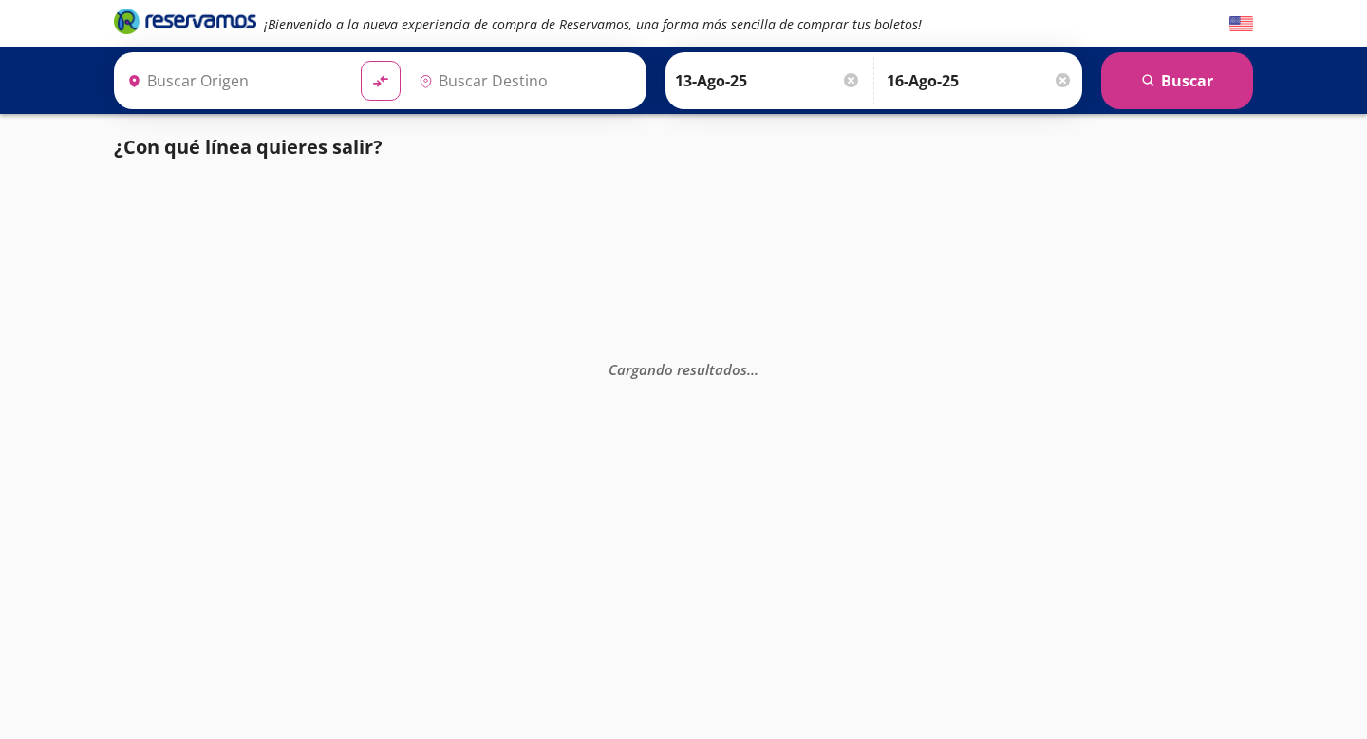
type input "Santiago de Querétaro, [GEOGRAPHIC_DATA]"
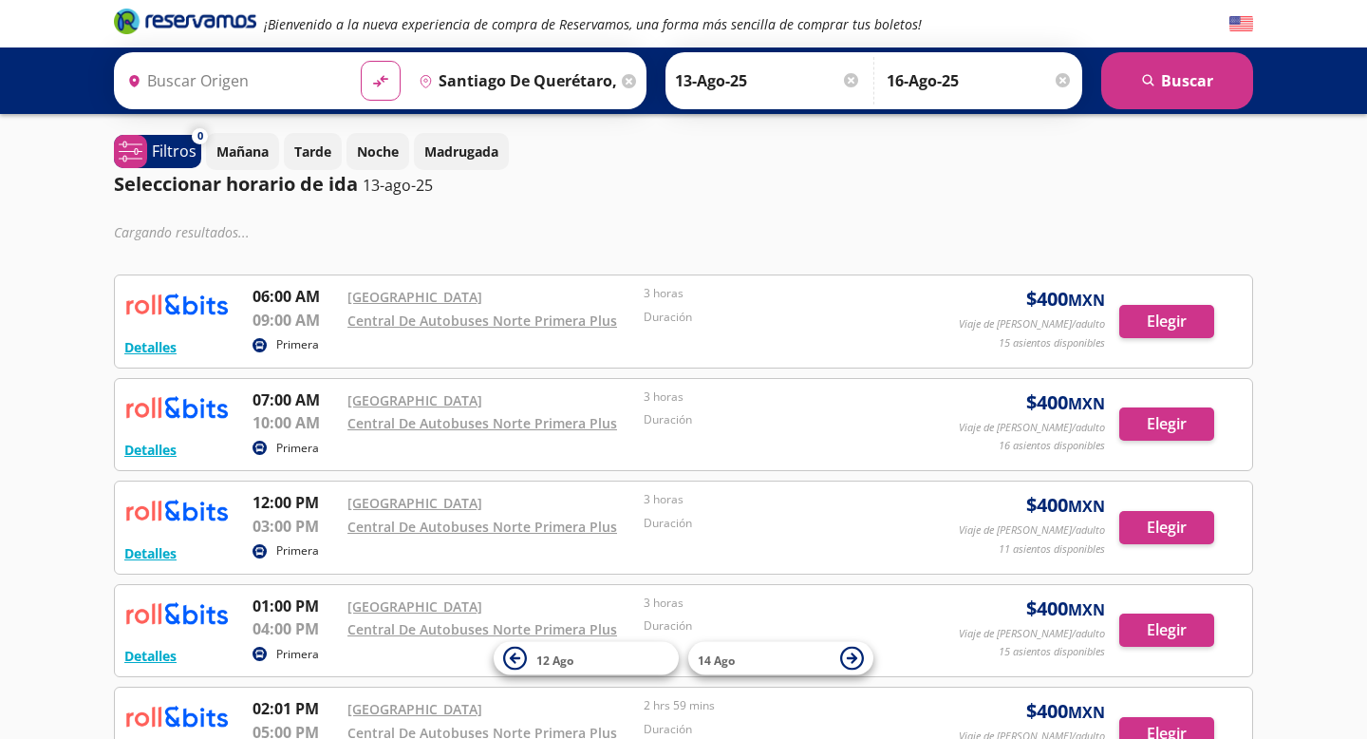
type input "[GEOGRAPHIC_DATA], [GEOGRAPHIC_DATA]"
click at [651, 235] on div "Cargando resultados ..." at bounding box center [684, 231] width 1140 height 28
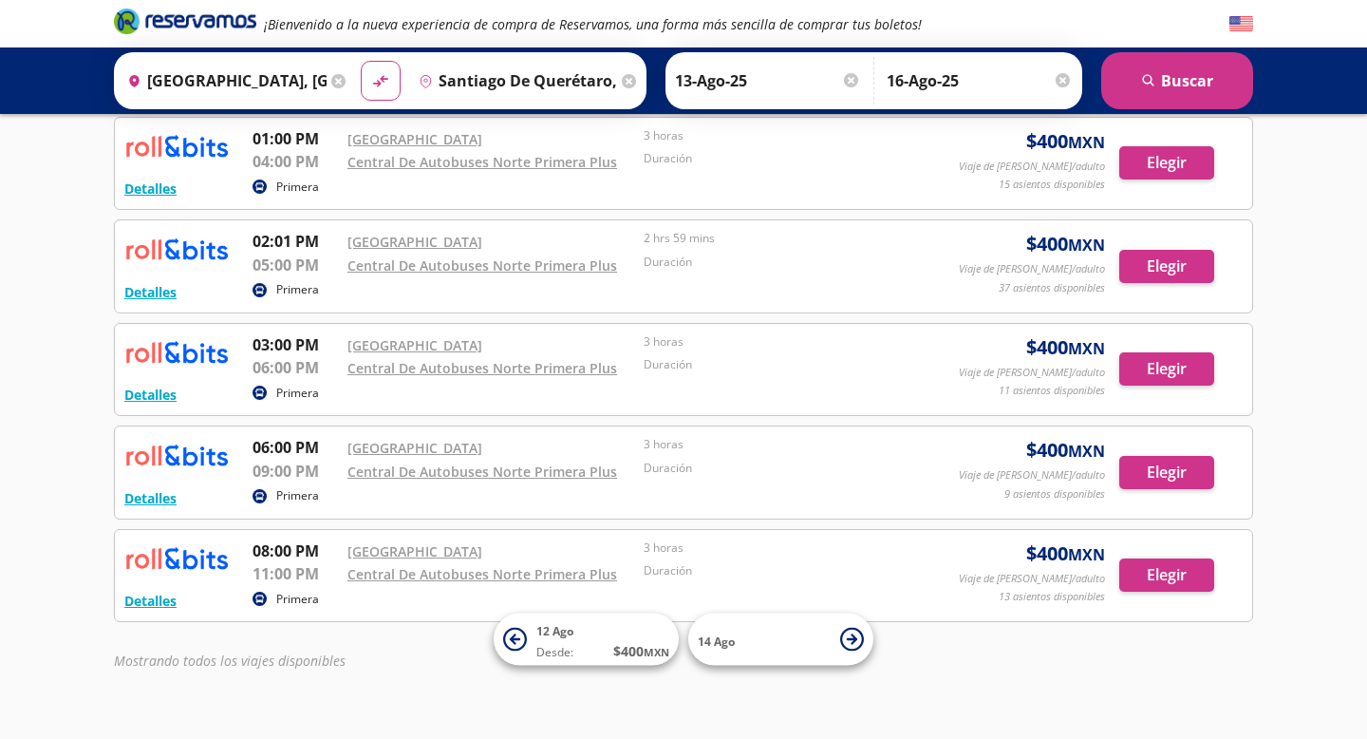
scroll to position [408, 0]
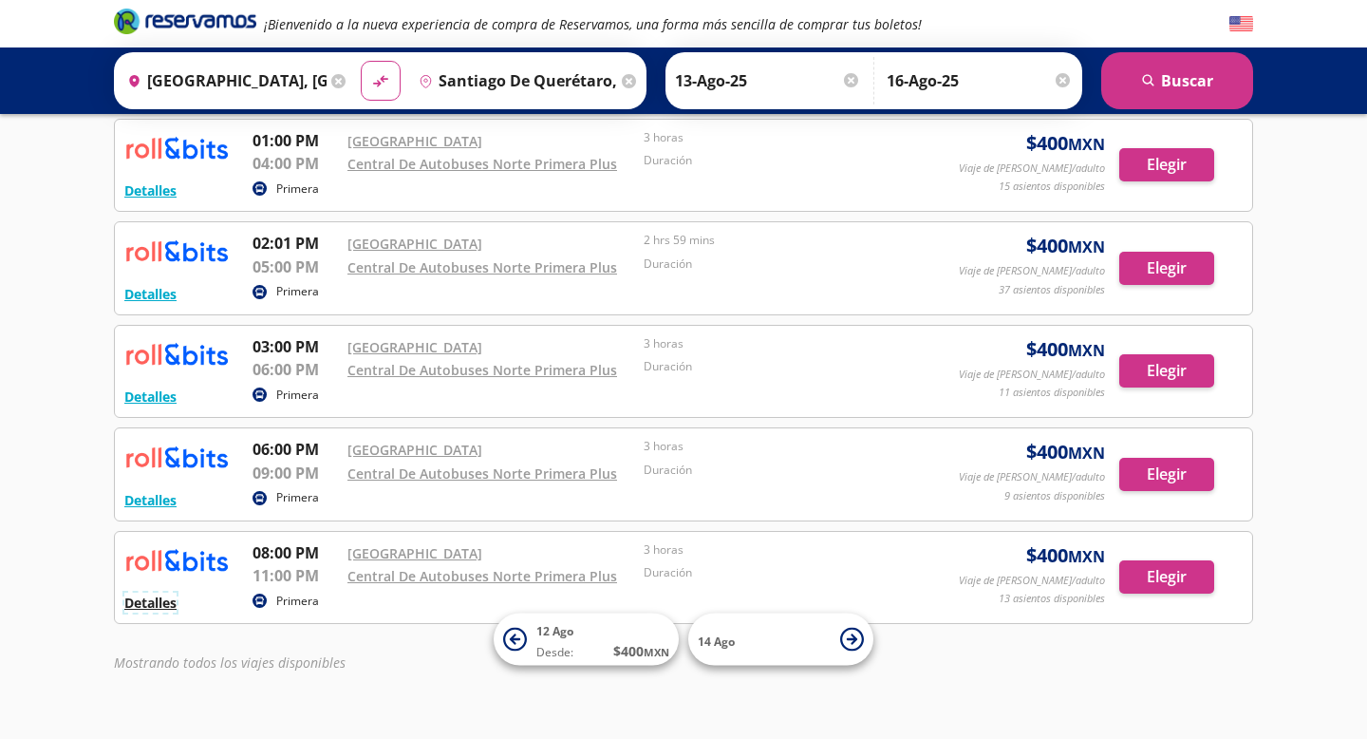
click at [153, 606] on button "Detalles" at bounding box center [150, 603] width 52 height 20
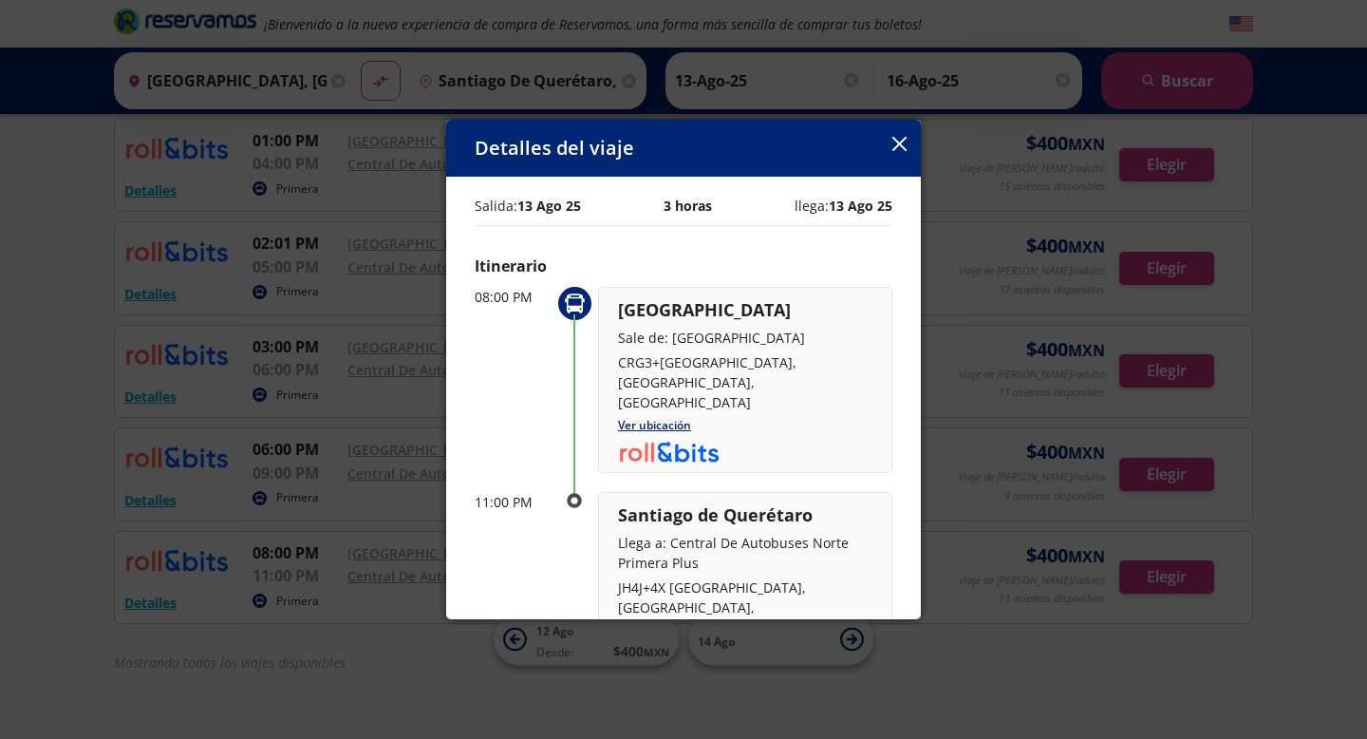
click at [753, 430] on div "[GEOGRAPHIC_DATA] Sale de: [GEOGRAPHIC_DATA] CDMX CRG3+[GEOGRAPHIC_DATA], [GEOG…" at bounding box center [745, 380] width 294 height 187
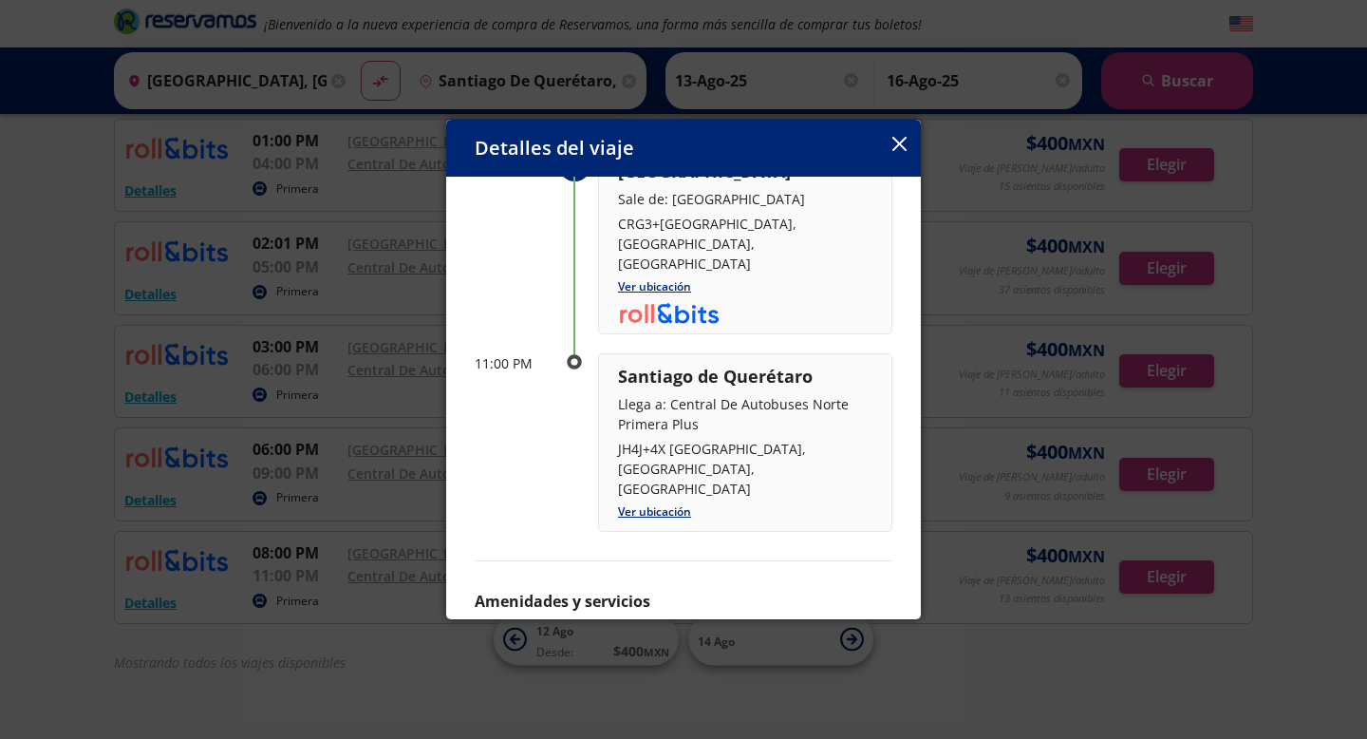
scroll to position [226, 0]
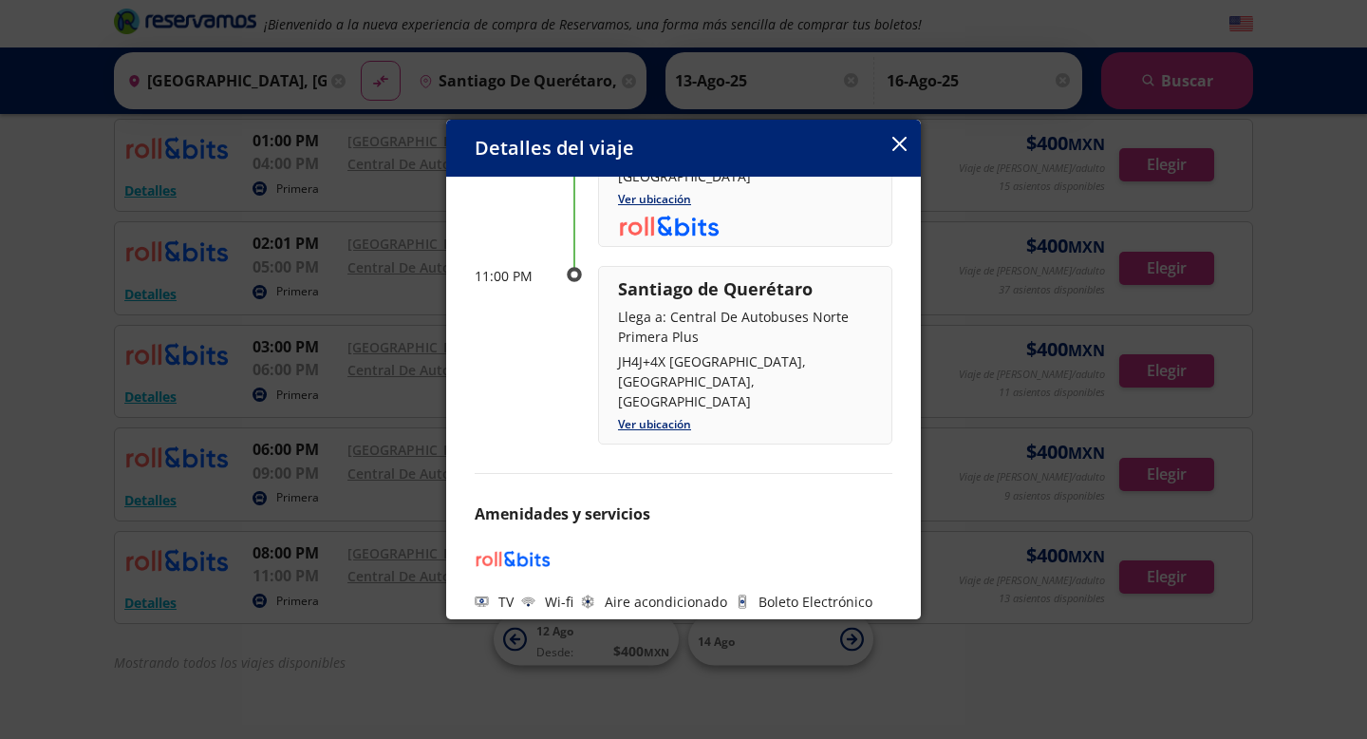
click at [886, 144] on div "Detalles del viaje" at bounding box center [683, 148] width 475 height 57
click at [901, 145] on icon "button" at bounding box center [900, 144] width 14 height 14
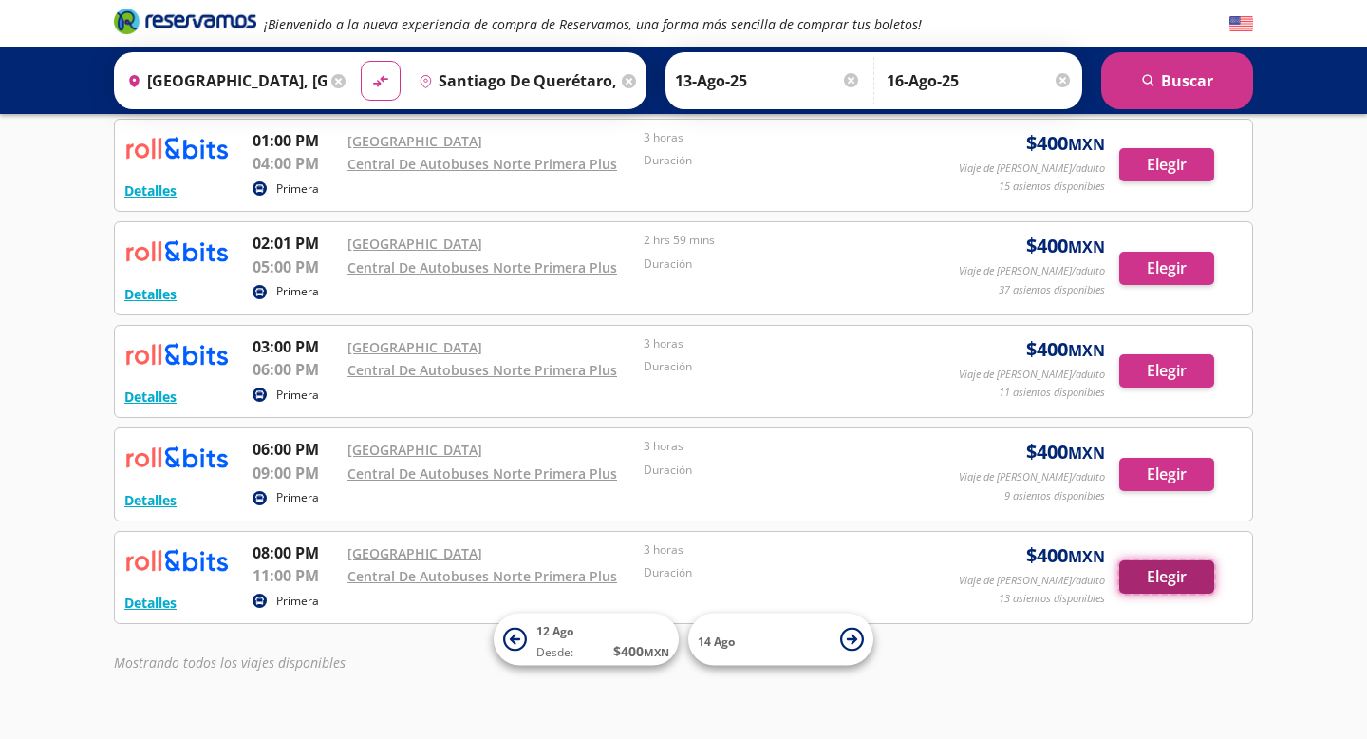
click at [1182, 575] on button "Elegir" at bounding box center [1167, 576] width 95 height 33
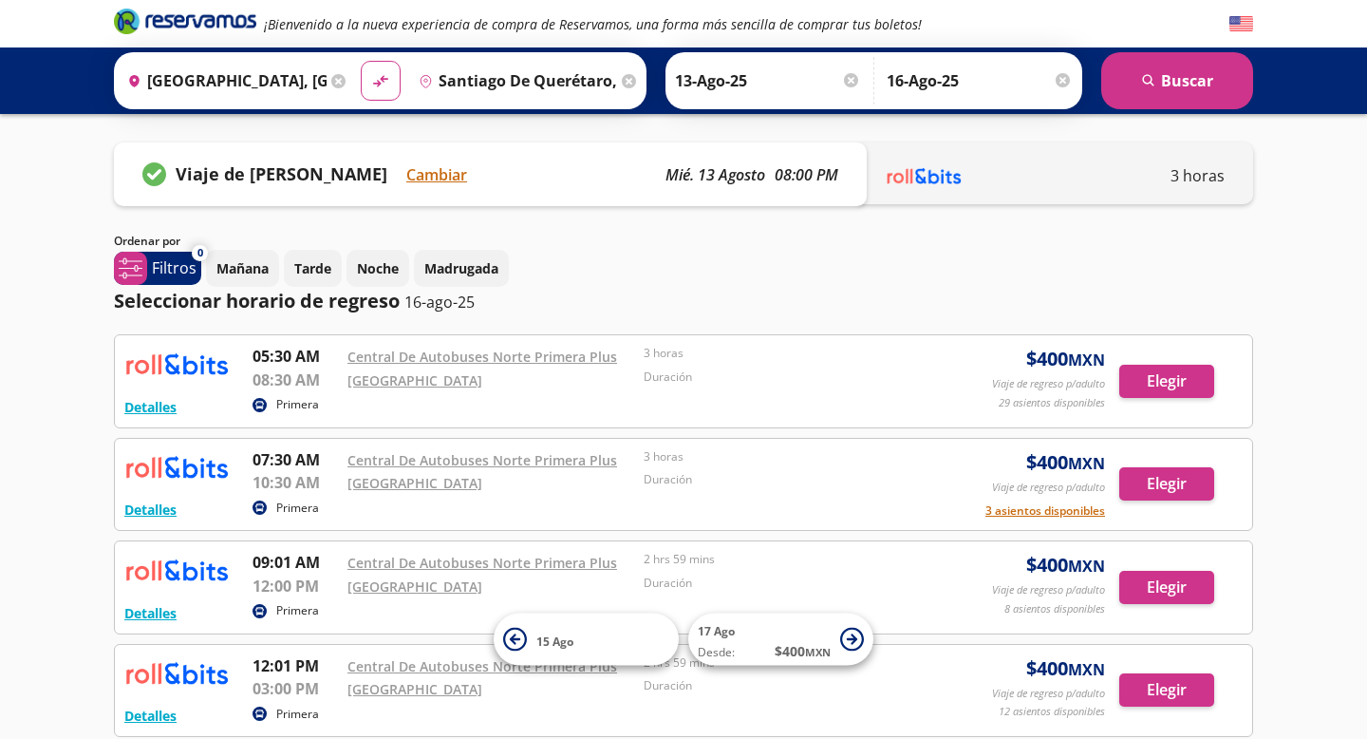
click at [1042, 285] on div "Mañana Tarde Noche Madrugada" at bounding box center [729, 268] width 1047 height 37
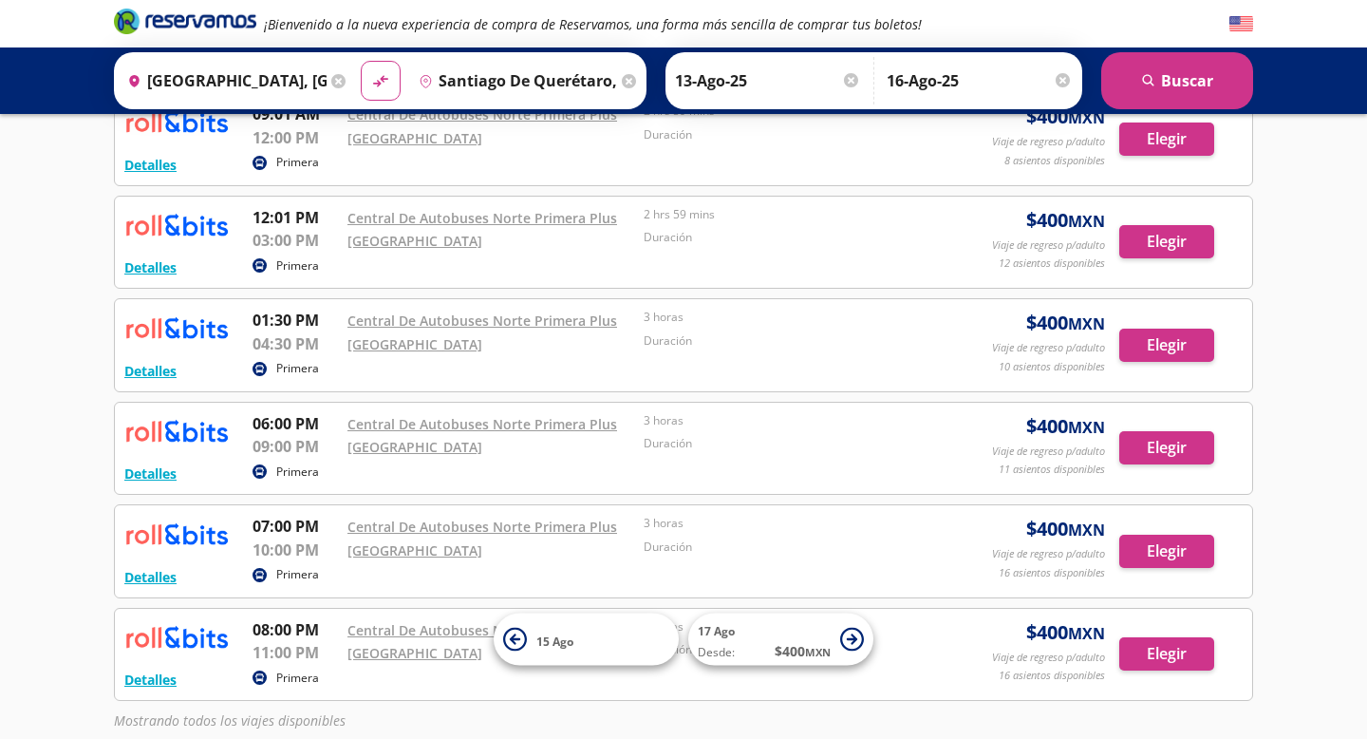
scroll to position [456, 0]
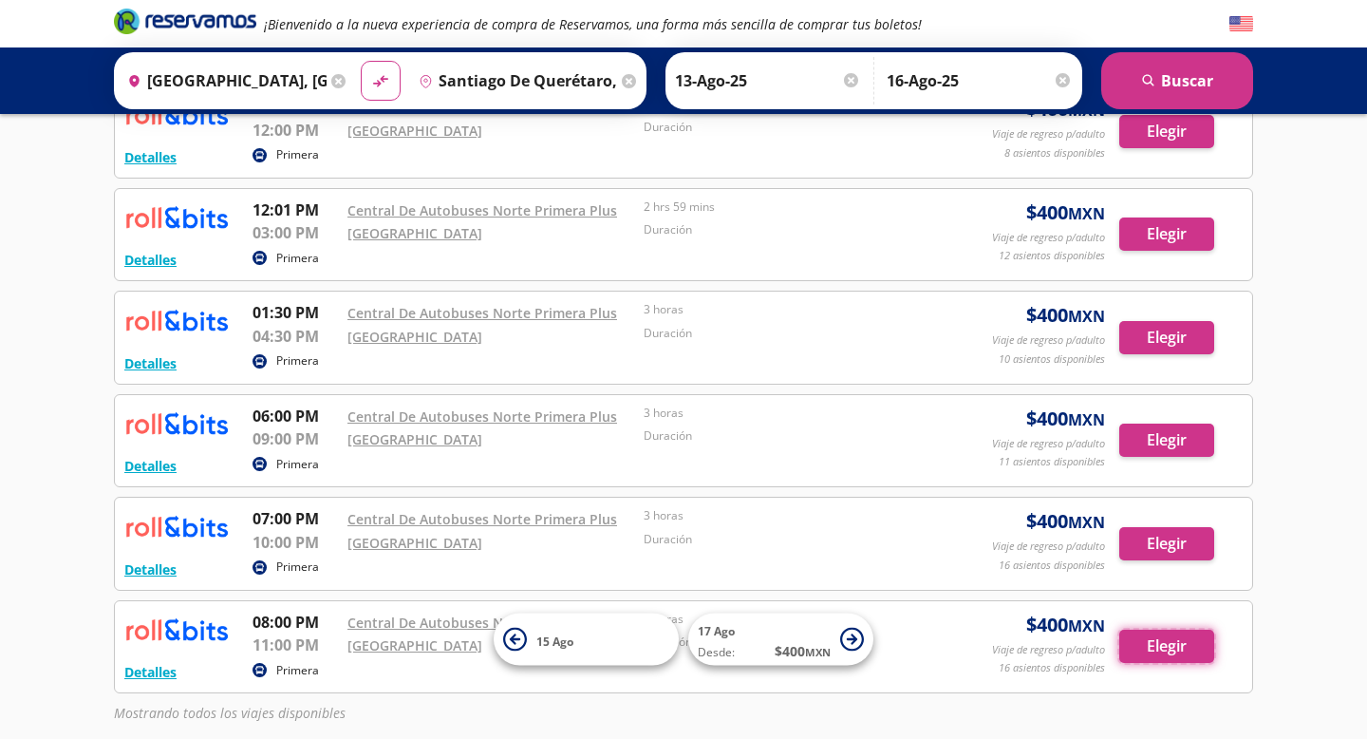
drag, startPoint x: 1141, startPoint y: 641, endPoint x: 1296, endPoint y: 202, distance: 465.2
click at [1298, 203] on div "Group 9 Created with Sketch. ¡Bienvenido a la nueva experiencia de compra de Re…" at bounding box center [683, 185] width 1367 height 1283
click at [1296, 202] on div "Group 9 Created with Sketch. ¡Bienvenido a la nueva experiencia de compra de Re…" at bounding box center [683, 185] width 1367 height 1283
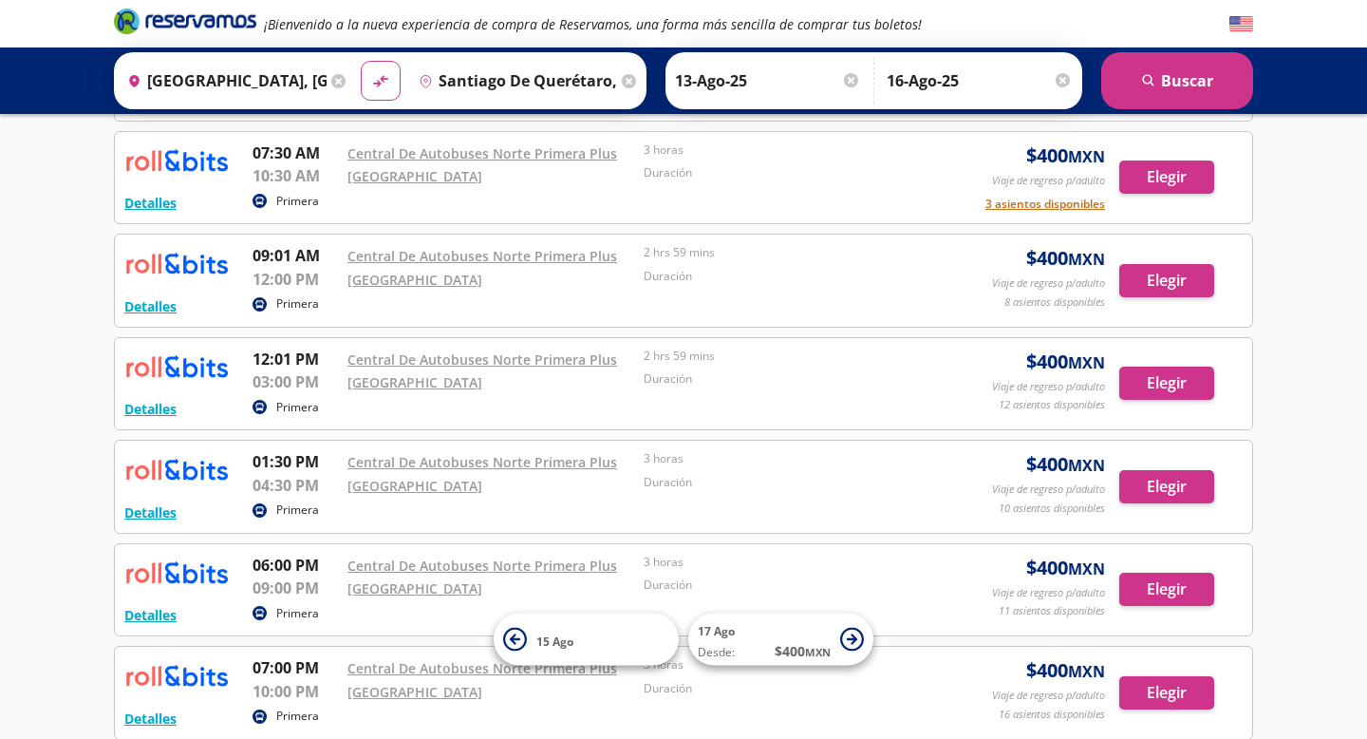
scroll to position [304, 0]
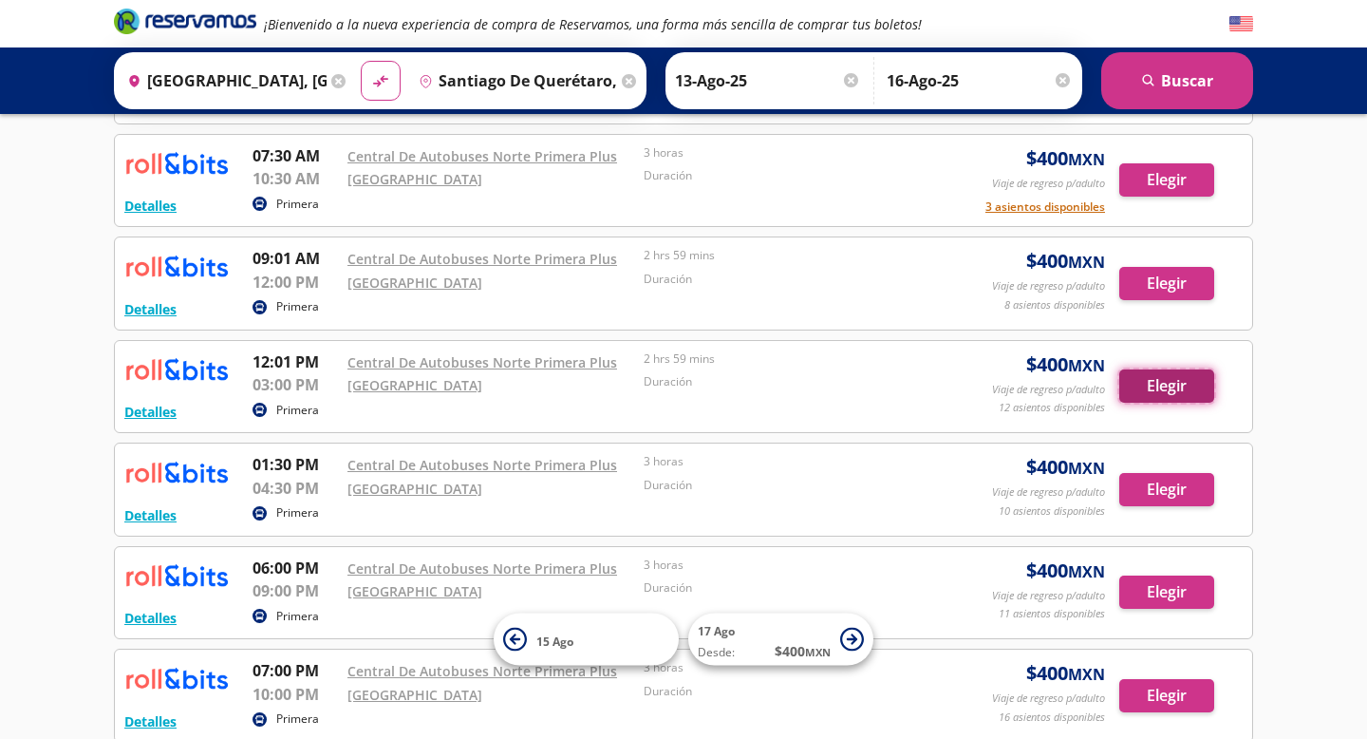
click at [1179, 397] on button "Elegir" at bounding box center [1167, 385] width 95 height 33
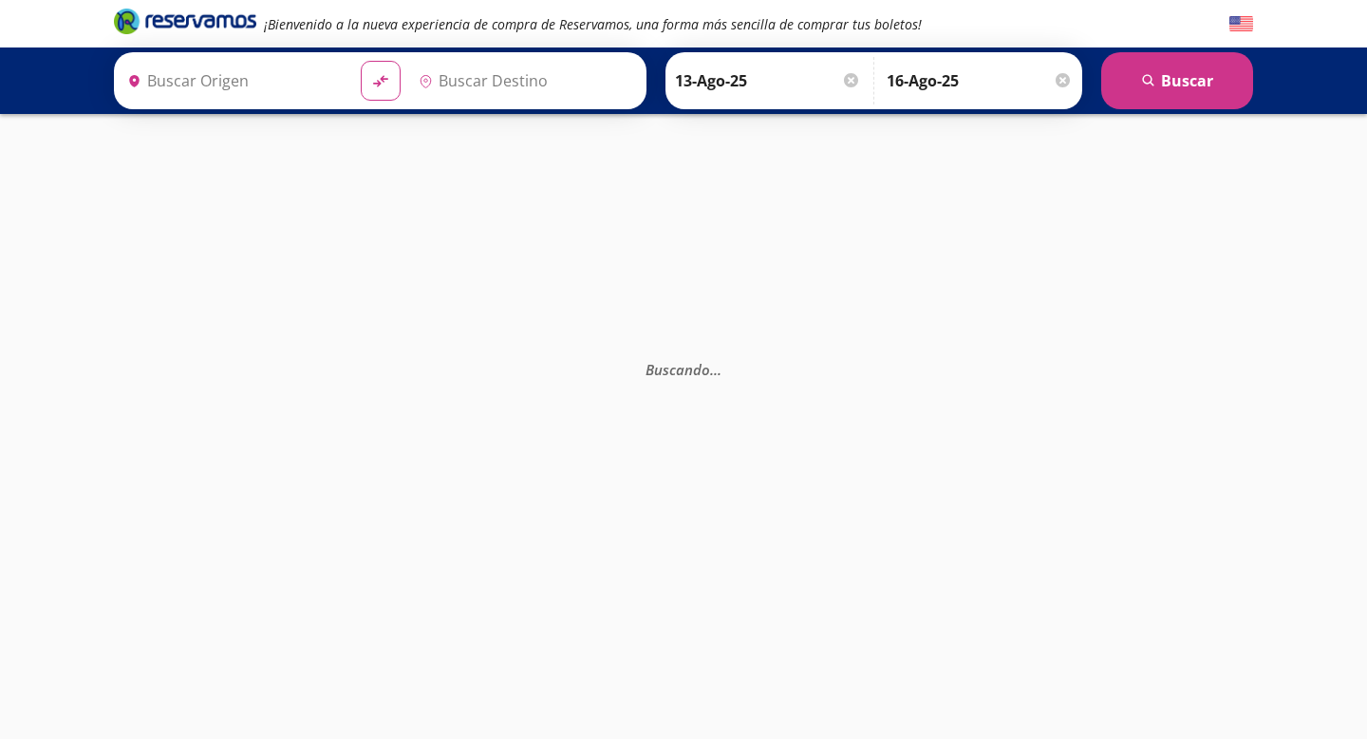
type input "Santiago de Querétaro, Querétaro"
type input "Ciudad de México Auditorio Nacional Cdmx, Distrito Federal"
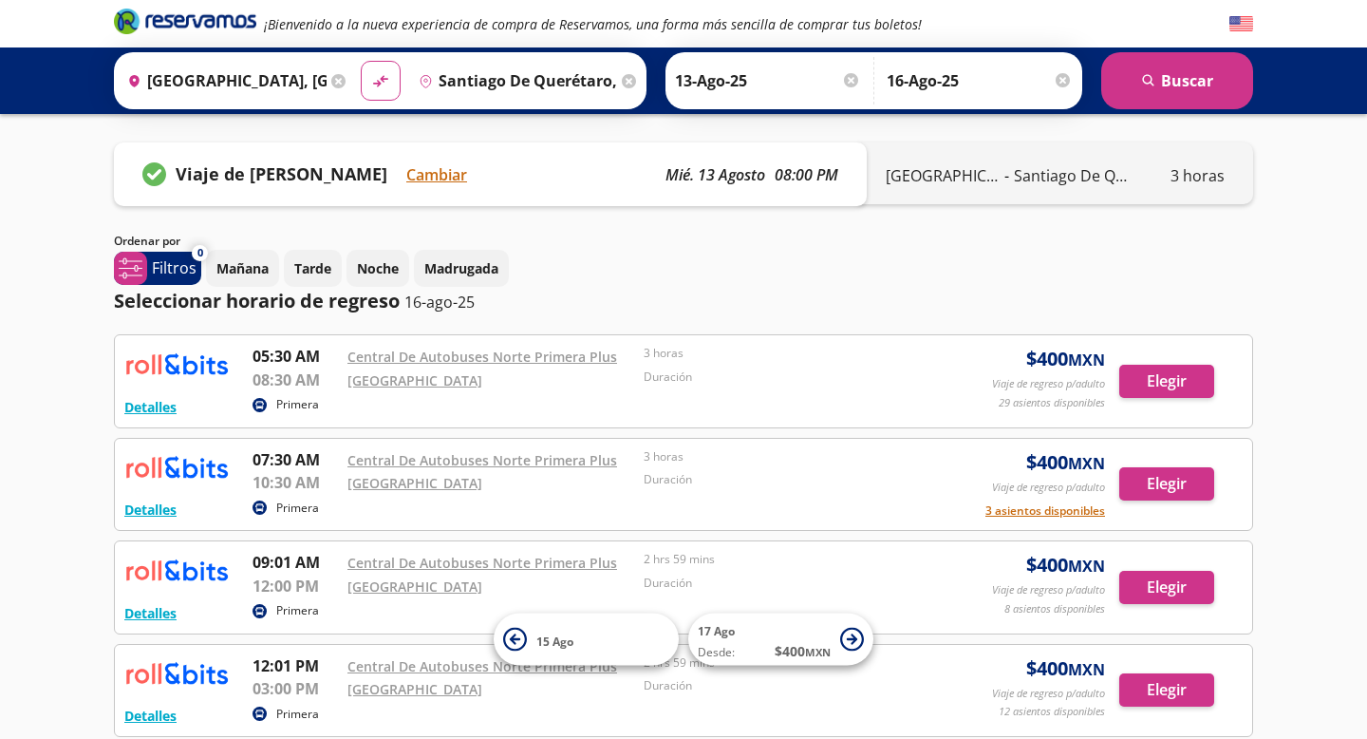
click at [333, 83] on icon at bounding box center [338, 81] width 14 height 14
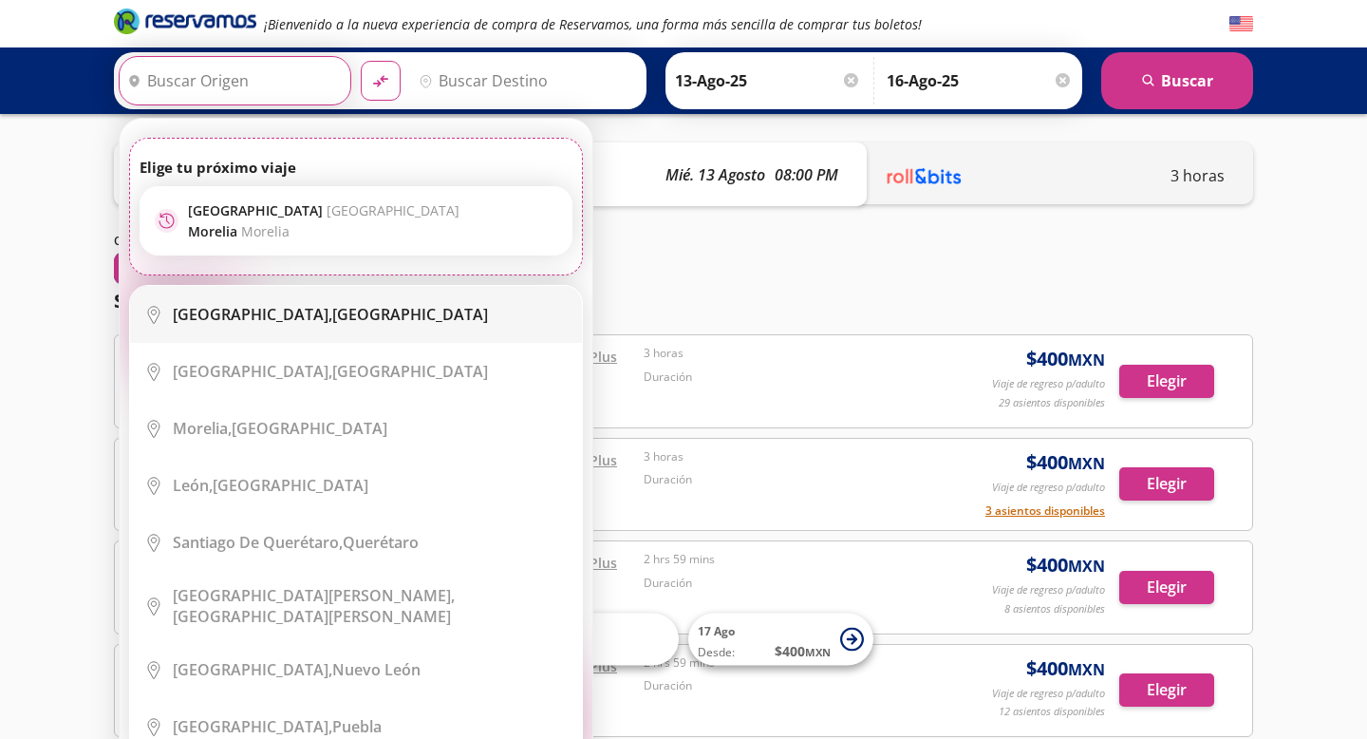
click at [280, 317] on b "Ciudad de México," at bounding box center [253, 314] width 160 height 21
type input "Ciudad de México, Distrito Federal"
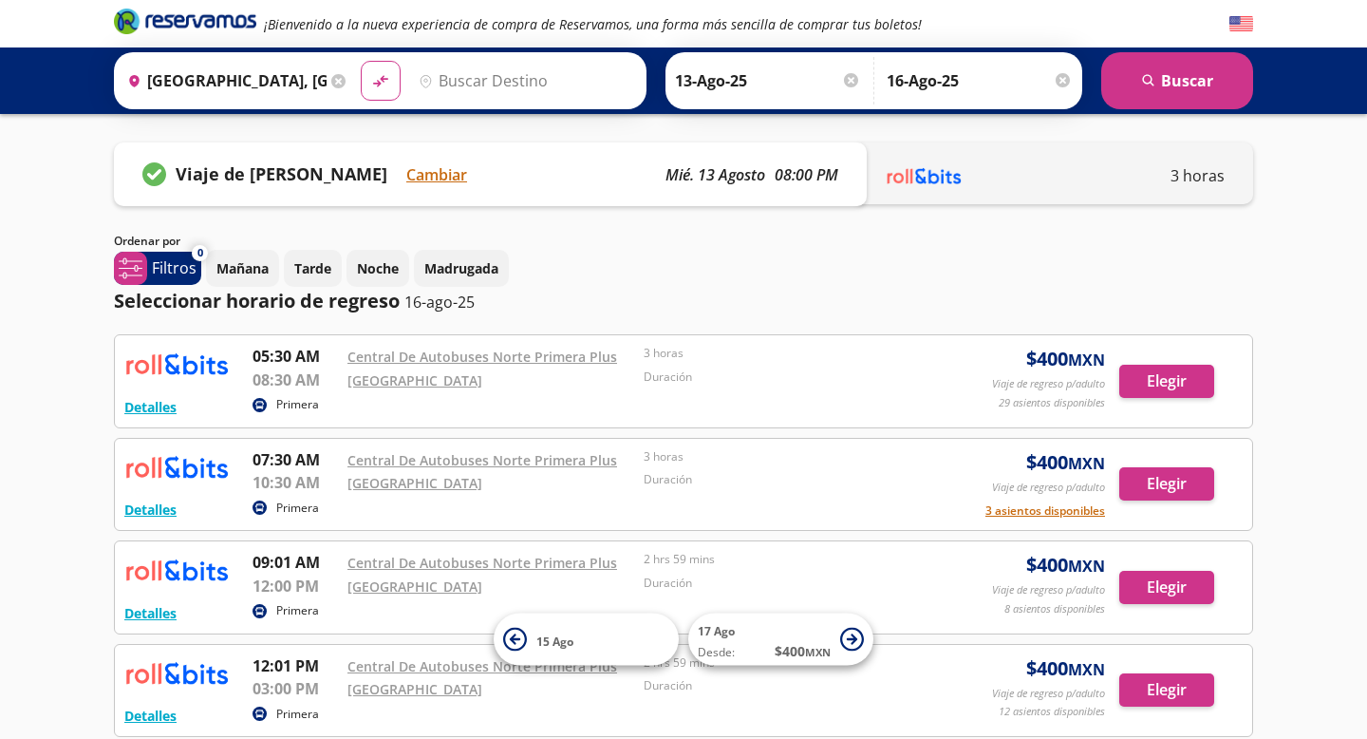
click at [498, 90] on input "Destino" at bounding box center [524, 80] width 226 height 47
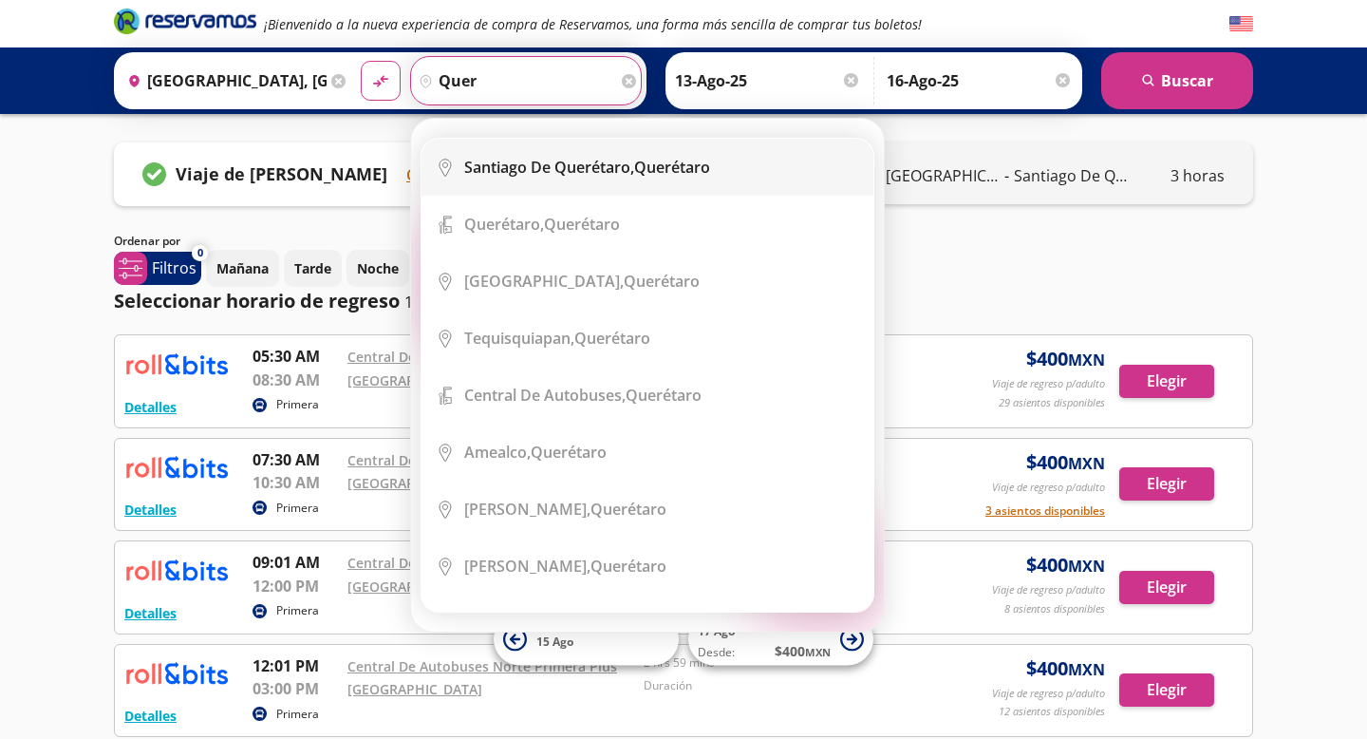
click at [576, 190] on li "City Icon Santiago de Querétaro, Querétaro" at bounding box center [648, 167] width 452 height 57
type input "Santiago de Querétaro, Querétaro"
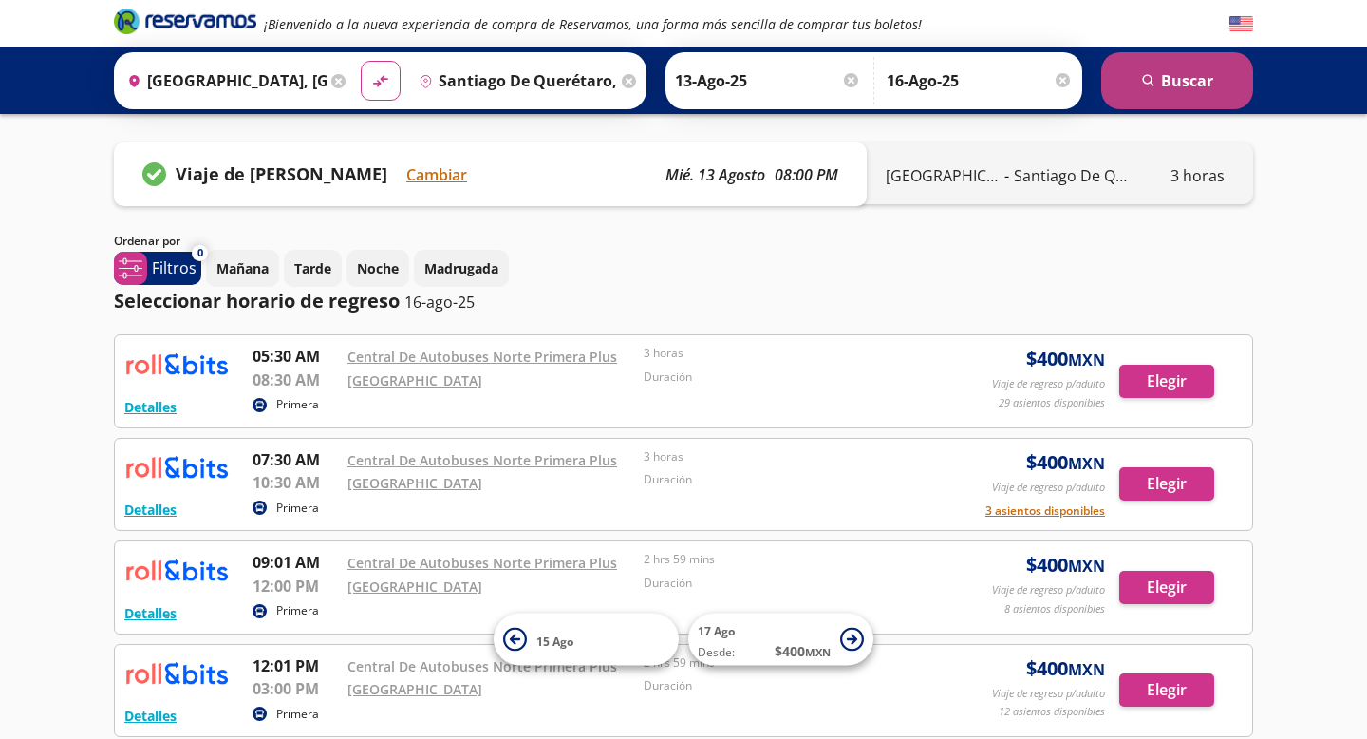
click at [1184, 81] on button "search Buscar" at bounding box center [1178, 80] width 152 height 57
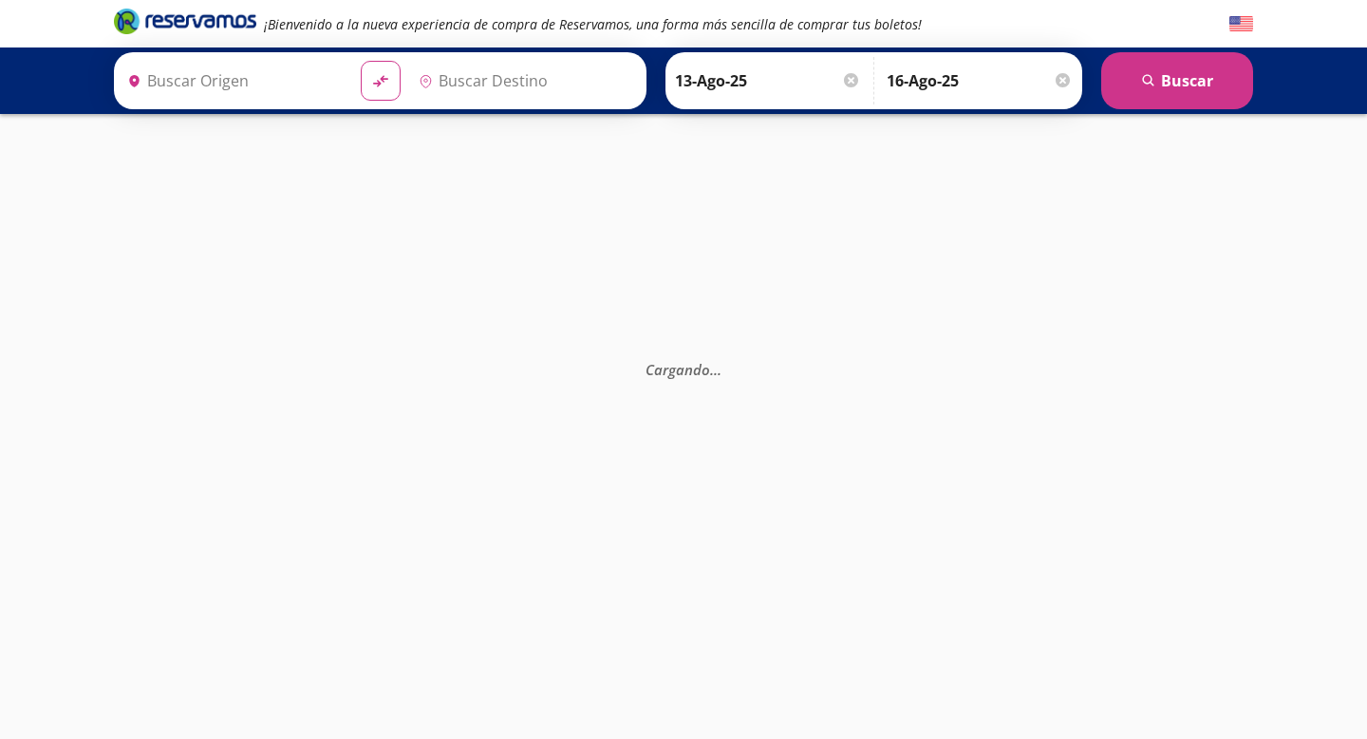
type input "Ciudad de México, Distrito Federal"
type input "Santiago de Querétaro, Querétaro"
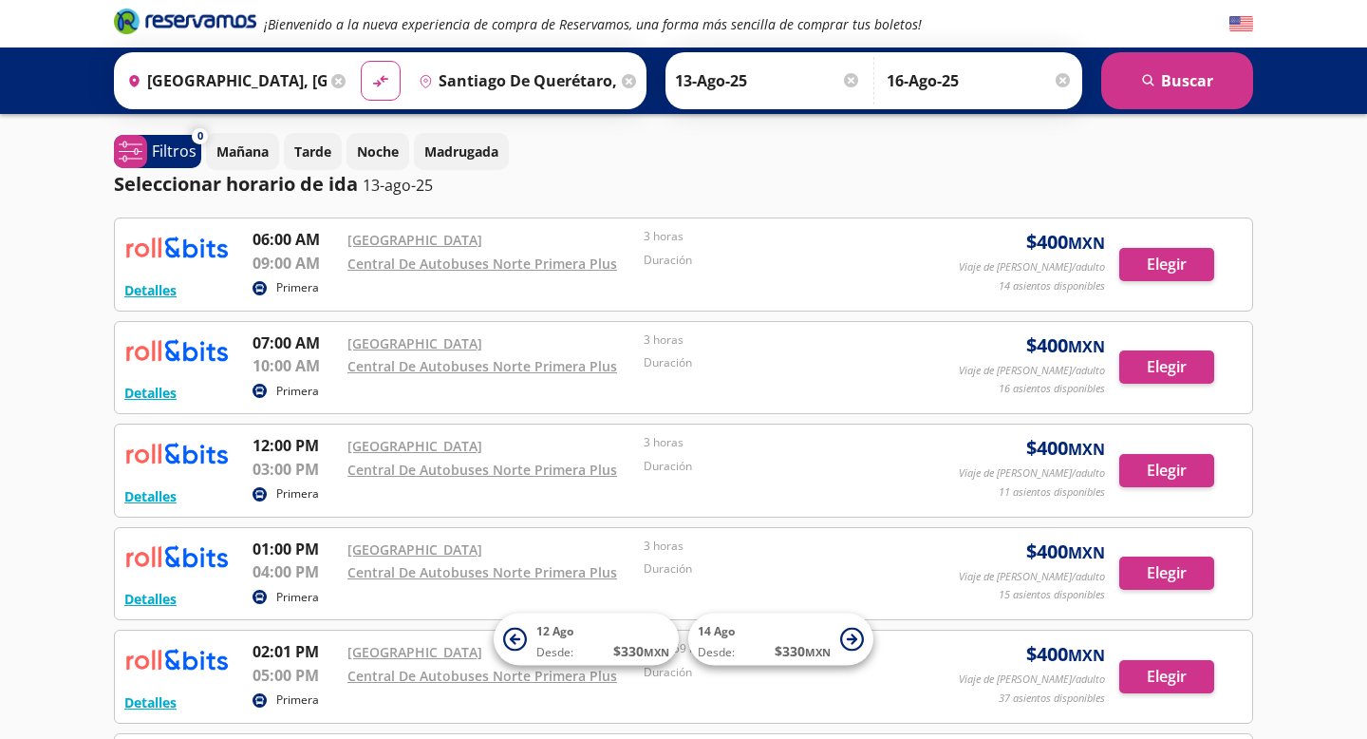
click at [1291, 198] on div "¡Bienvenido a la nueva experiencia de compra de Reservamos, una forma más senci…" at bounding box center [683, 605] width 1367 height 1211
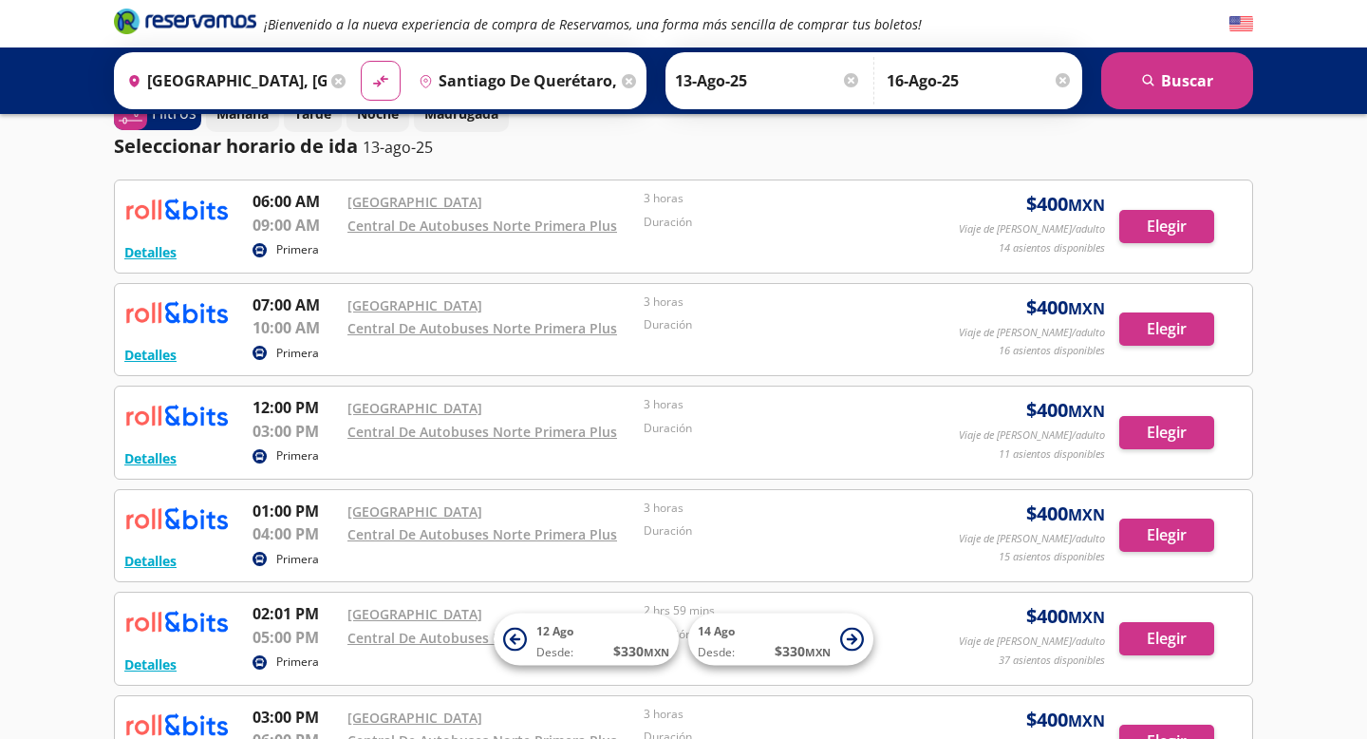
click at [1343, 228] on div "¡Bienvenido a la nueva experiencia de compra de Reservamos, una forma más senci…" at bounding box center [683, 567] width 1367 height 1211
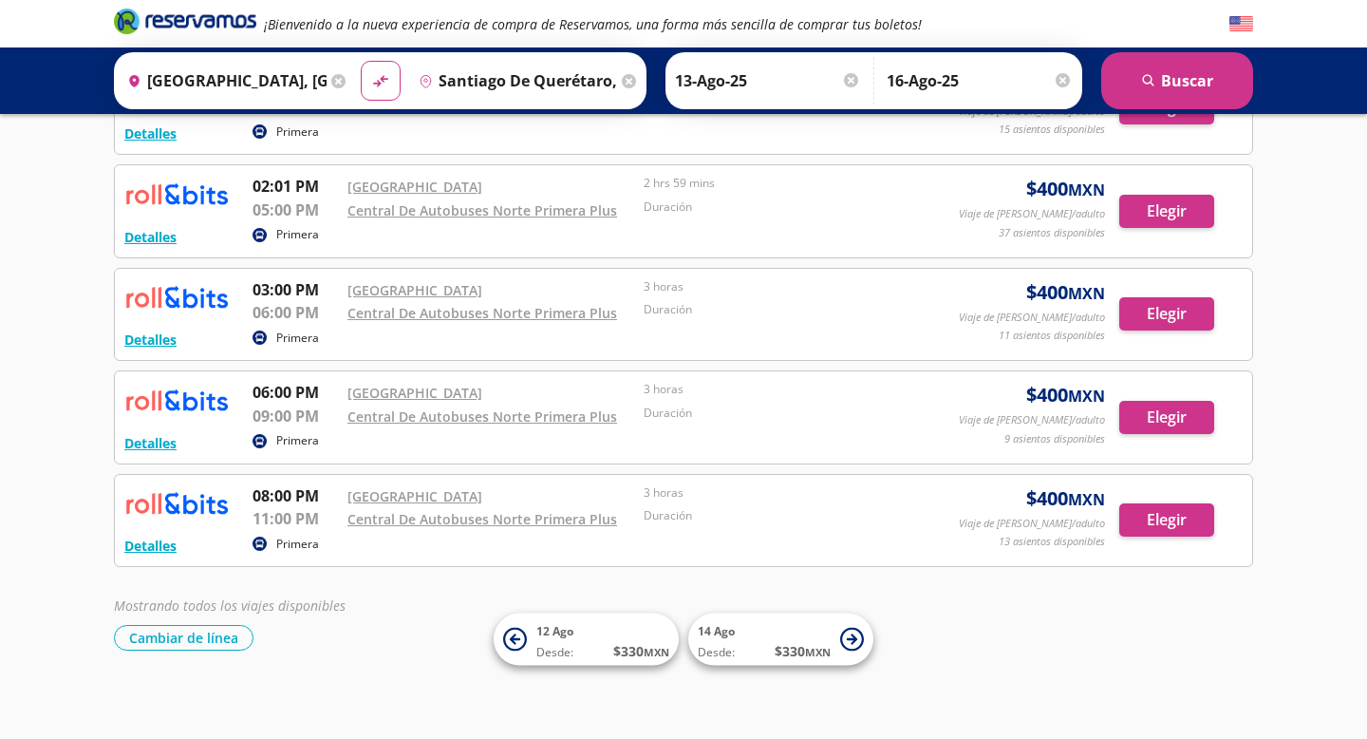
scroll to position [472, 0]
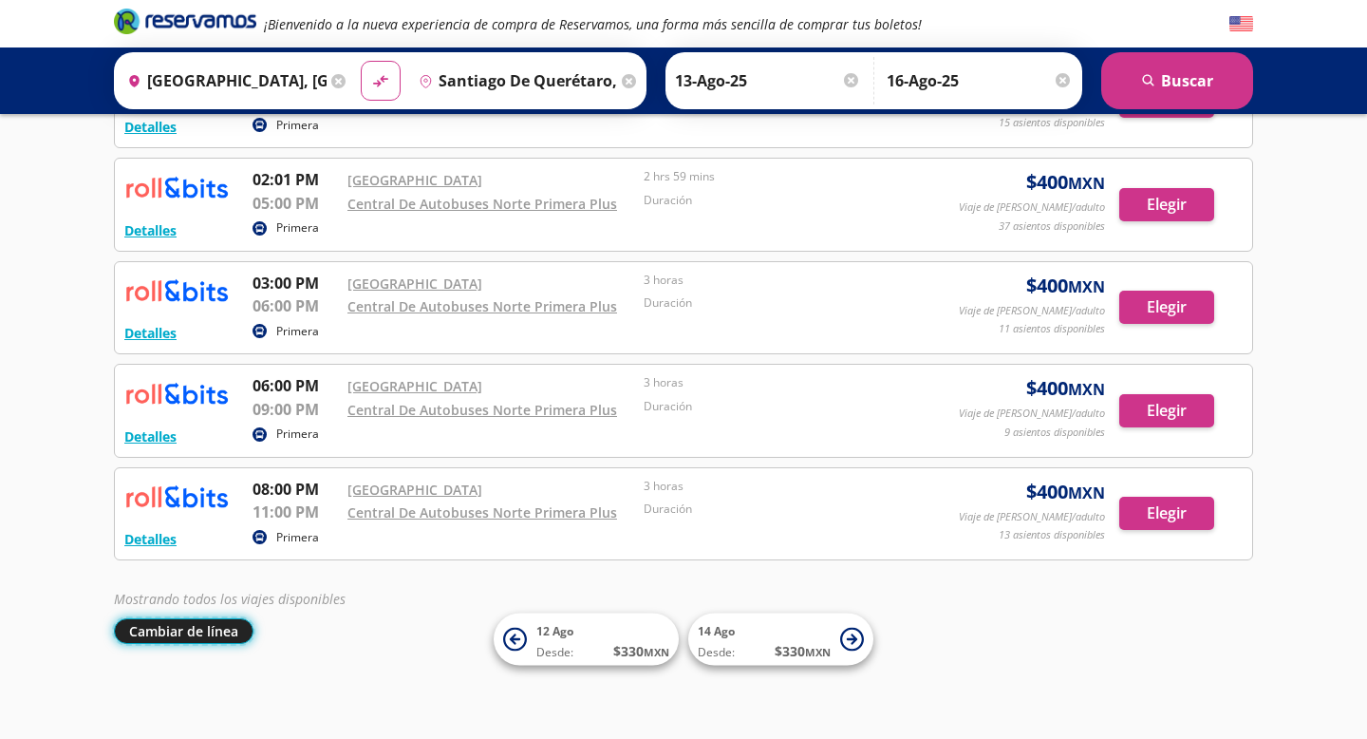
click at [201, 632] on button "Cambiar de línea" at bounding box center [184, 631] width 140 height 26
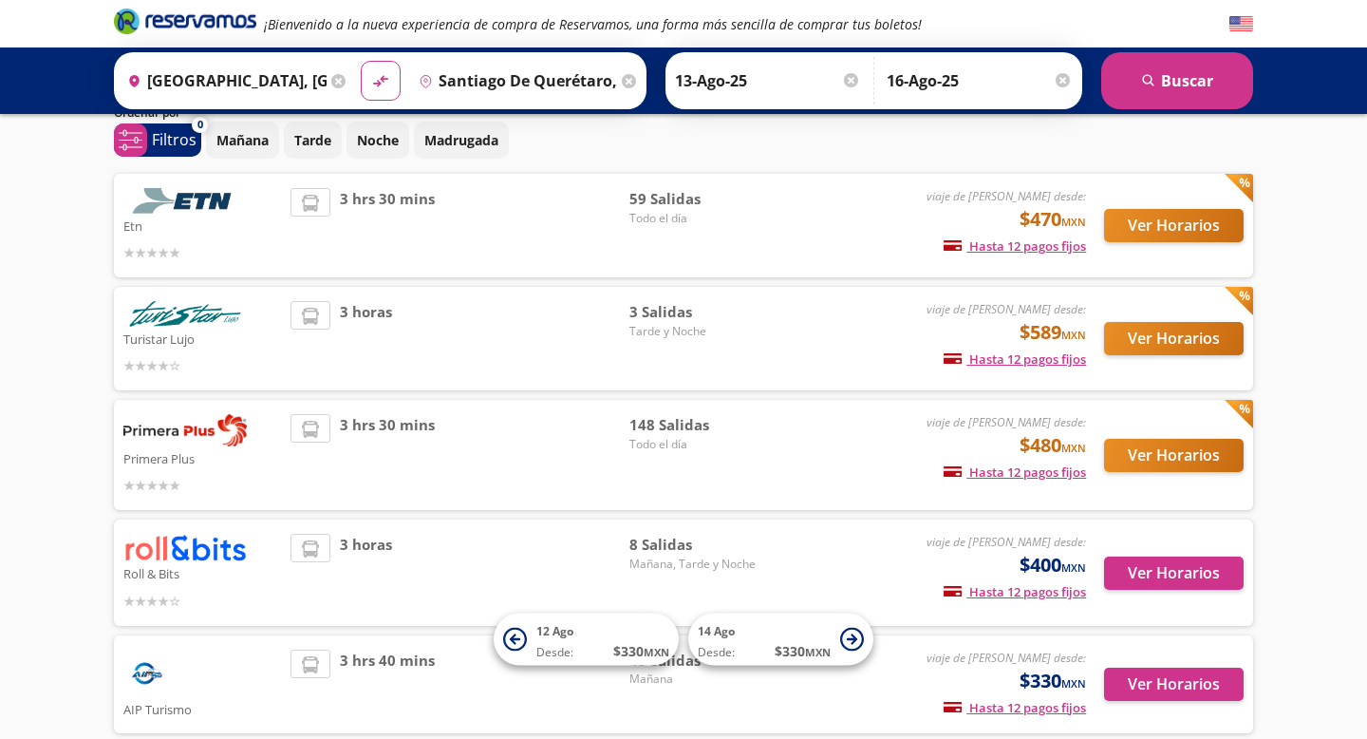
scroll to position [76, 0]
click at [160, 212] on img at bounding box center [184, 201] width 123 height 26
click at [213, 200] on img at bounding box center [184, 201] width 123 height 26
click at [1148, 231] on button "Ver Horarios" at bounding box center [1174, 225] width 140 height 33
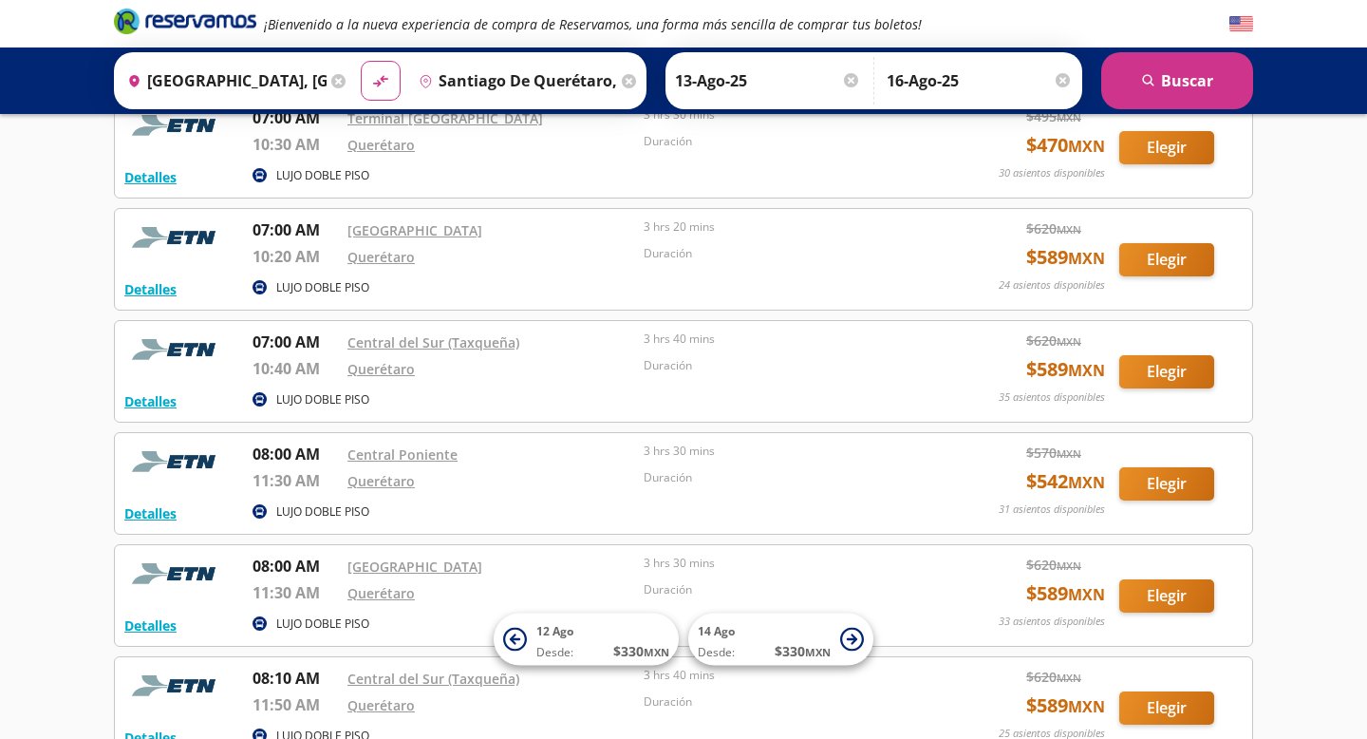
scroll to position [684, 0]
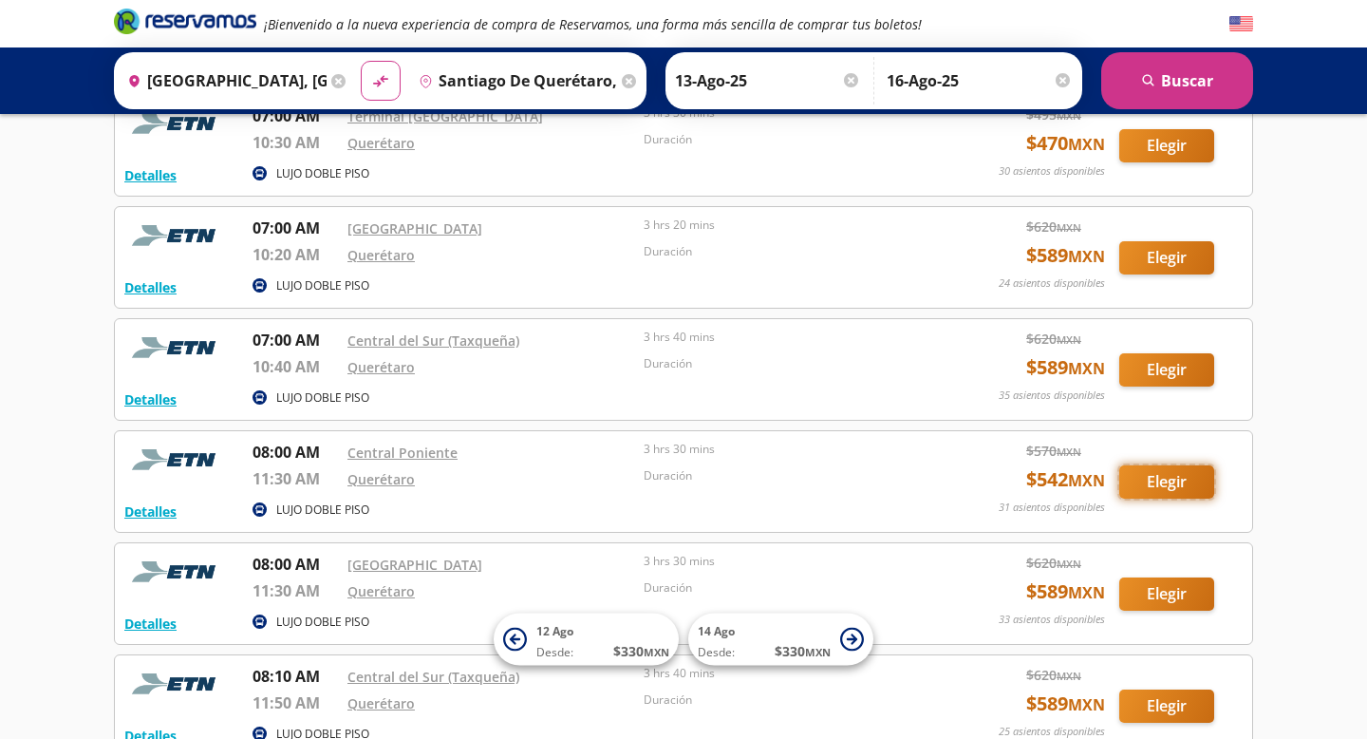
click at [1144, 481] on button "Elegir" at bounding box center [1167, 481] width 95 height 33
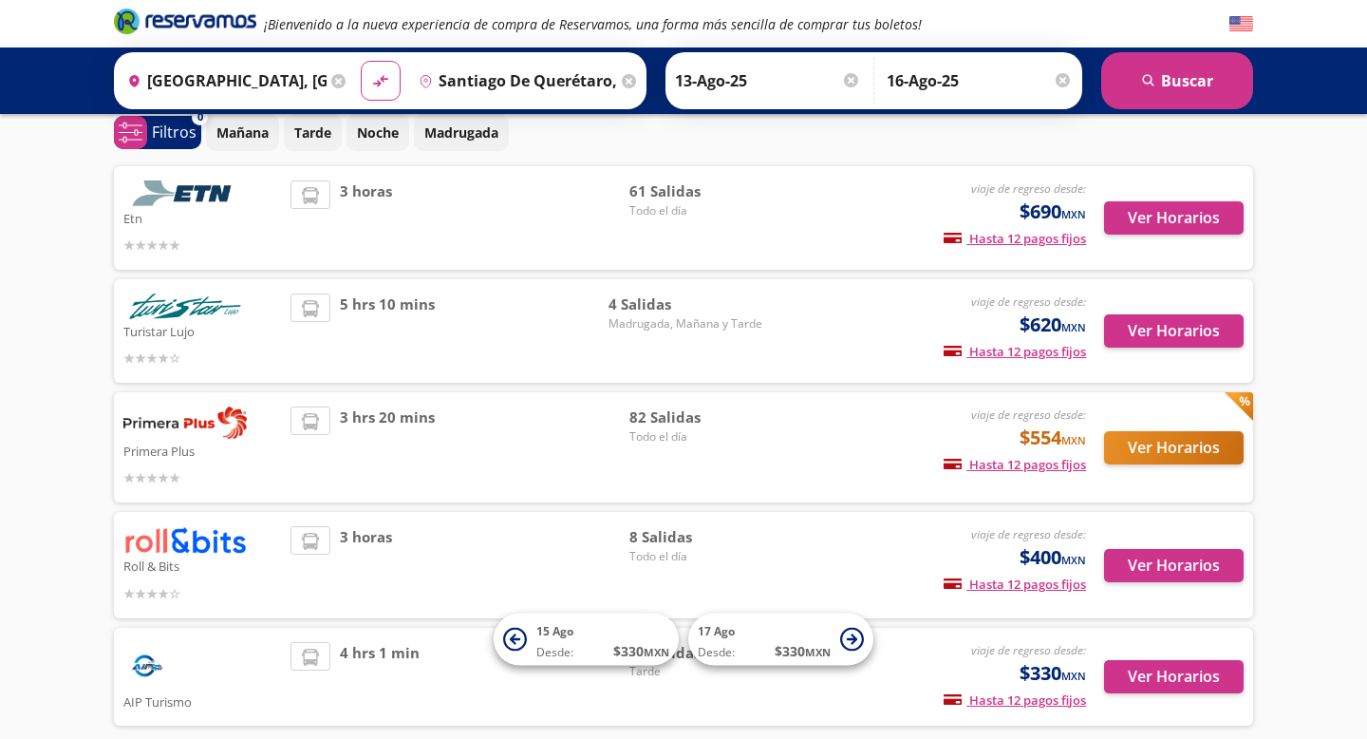
scroll to position [70, 0]
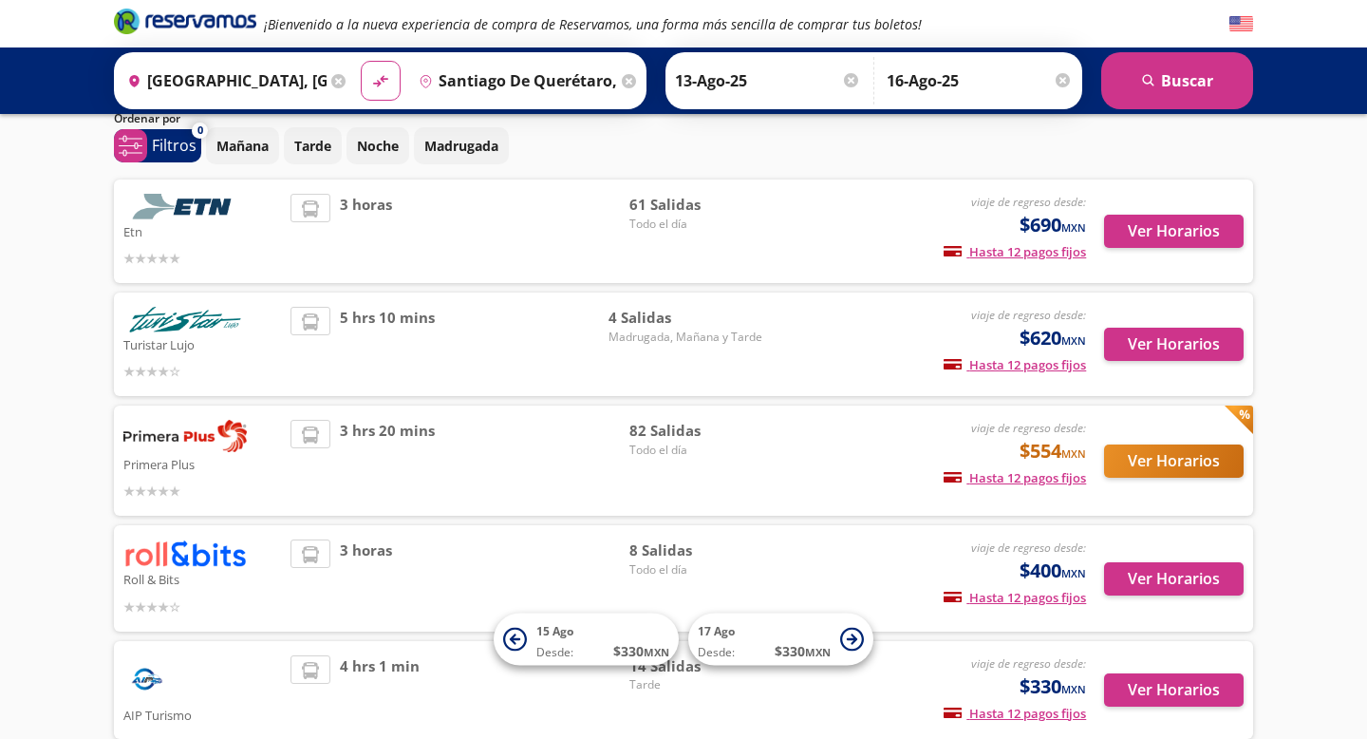
click at [1304, 313] on div "¡Bienvenido a la nueva experiencia de compra de Reservamos, una forma más senci…" at bounding box center [683, 410] width 1367 height 961
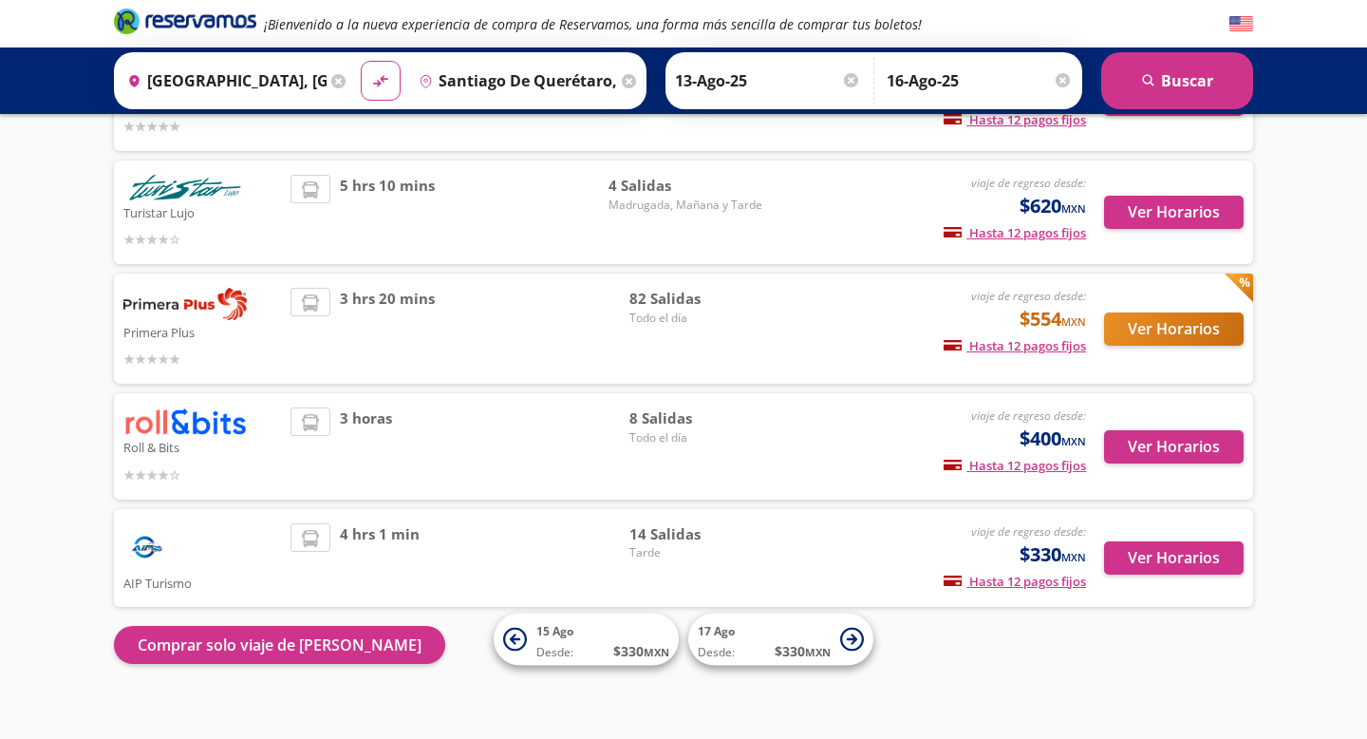
scroll to position [222, 0]
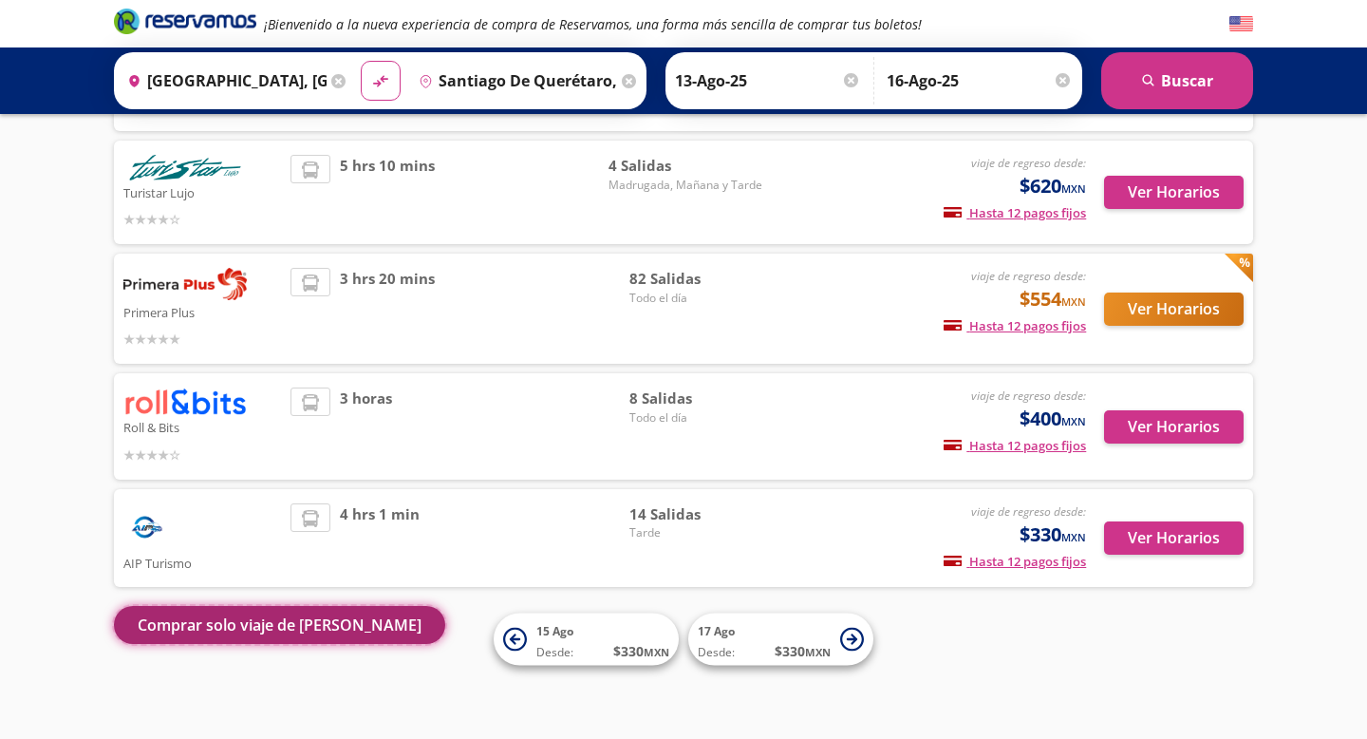
click at [274, 625] on button "Comprar solo viaje de ida" at bounding box center [279, 625] width 331 height 38
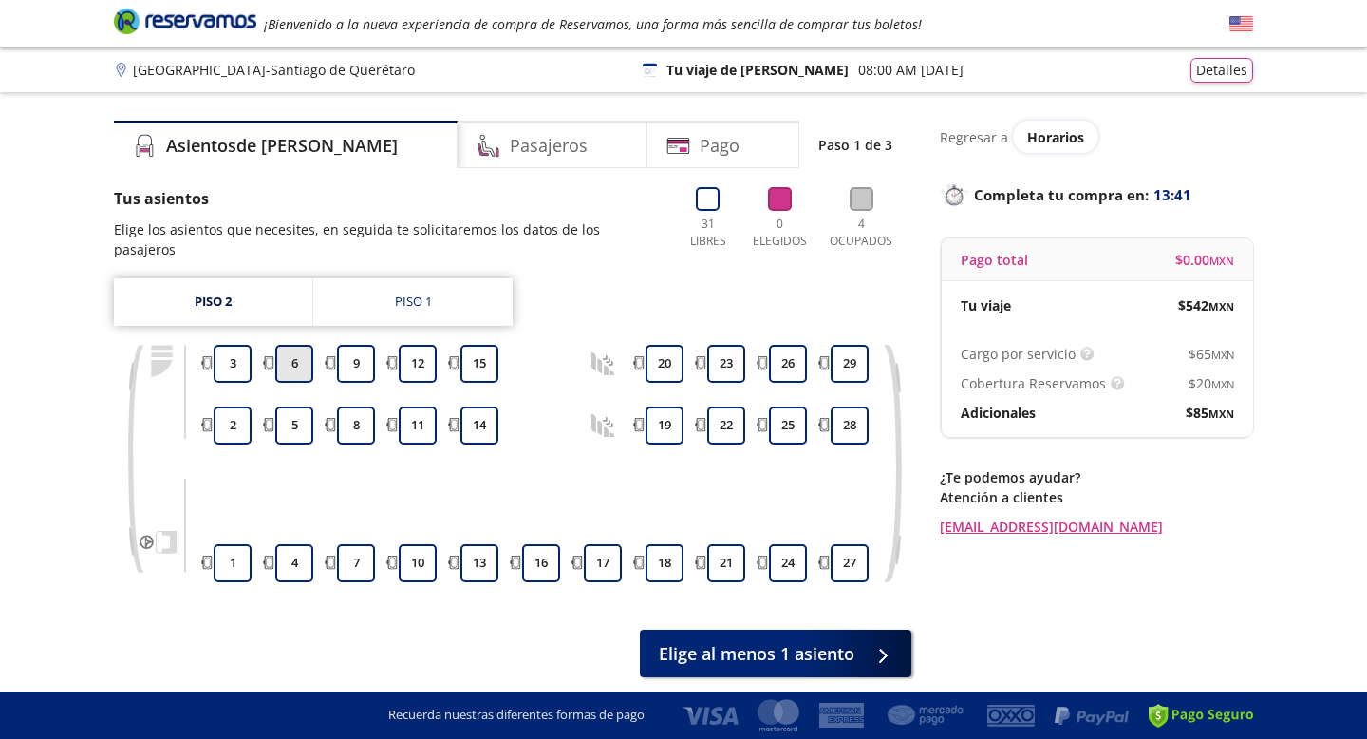
click at [311, 345] on button "6" at bounding box center [294, 364] width 38 height 38
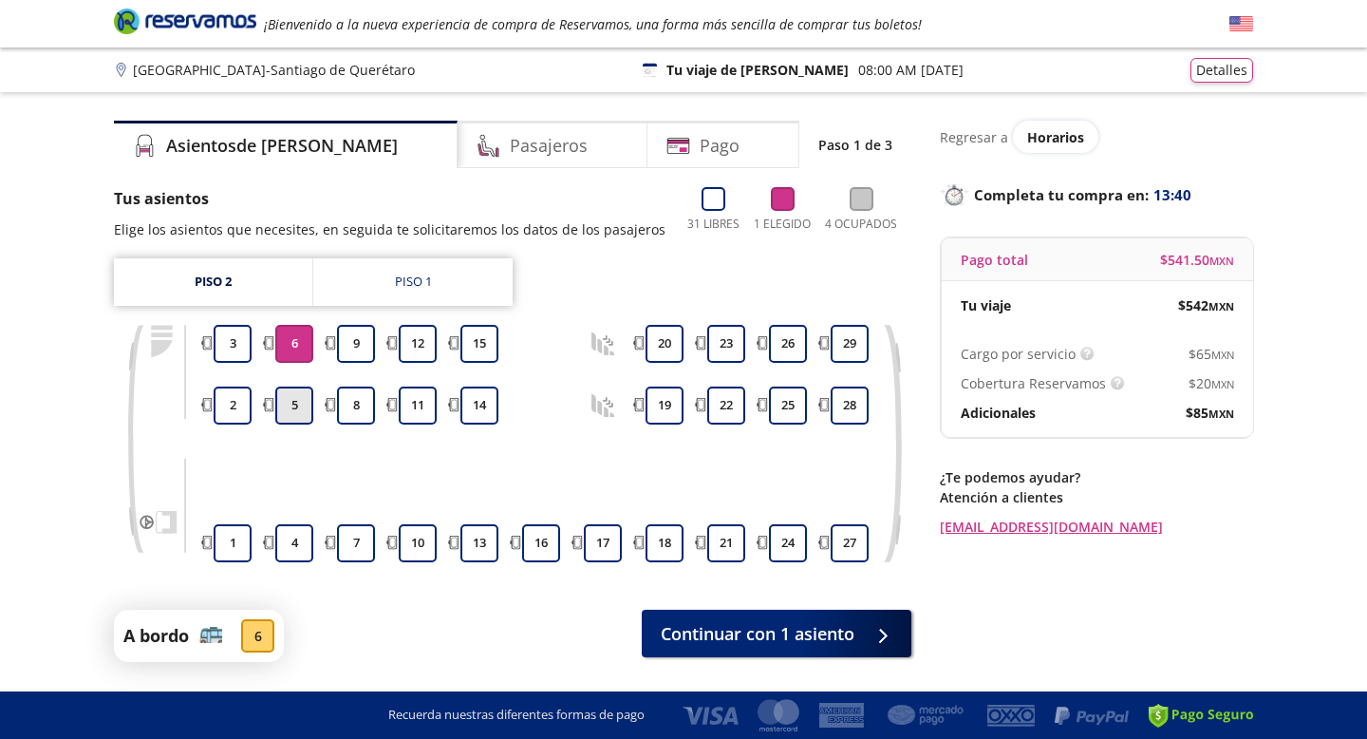
click at [301, 395] on button "5" at bounding box center [294, 406] width 38 height 38
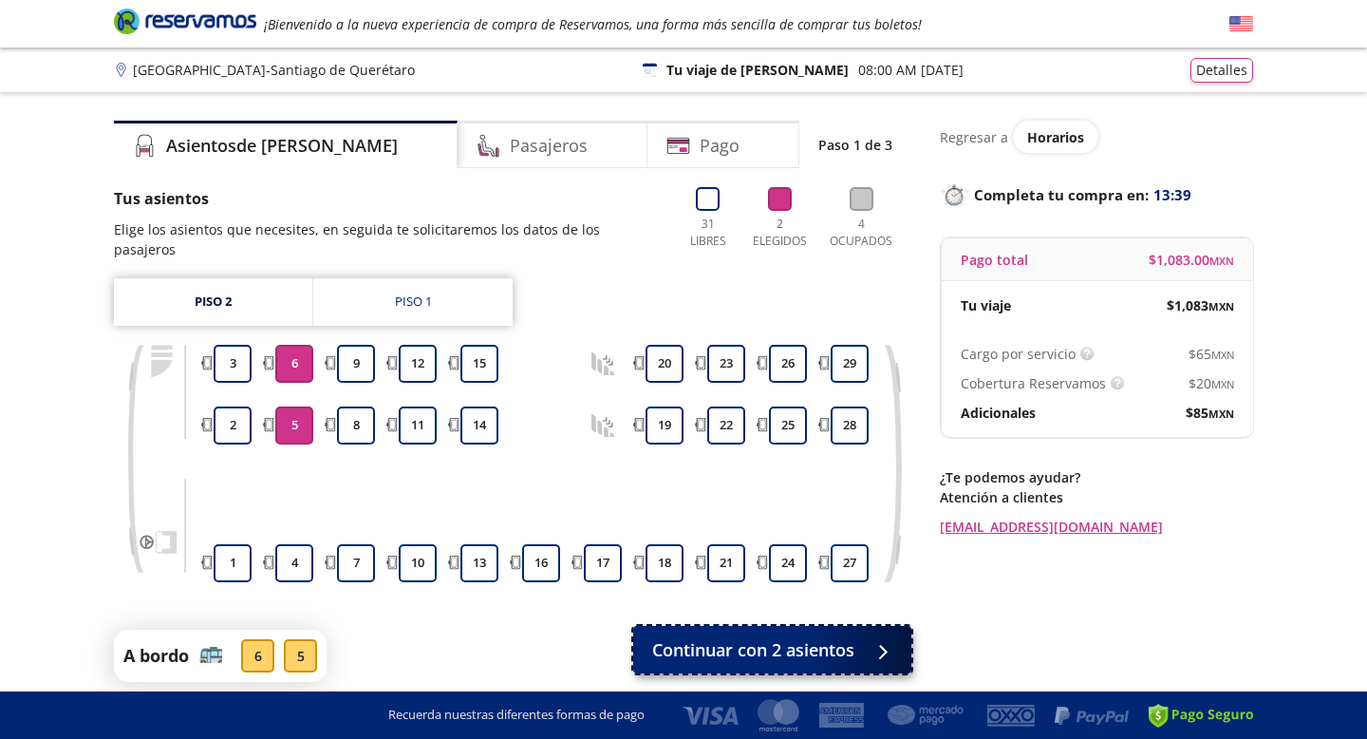
click at [712, 637] on span "Continuar con 2 asientos" at bounding box center [753, 650] width 202 height 26
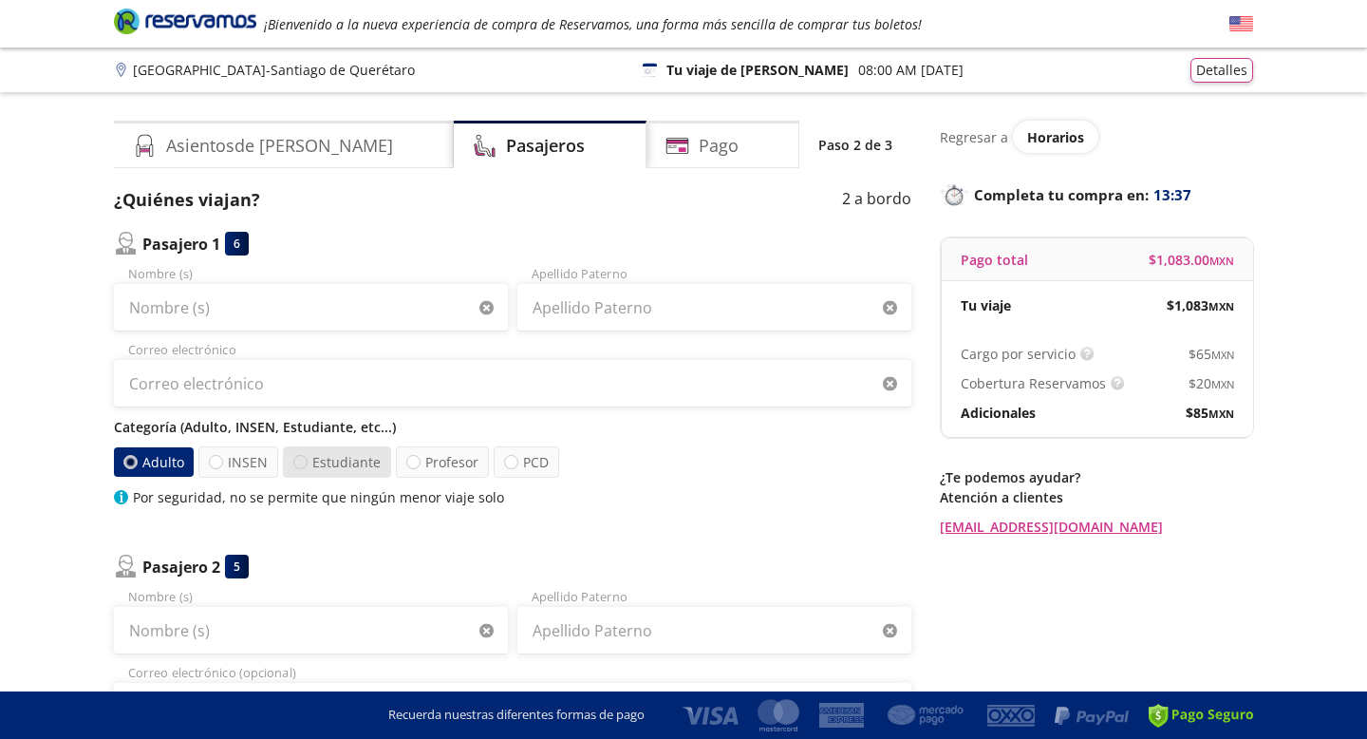
click at [300, 467] on div at bounding box center [300, 462] width 14 height 14
click at [300, 467] on input "Estudiante" at bounding box center [300, 462] width 12 height 12
radio input "true"
radio input "false"
click at [713, 502] on div "Por seguridad, no se permite que ningún menor viaje solo" at bounding box center [513, 497] width 798 height 20
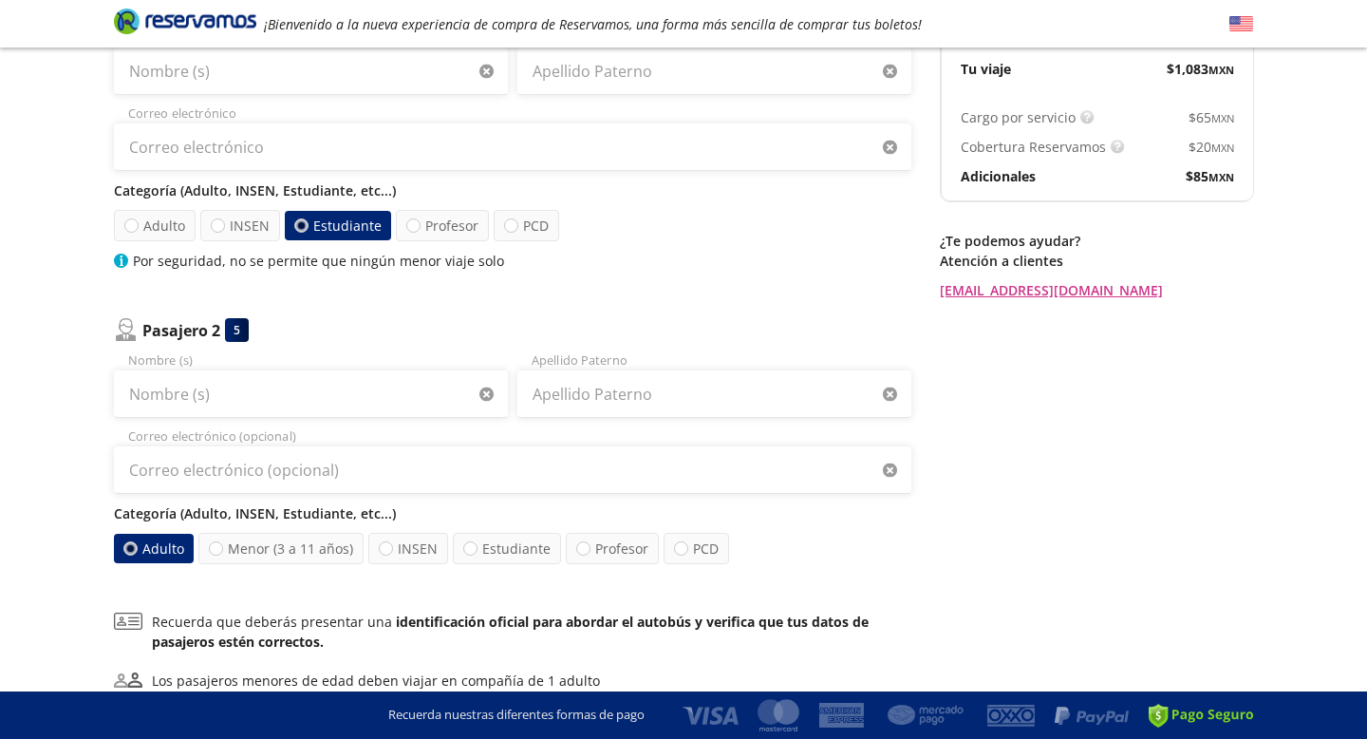
scroll to position [266, 0]
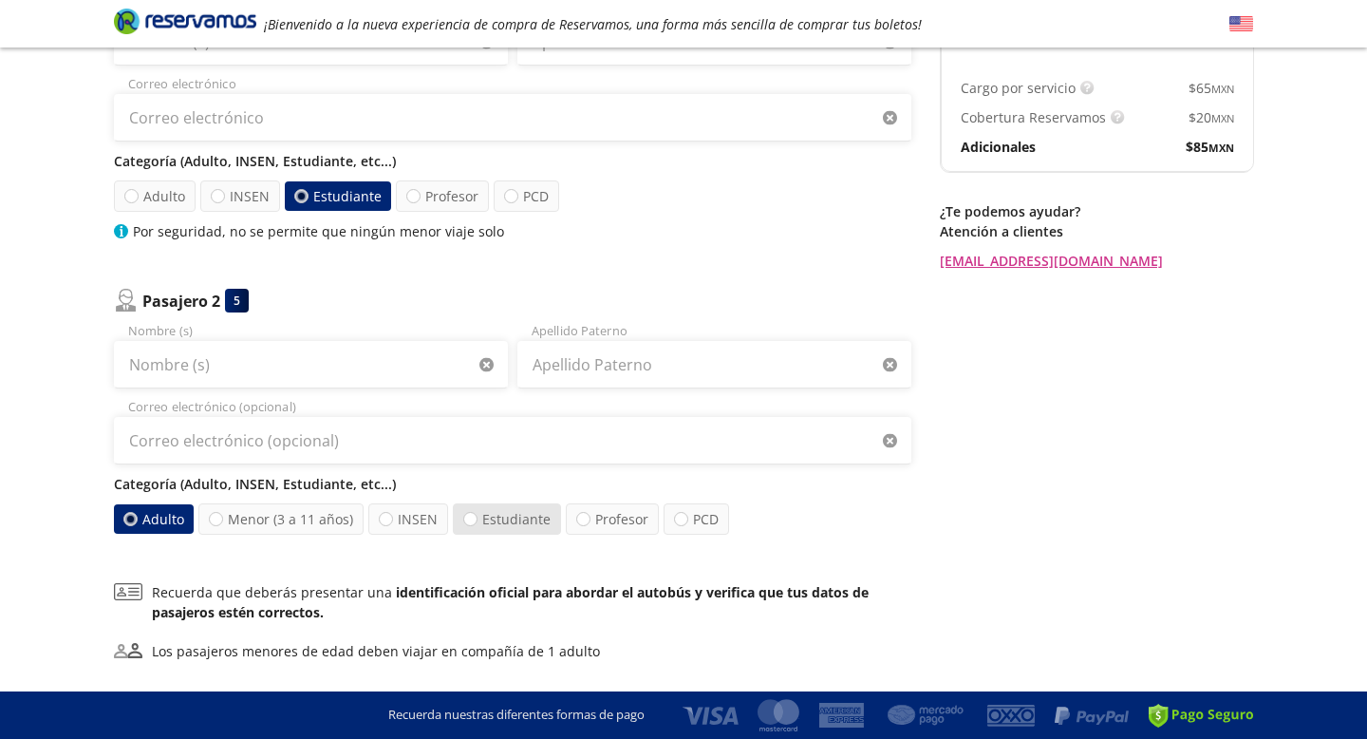
click at [488, 520] on label "Estudiante" at bounding box center [507, 518] width 108 height 31
click at [477, 520] on input "Estudiante" at bounding box center [470, 519] width 12 height 12
radio input "true"
radio input "false"
click at [1133, 381] on div "Regresar a Horarios Completa tu compra en : 13:32 Pago total $ 1,083.00 MXN Tu …" at bounding box center [1096, 305] width 313 height 901
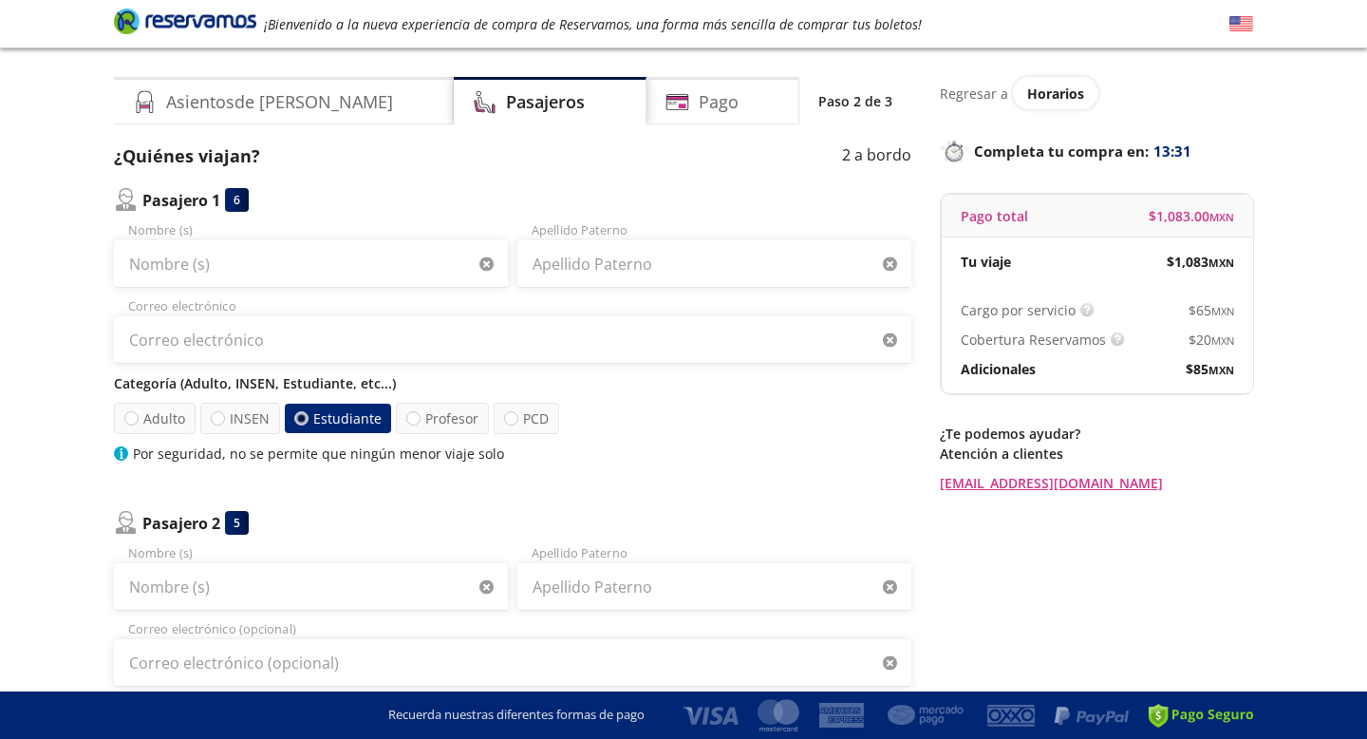
scroll to position [0, 0]
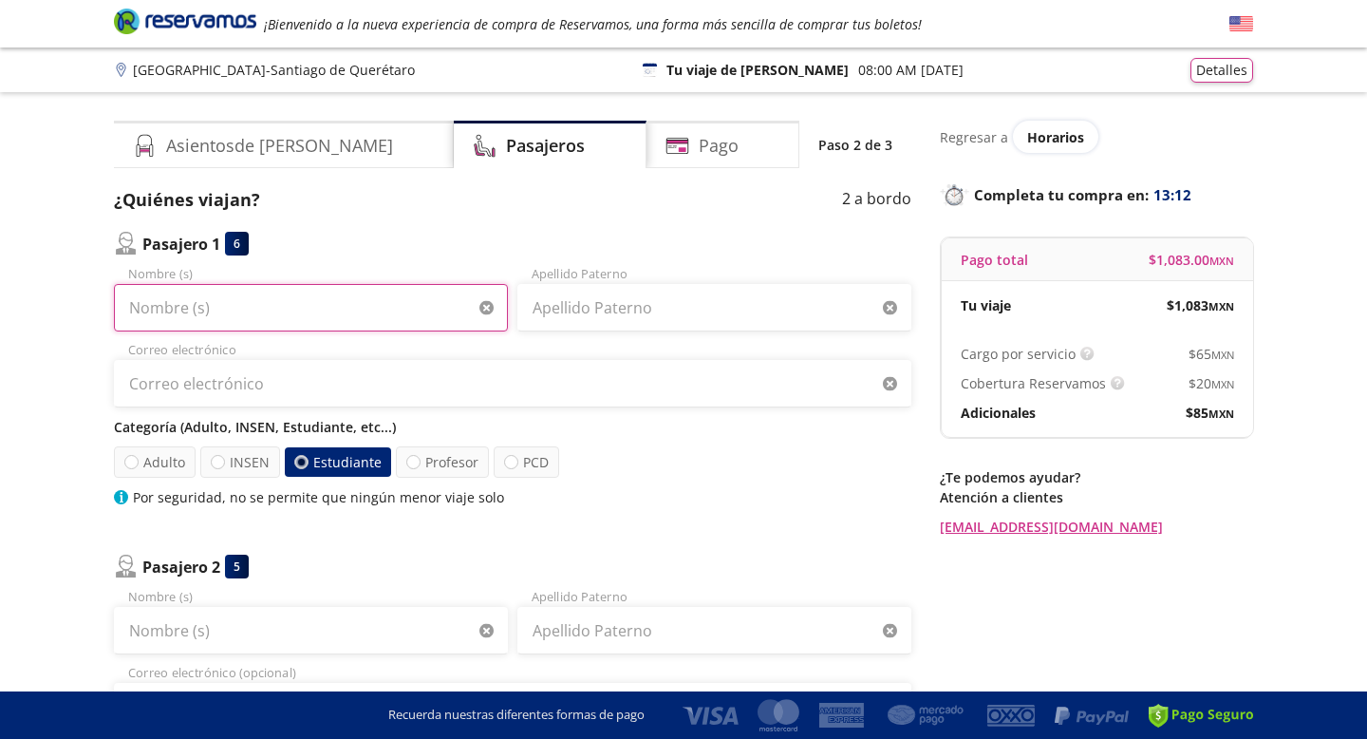
click at [340, 301] on input "Nombre (s)" at bounding box center [311, 307] width 394 height 47
type input "Dana Paola"
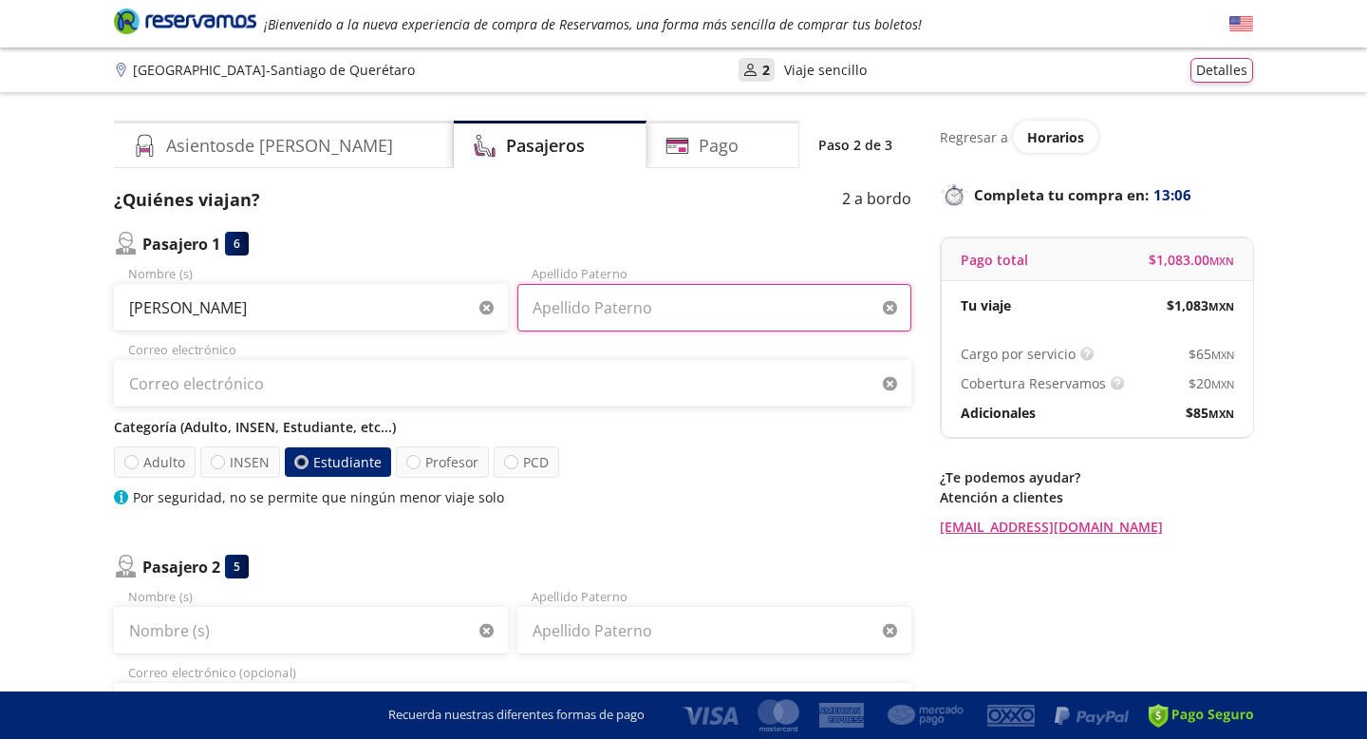
click at [639, 306] on input "Apellido Paterno" at bounding box center [715, 307] width 394 height 47
type input "Padilla Abundis"
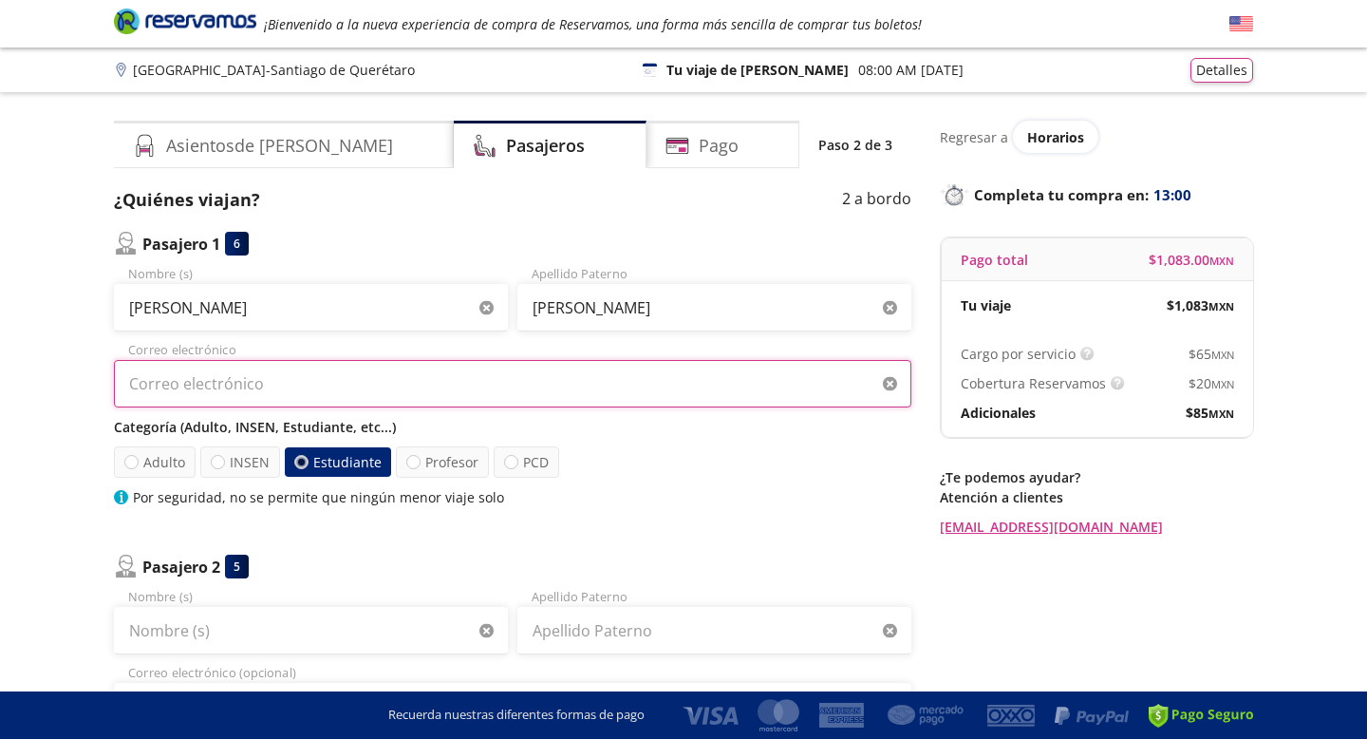
click at [402, 373] on input "Correo electrónico" at bounding box center [513, 383] width 798 height 47
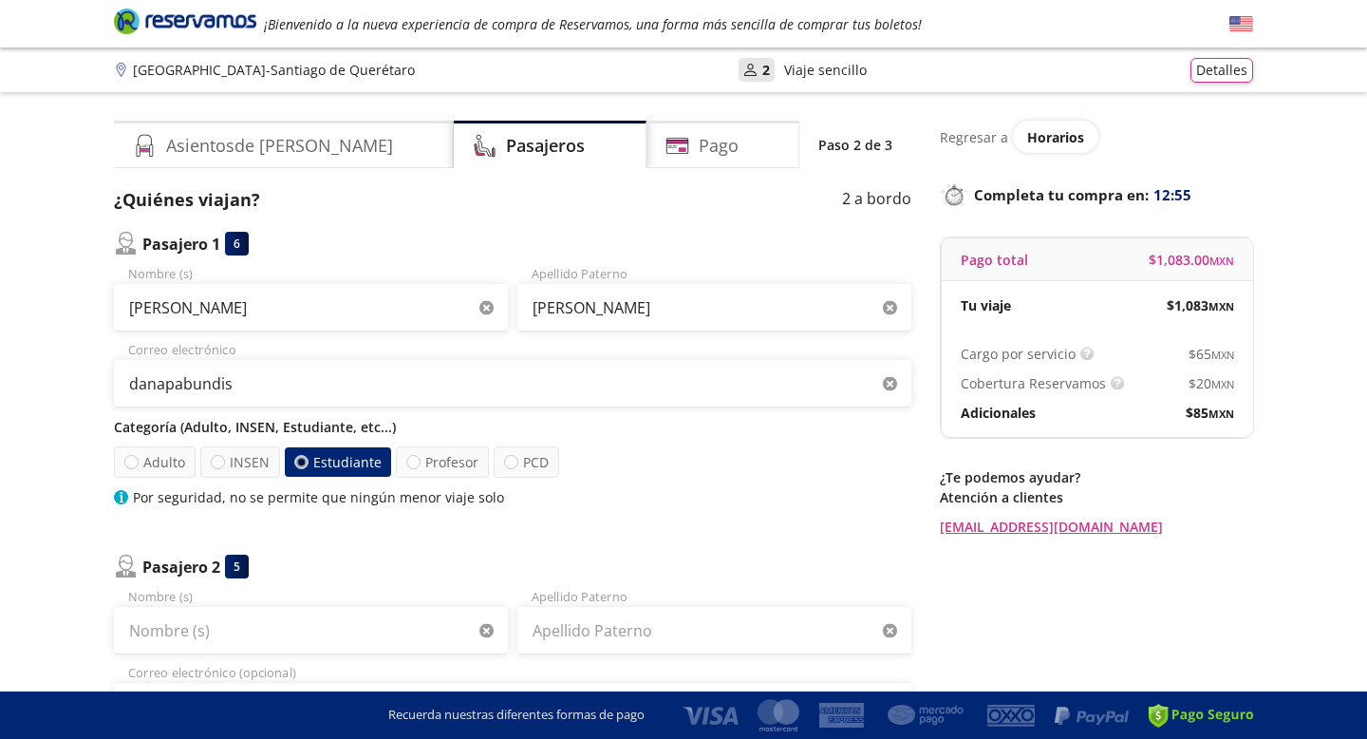
click at [22, 422] on div "Group 9 Created with Sketch. Datos para la compra Ciudad de México - Santiago d…" at bounding box center [683, 577] width 1367 height 1155
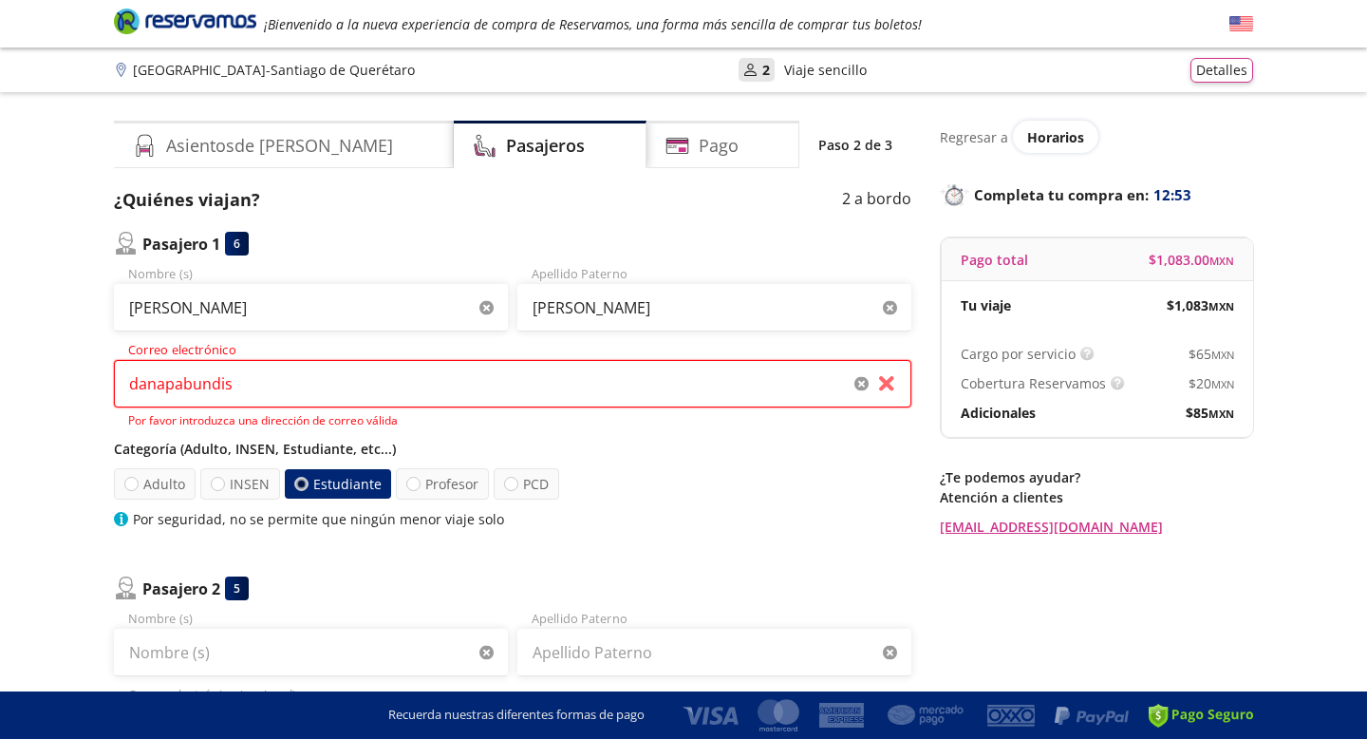
click at [273, 401] on input "danapabundis" at bounding box center [513, 383] width 798 height 47
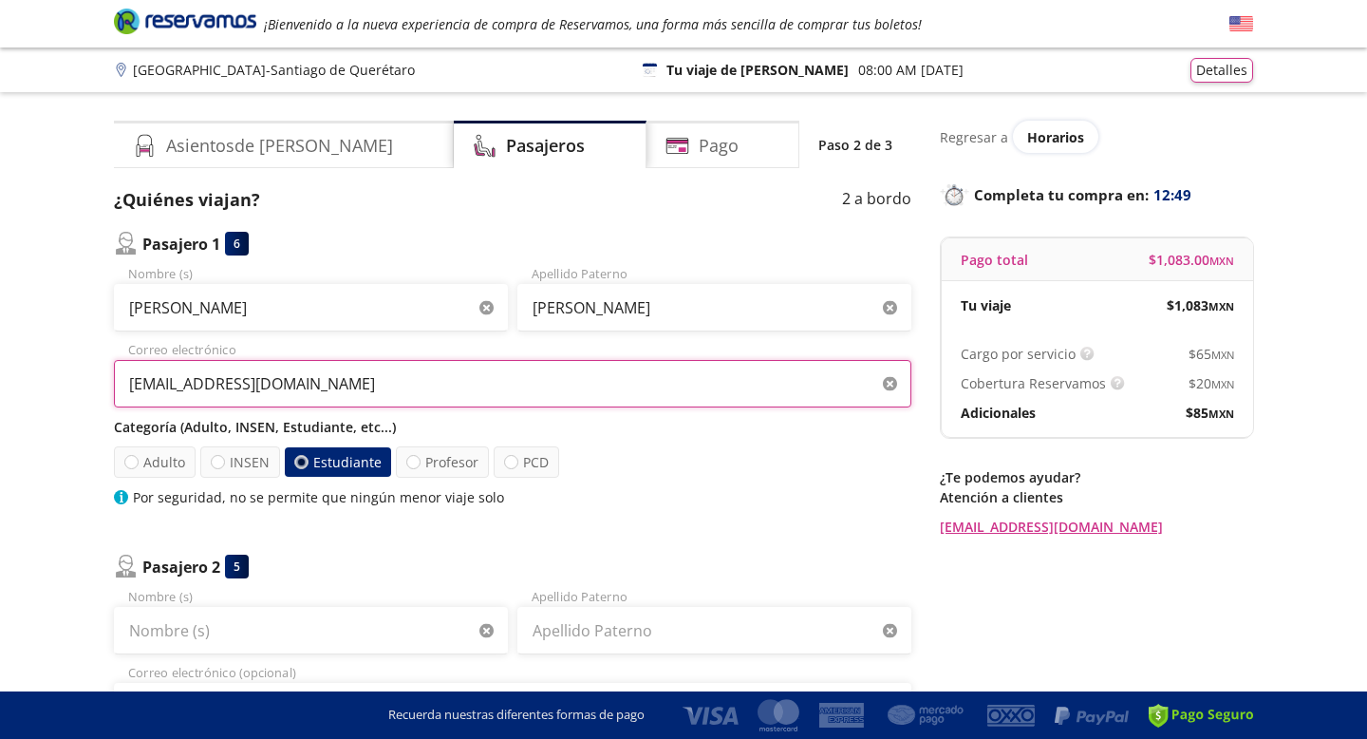
type input "danapabundis@gmail.com"
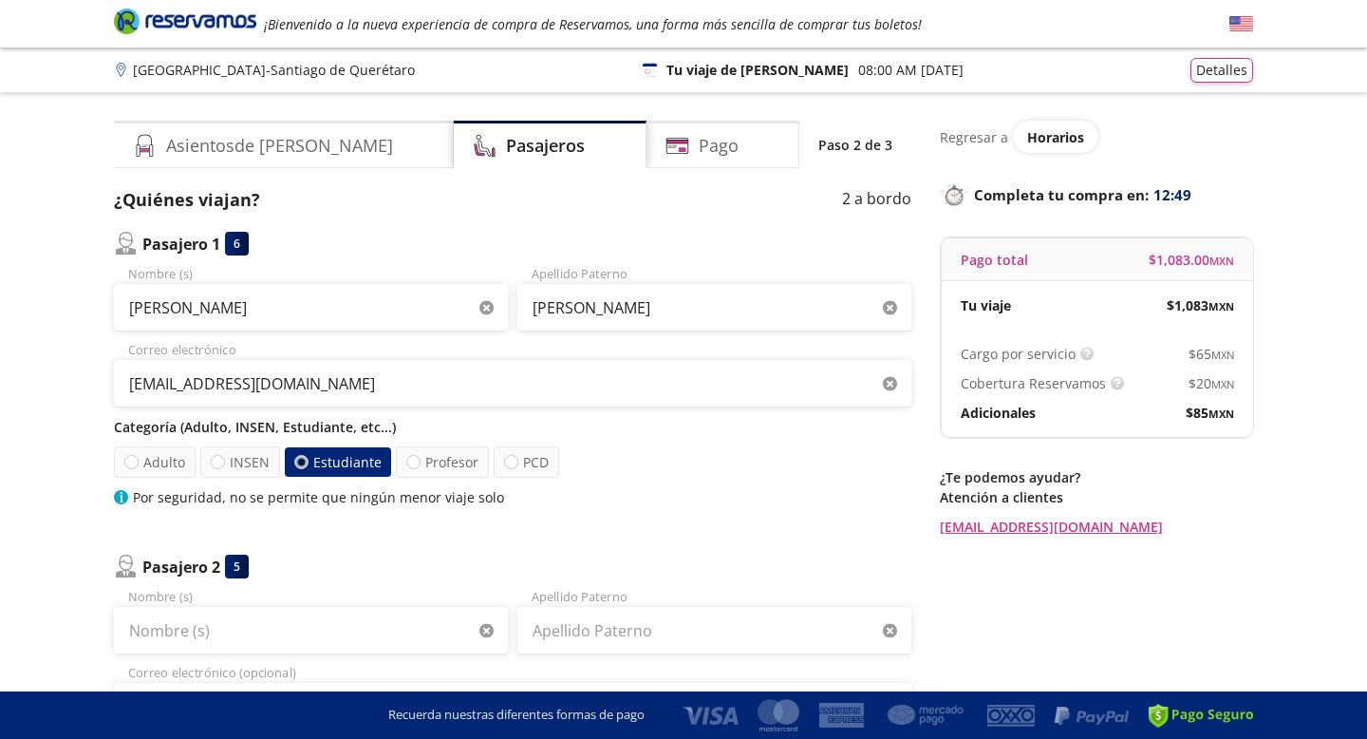
click at [9, 472] on div "Group 9 Created with Sketch. Datos para la compra Ciudad de México - Santiago d…" at bounding box center [683, 577] width 1367 height 1155
click at [1317, 250] on div "Group 9 Created with Sketch. Datos para la compra Ciudad de México - Santiago d…" at bounding box center [683, 577] width 1367 height 1155
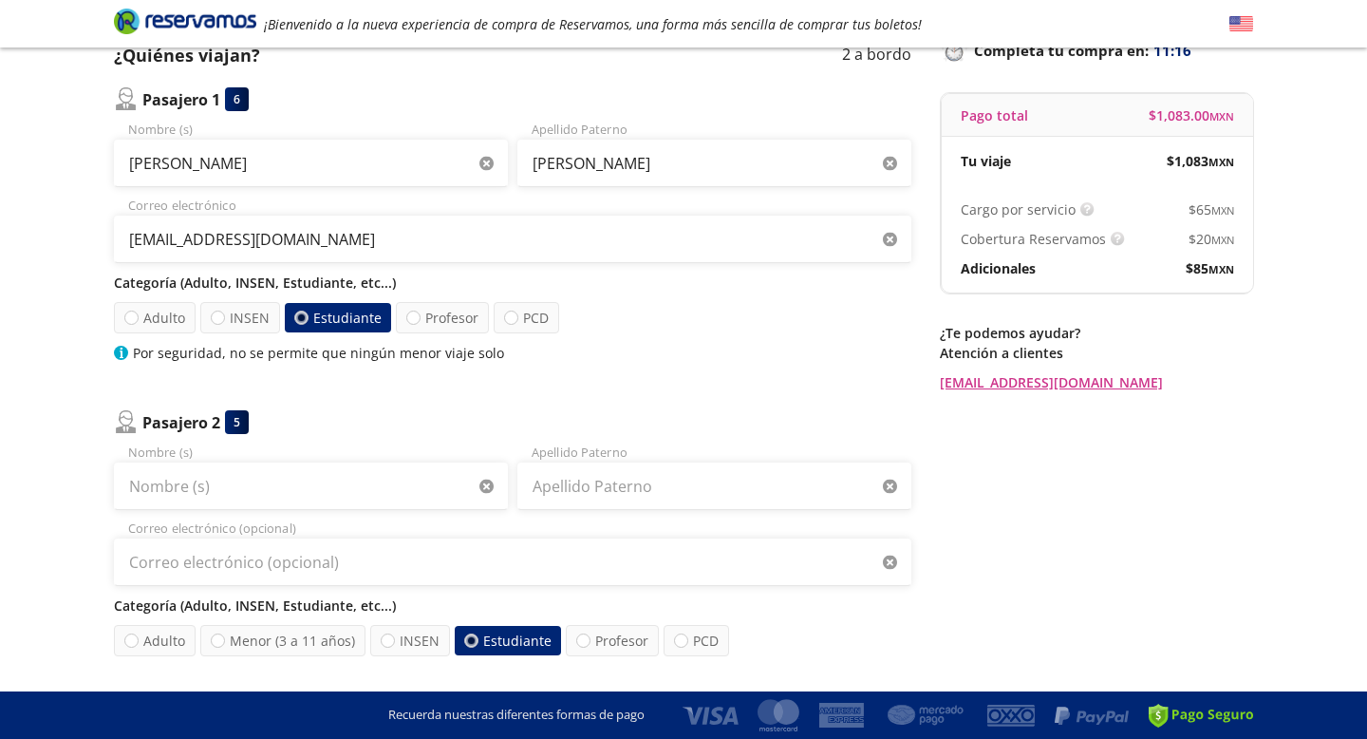
scroll to position [228, 0]
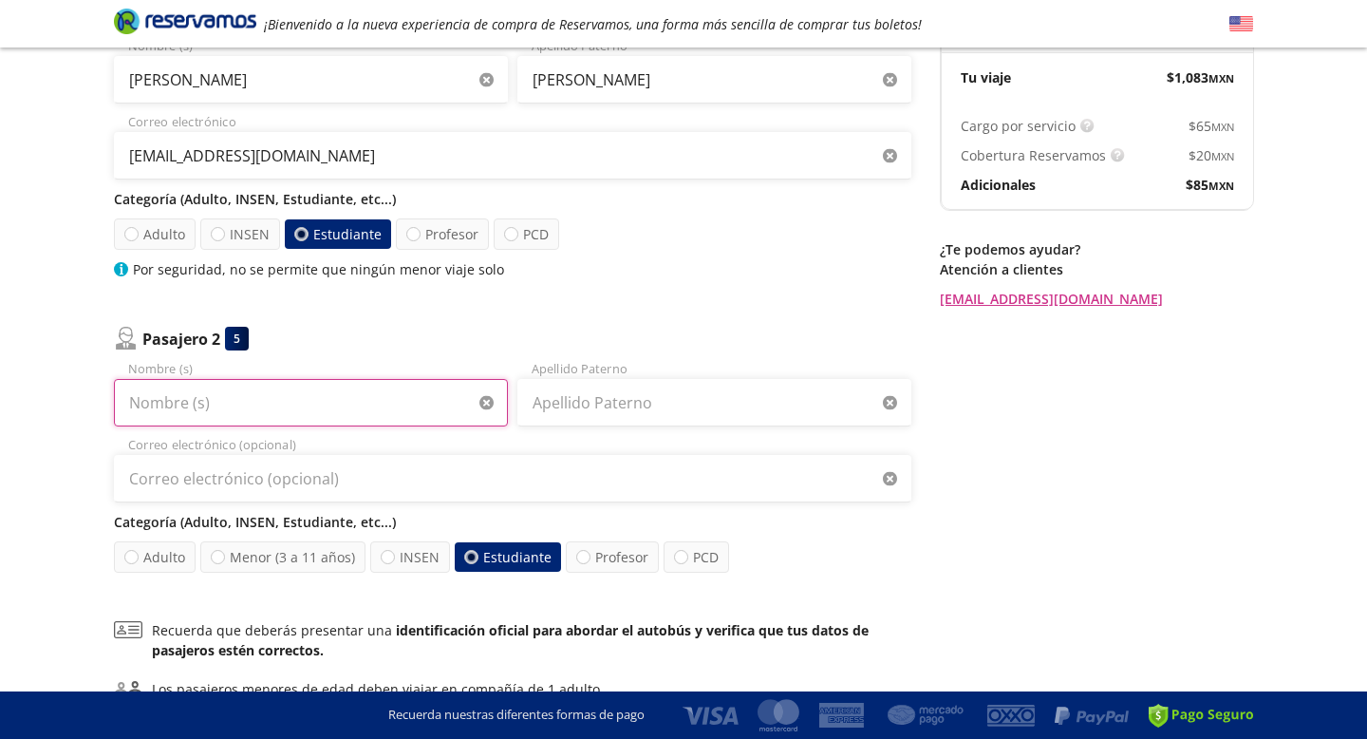
click at [348, 393] on input "Nombre (s)" at bounding box center [311, 402] width 394 height 47
type input "Bruno Ariel"
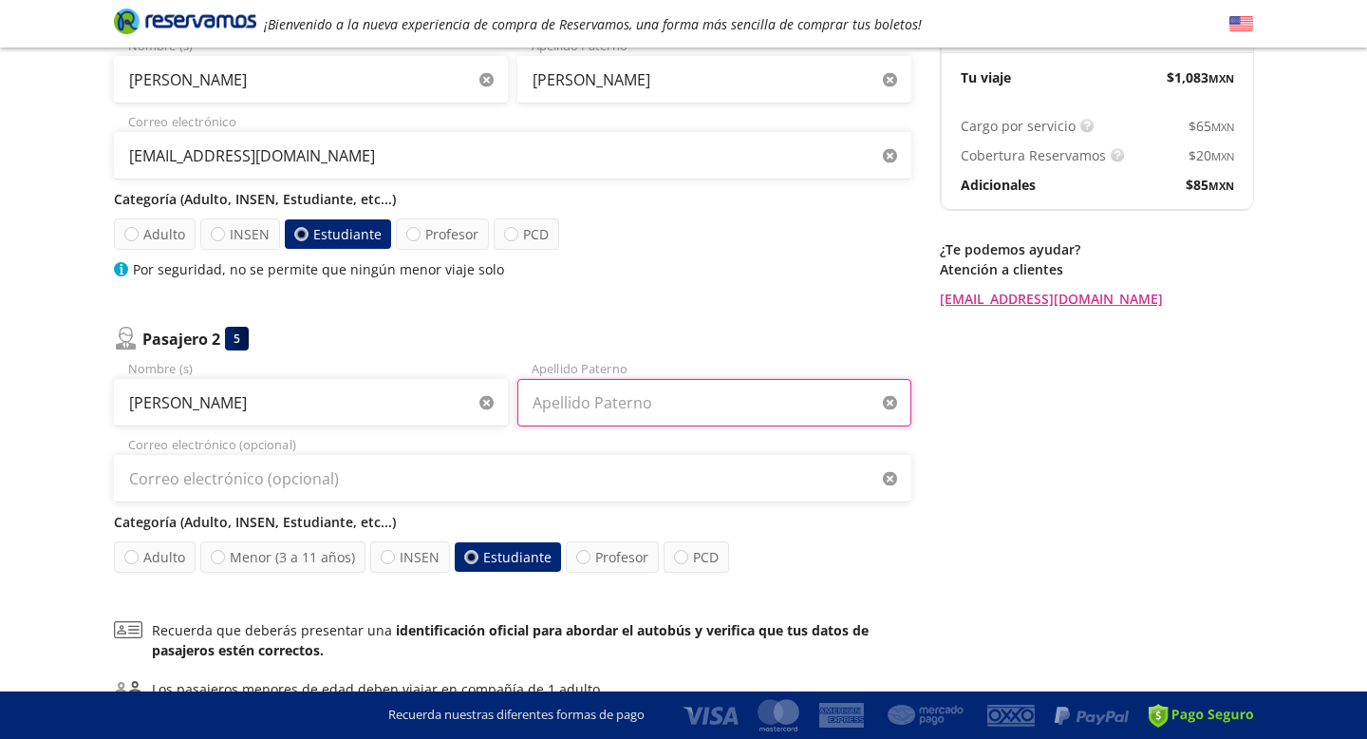
click at [656, 406] on input "Apellido Paterno" at bounding box center [715, 402] width 394 height 47
type input "Padilla Abundis"
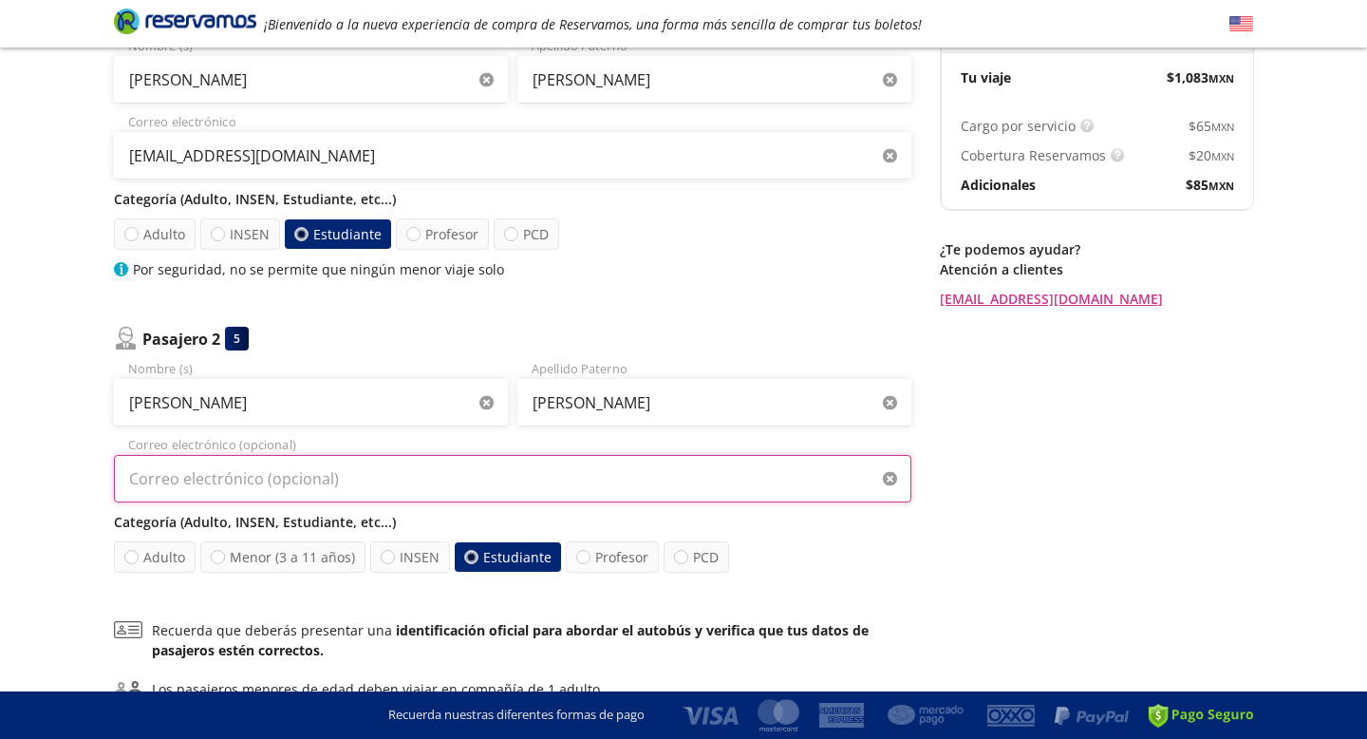
click at [340, 487] on input "Correo electrónico (opcional)" at bounding box center [513, 478] width 798 height 47
click at [176, 481] on input "danappadillaabundis@gmail.com" at bounding box center [513, 478] width 798 height 47
type input "danapabundis@gmail.com"
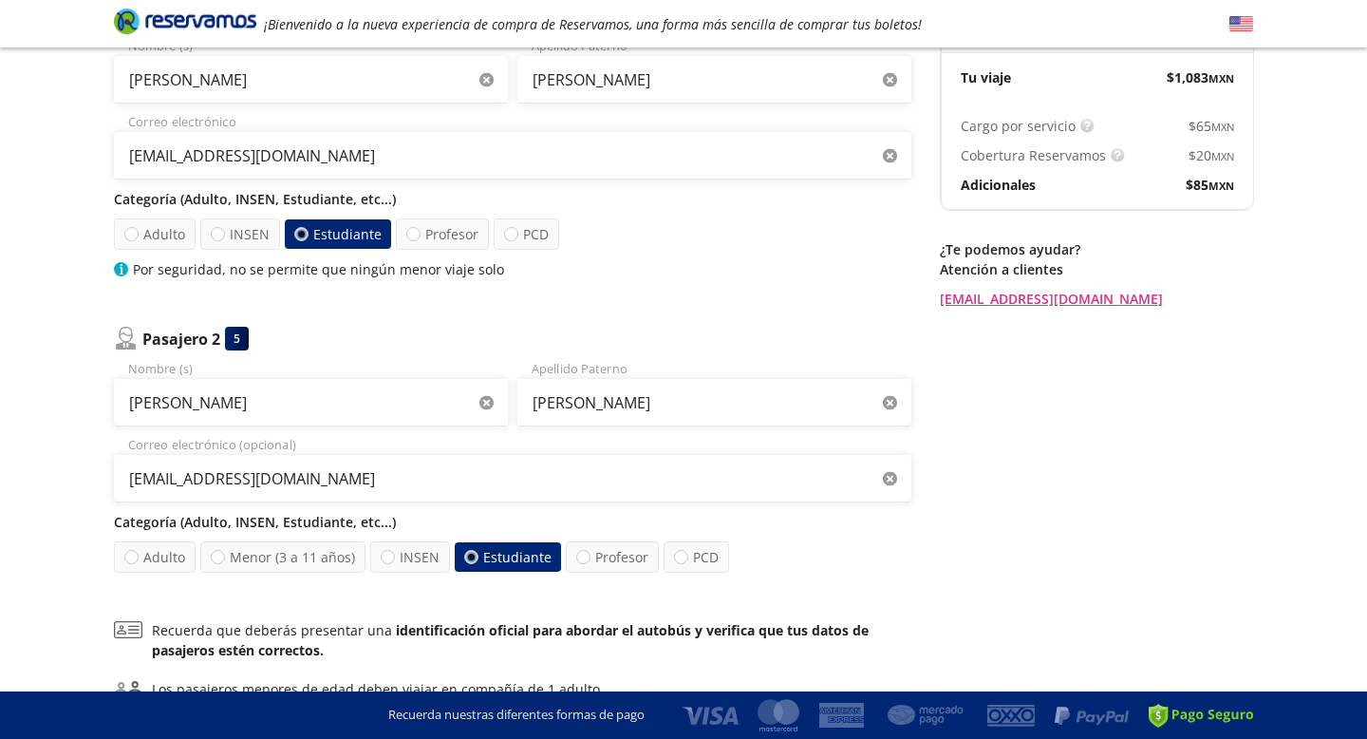
click at [945, 529] on div "Regresar a Horarios Completa tu compra en : 10:52 Pago total $ 1,083.00 MXN Tu …" at bounding box center [1096, 343] width 313 height 901
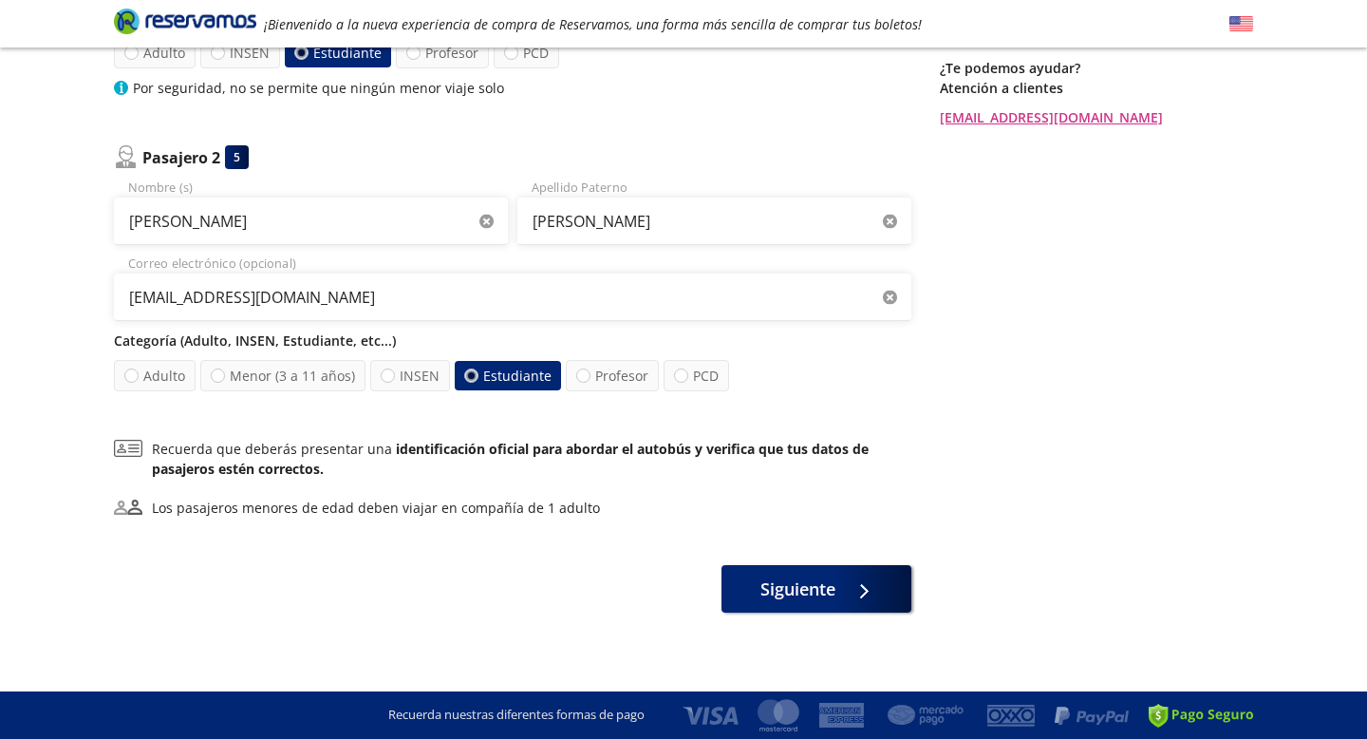
scroll to position [416, 0]
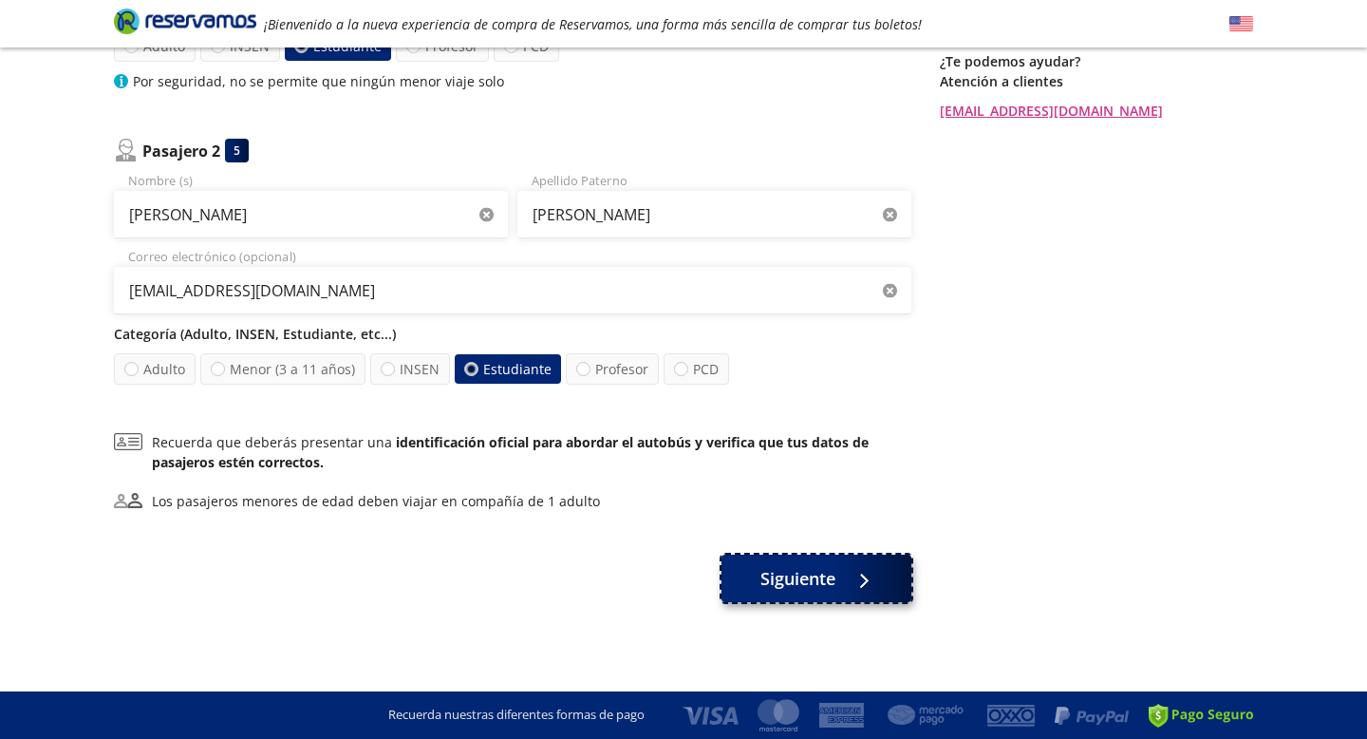
click at [798, 584] on span "Siguiente" at bounding box center [798, 579] width 75 height 26
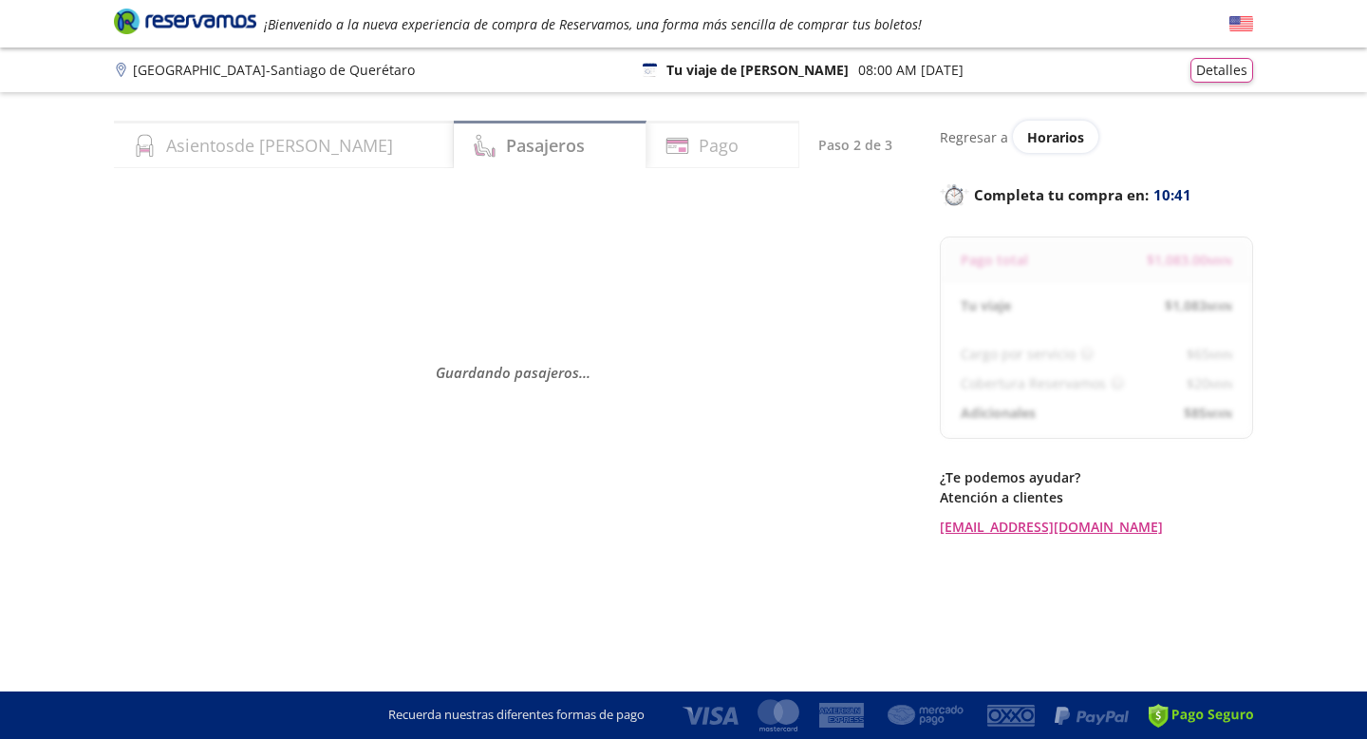
select select "MX"
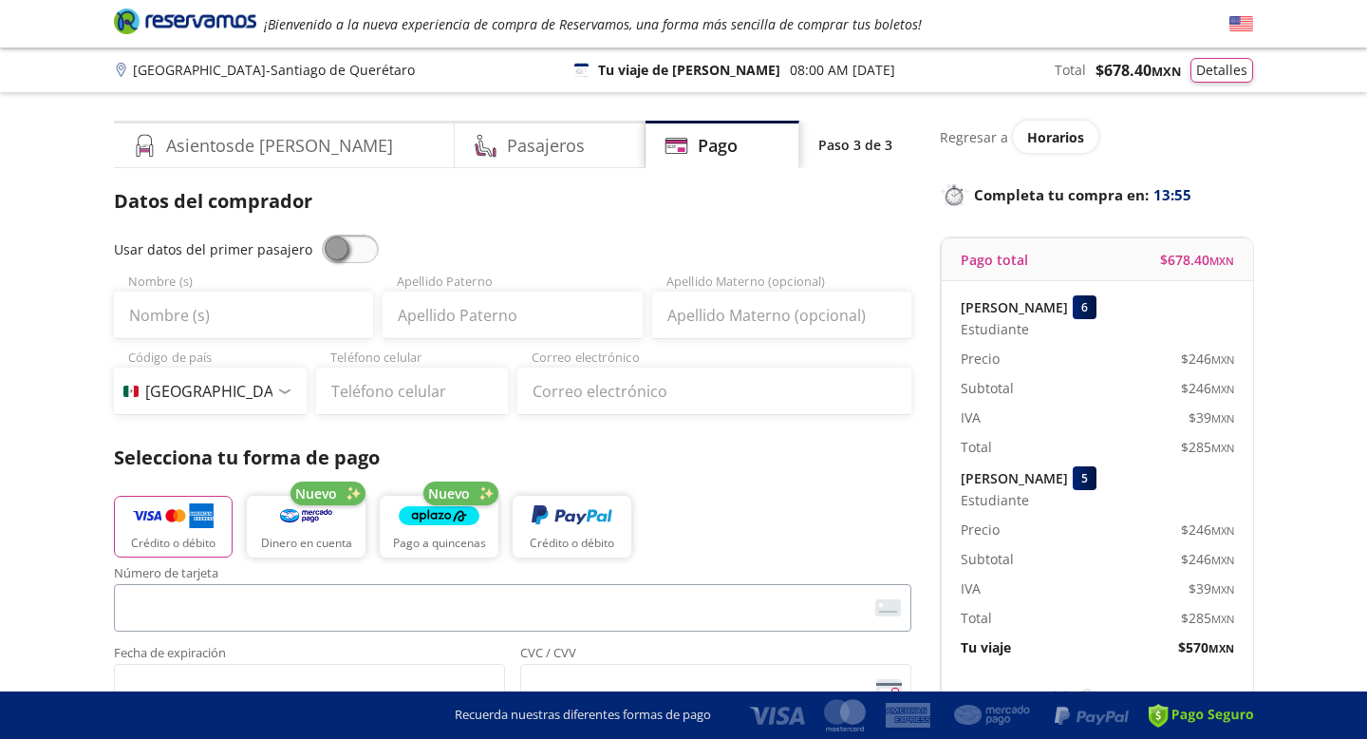
scroll to position [85, 0]
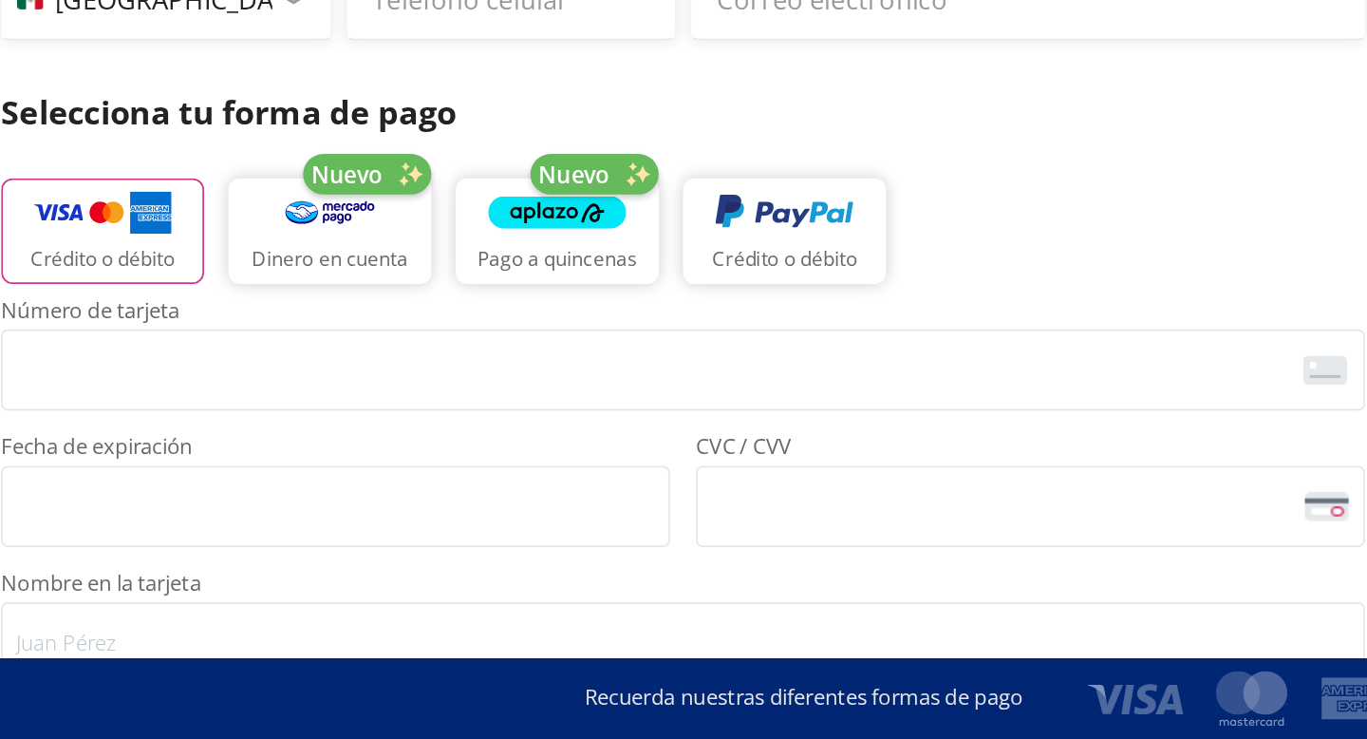
click at [732, 450] on div "Crédito o débito Nuevo Dinero en cuenta Nuevo Pago a quincenas Crédito o débito" at bounding box center [513, 439] width 798 height 85
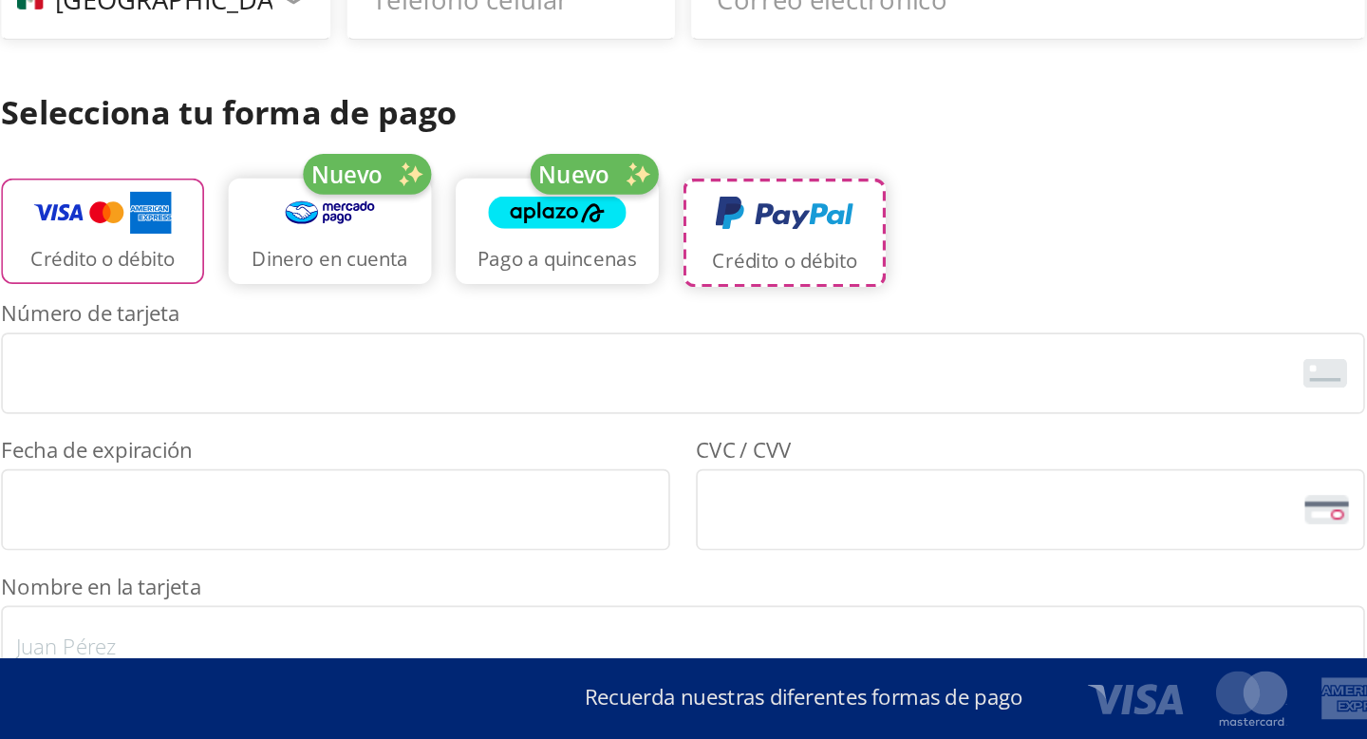
drag, startPoint x: 626, startPoint y: 450, endPoint x: 675, endPoint y: 457, distance: 49.8
click at [675, 457] on div "Crédito o débito Nuevo Dinero en cuenta Nuevo Pago a quincenas Crédito o débito" at bounding box center [513, 440] width 798 height 87
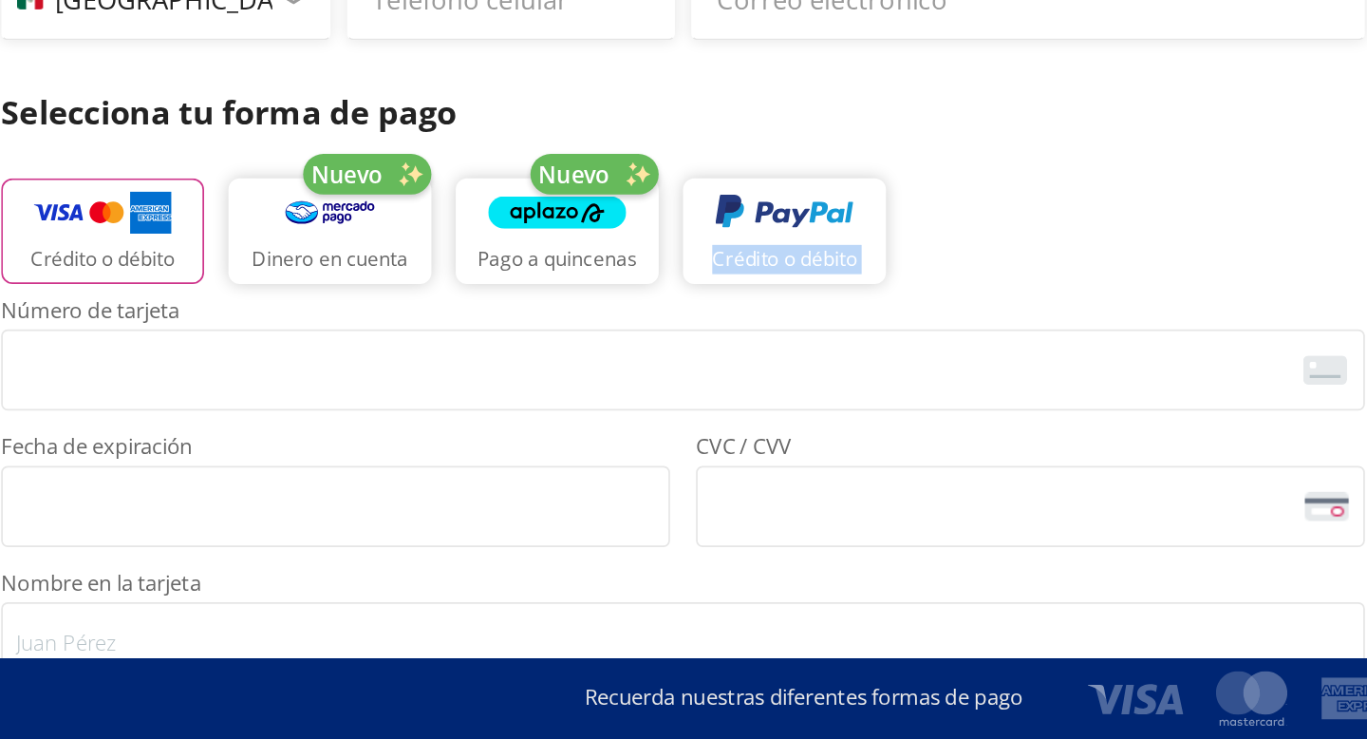
drag, startPoint x: 697, startPoint y: 507, endPoint x: 732, endPoint y: 439, distance: 76.9
click at [732, 439] on div "Crédito o débito Nuevo Dinero en cuenta Nuevo Pago a quincenas Crédito o débito" at bounding box center [513, 439] width 798 height 85
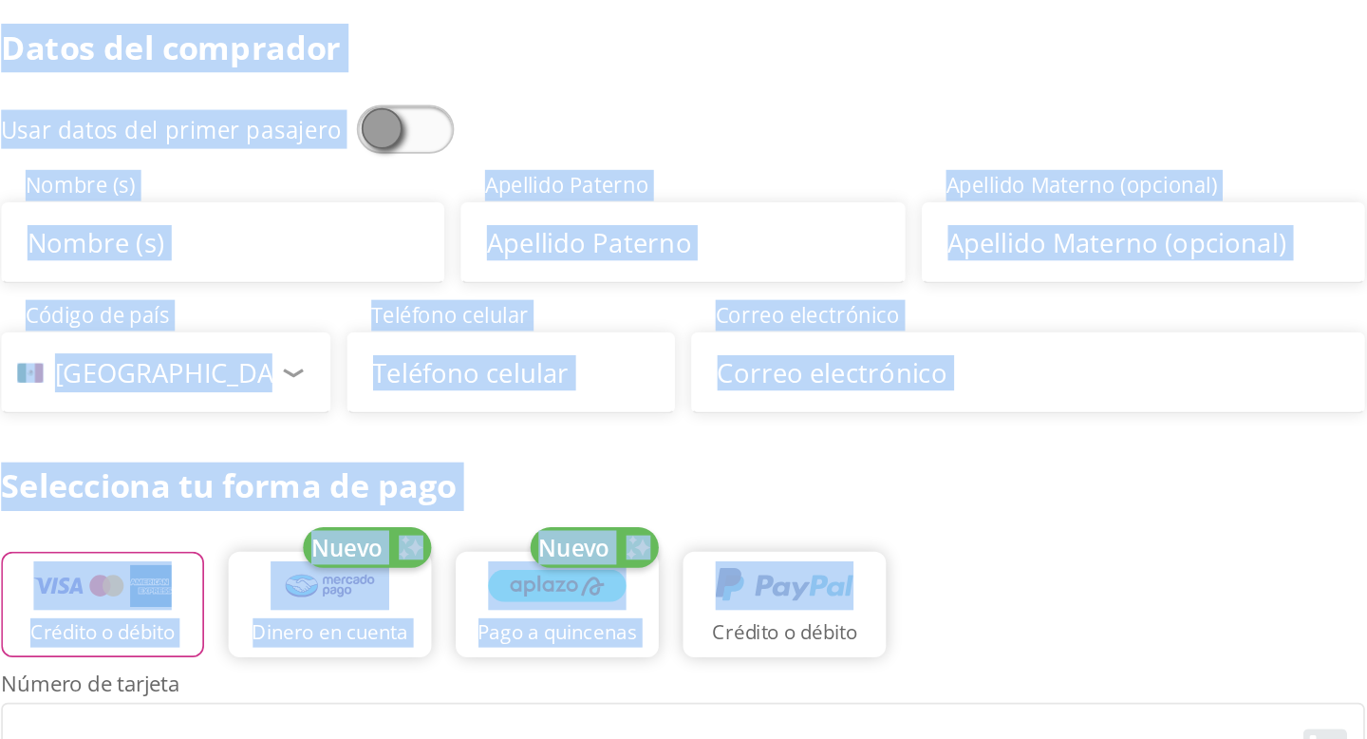
scroll to position [0, 0]
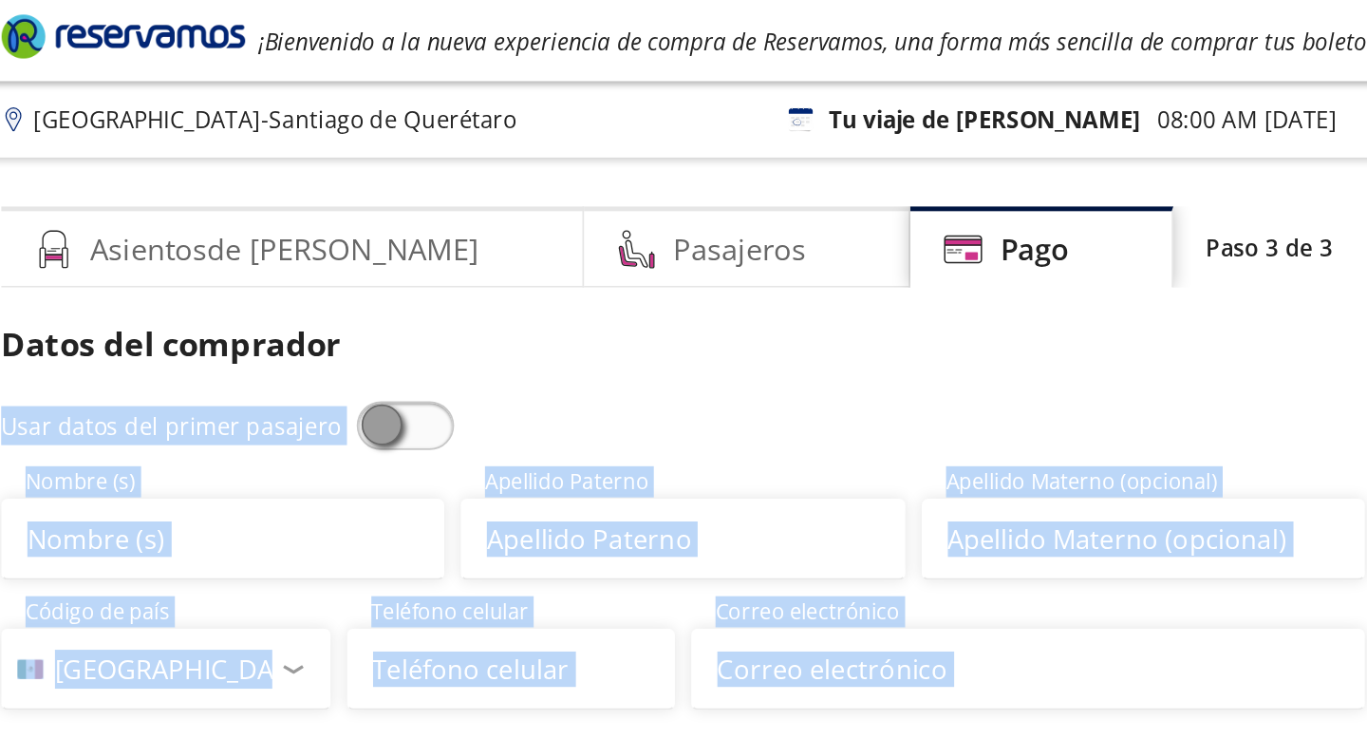
drag, startPoint x: 685, startPoint y: 400, endPoint x: 736, endPoint y: 213, distance: 194.0
click at [736, 213] on div "Datos del comprador Usar datos del primer pasajero Nombre (s) Apellido Paterno …" at bounding box center [513, 597] width 798 height 821
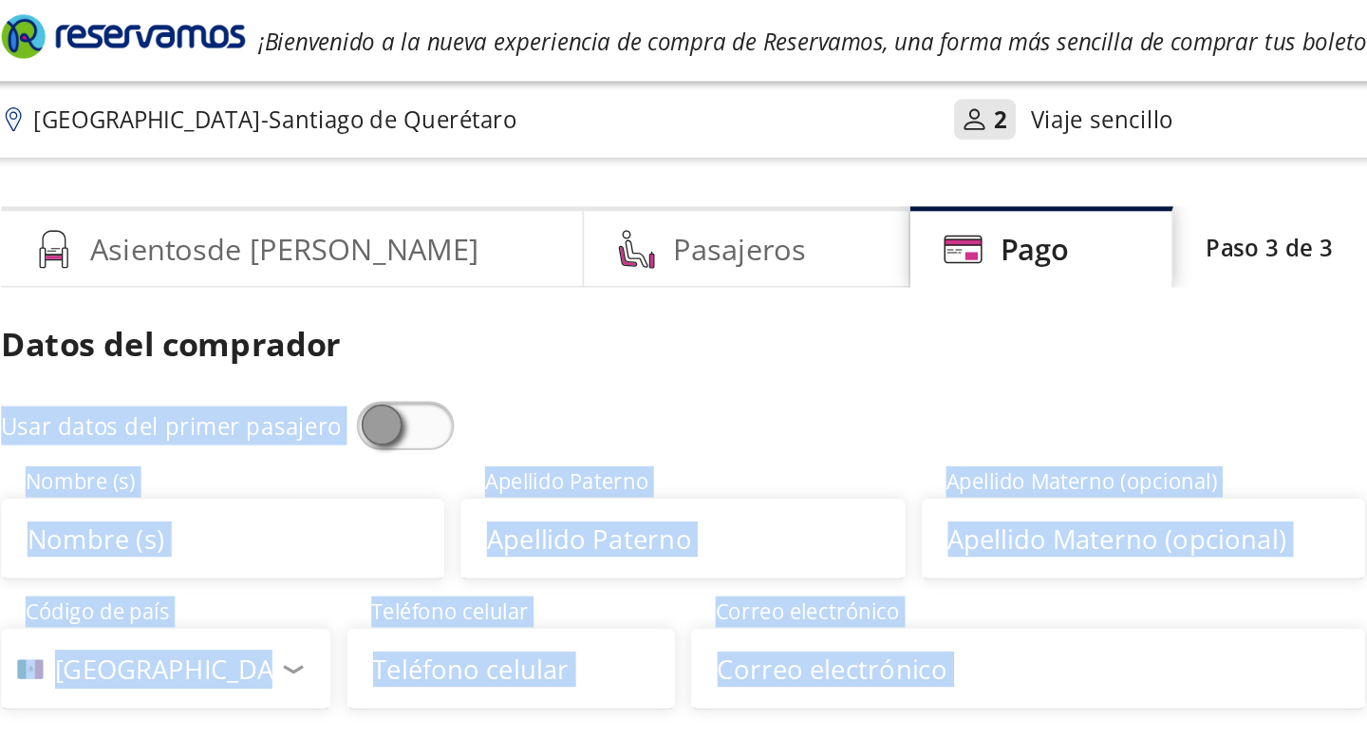
click at [736, 213] on p "Datos del comprador" at bounding box center [513, 201] width 798 height 28
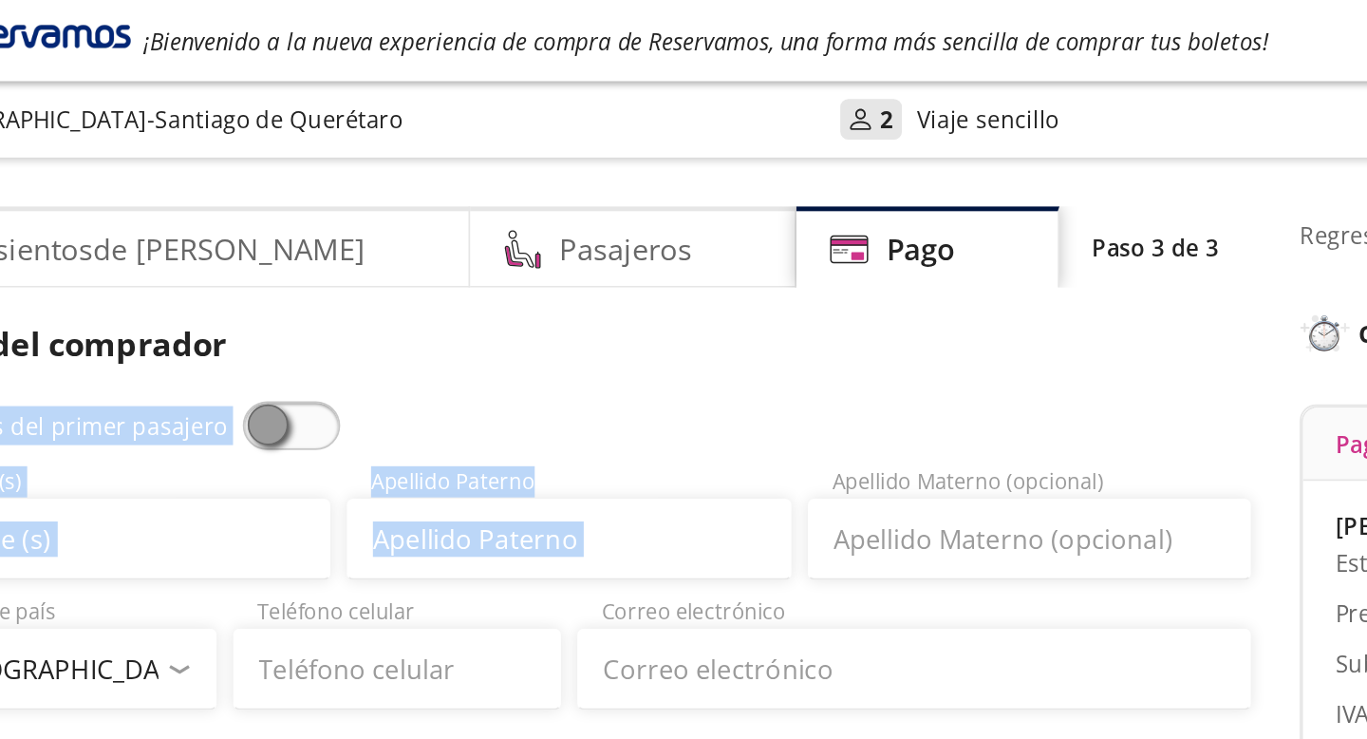
drag, startPoint x: 736, startPoint y: 213, endPoint x: 686, endPoint y: 338, distance: 135.1
click at [681, 335] on div "Datos del comprador Usar datos del primer pasajero Nombre (s) Apellido Paterno …" at bounding box center [513, 597] width 798 height 821
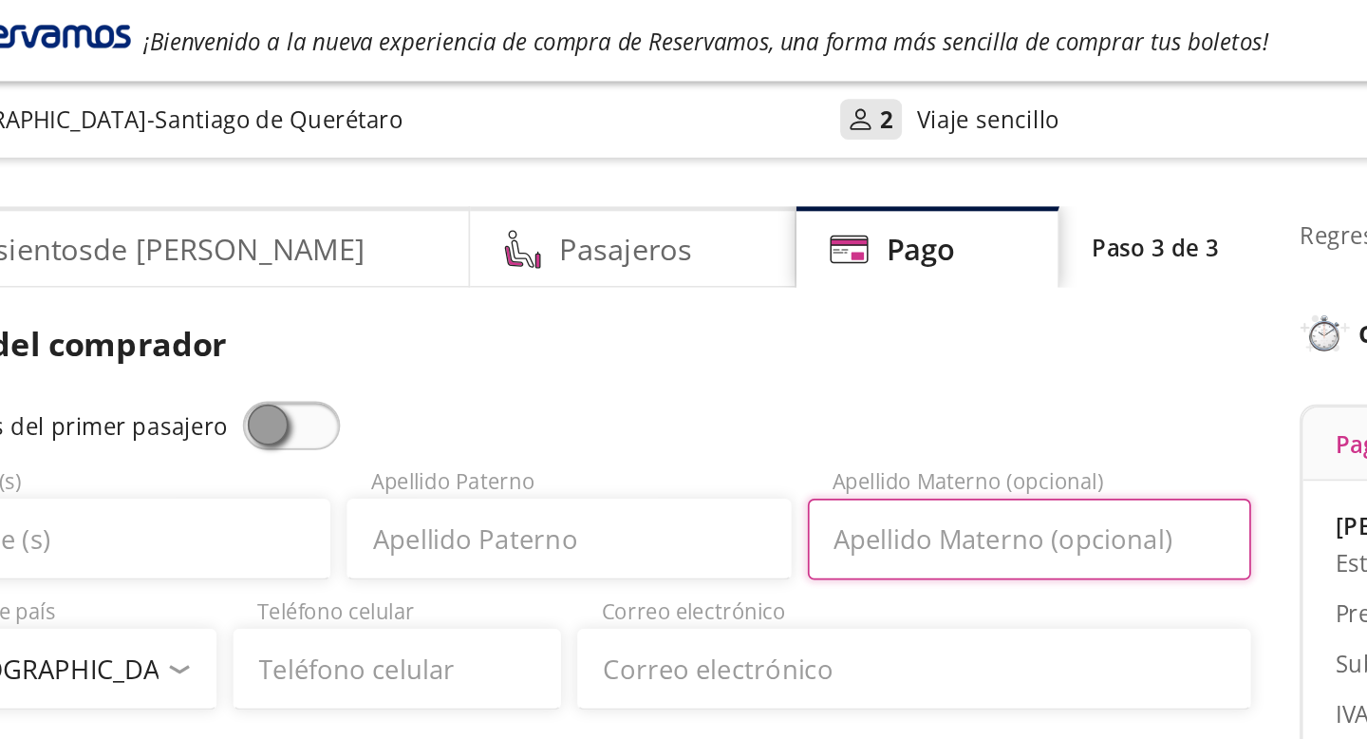
drag, startPoint x: 802, startPoint y: 335, endPoint x: 821, endPoint y: 335, distance: 19.0
click at [821, 335] on input "Apellido Materno (opcional)" at bounding box center [781, 315] width 259 height 47
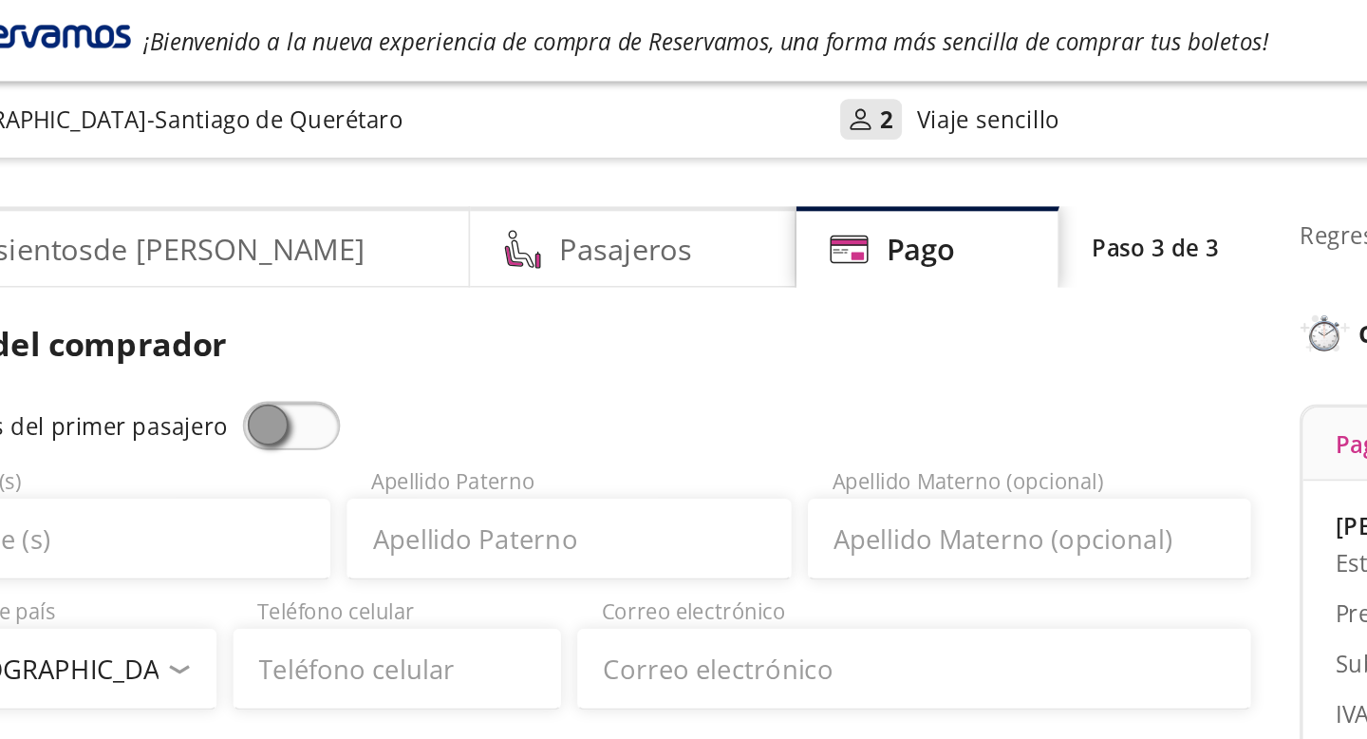
click at [844, 227] on div "Datos del comprador Usar datos del primer pasajero Nombre (s) Apellido Paterno …" at bounding box center [513, 597] width 798 height 821
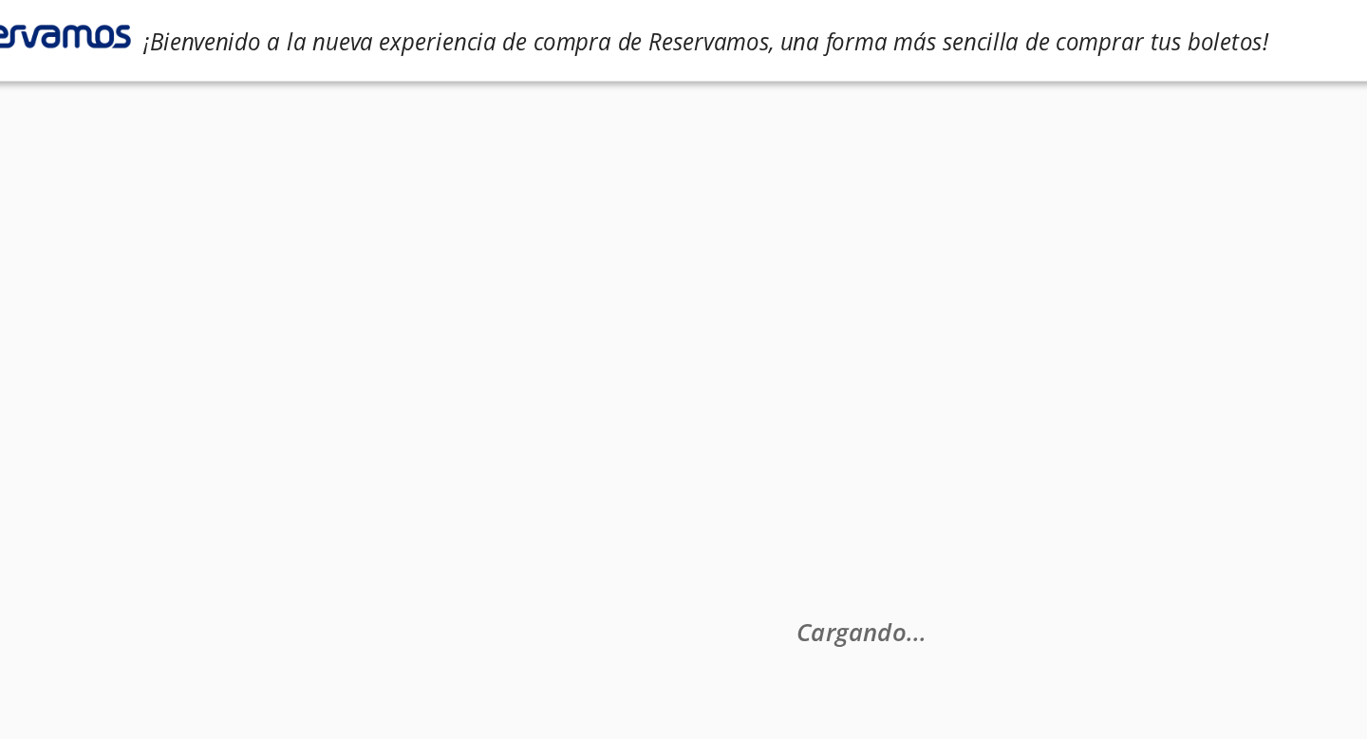
select select "MX"
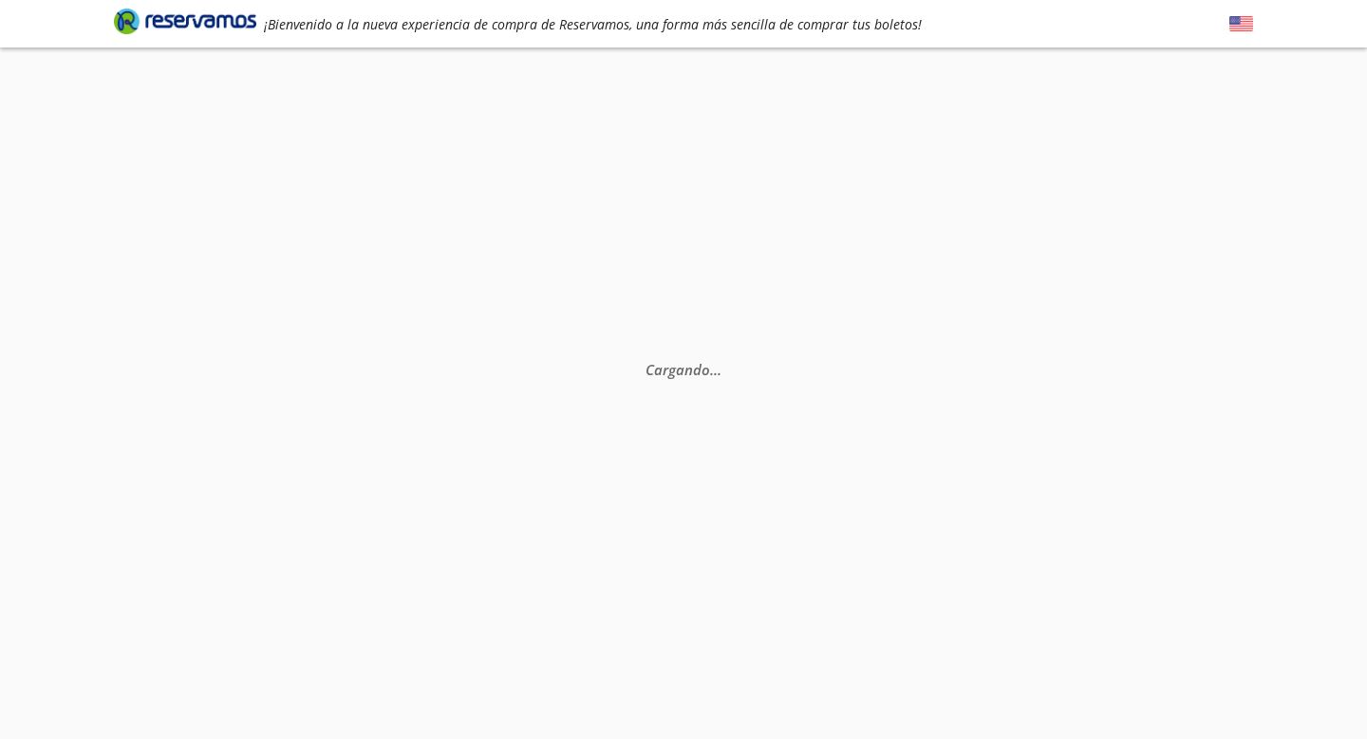
select select "MX"
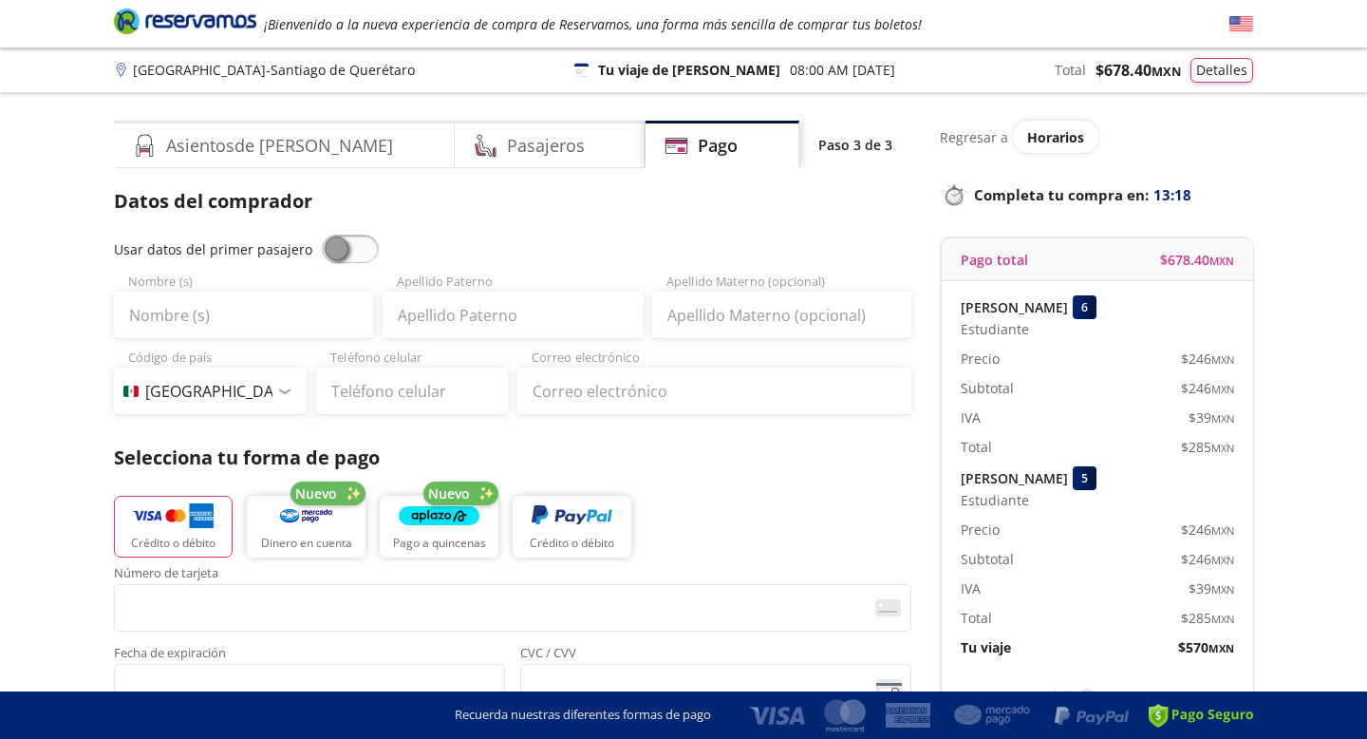
click at [899, 216] on div "Datos del comprador Usar datos del primer pasajero Nombre (s) Apellido Paterno …" at bounding box center [513, 597] width 798 height 821
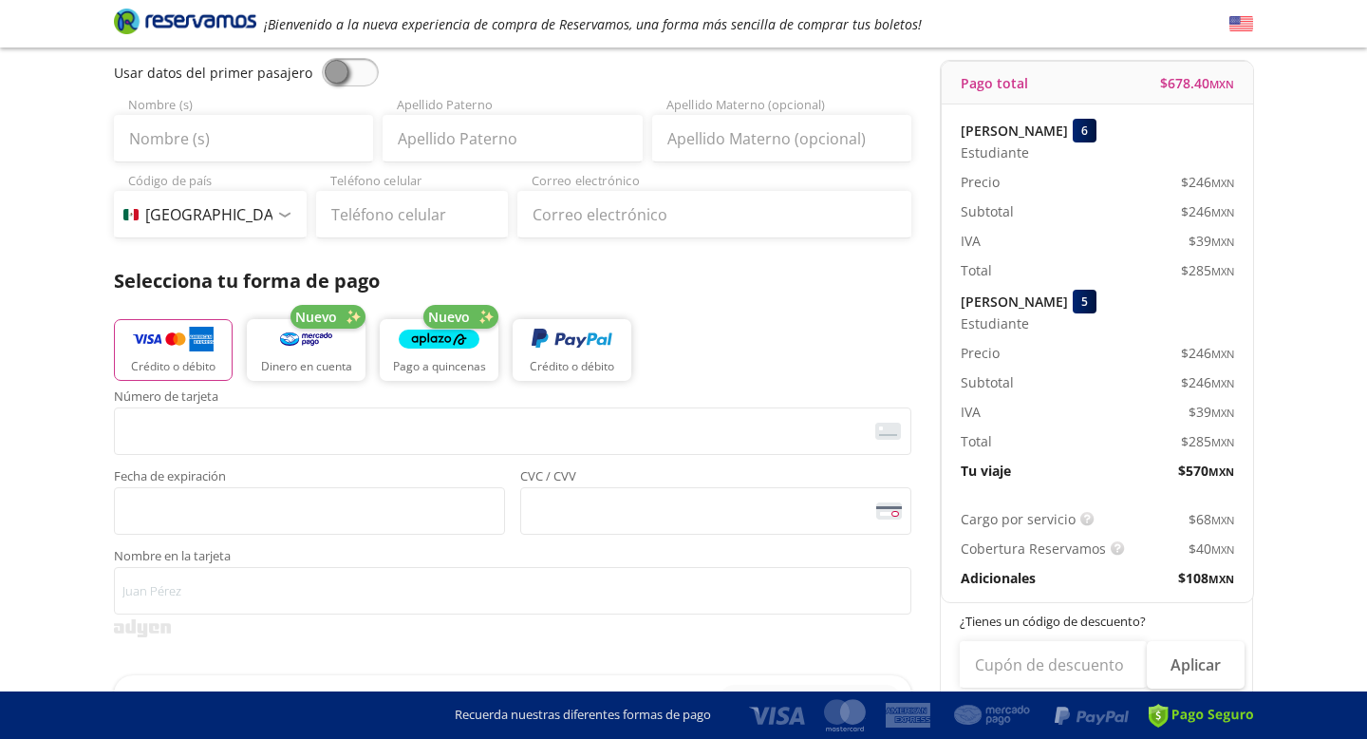
scroll to position [174, 0]
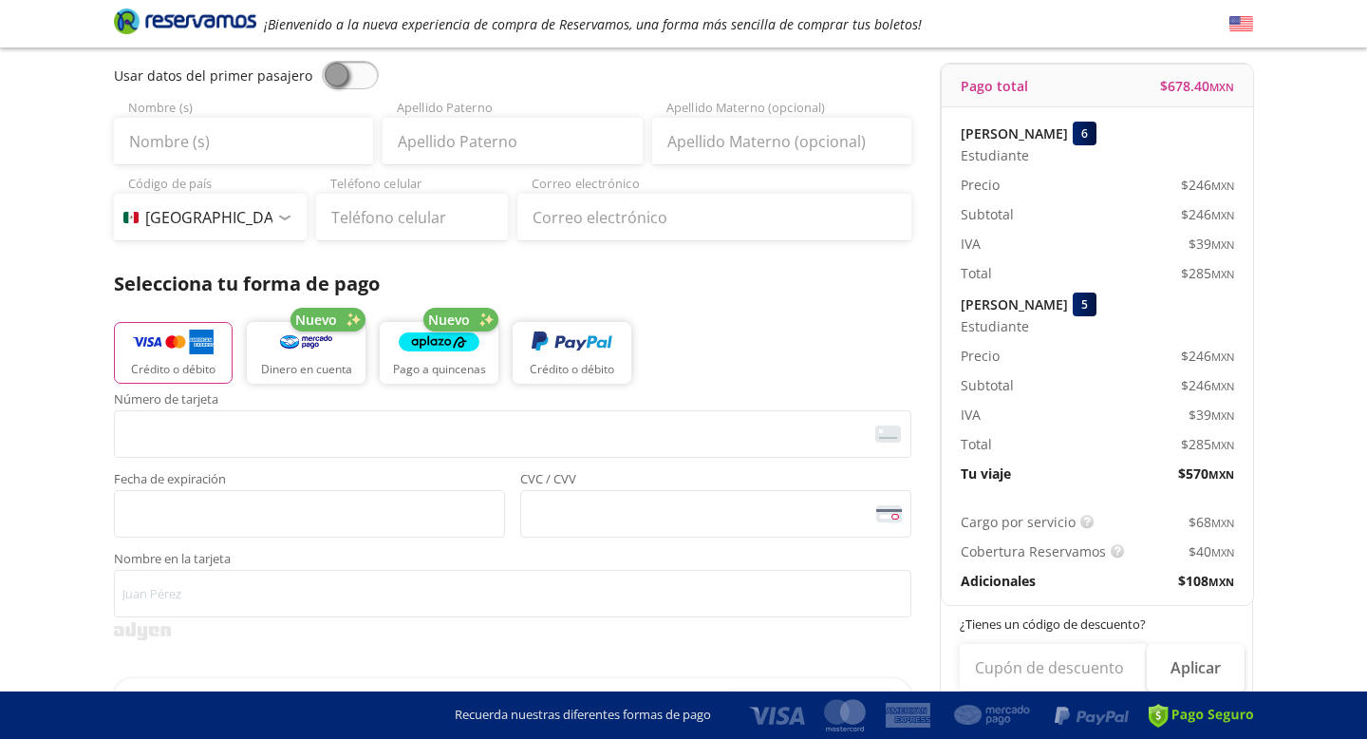
click at [1275, 524] on div "Group 9 Created with Sketch. Pago Ciudad de México - Santiago de Querétaro ¡Bie…" at bounding box center [683, 594] width 1367 height 1536
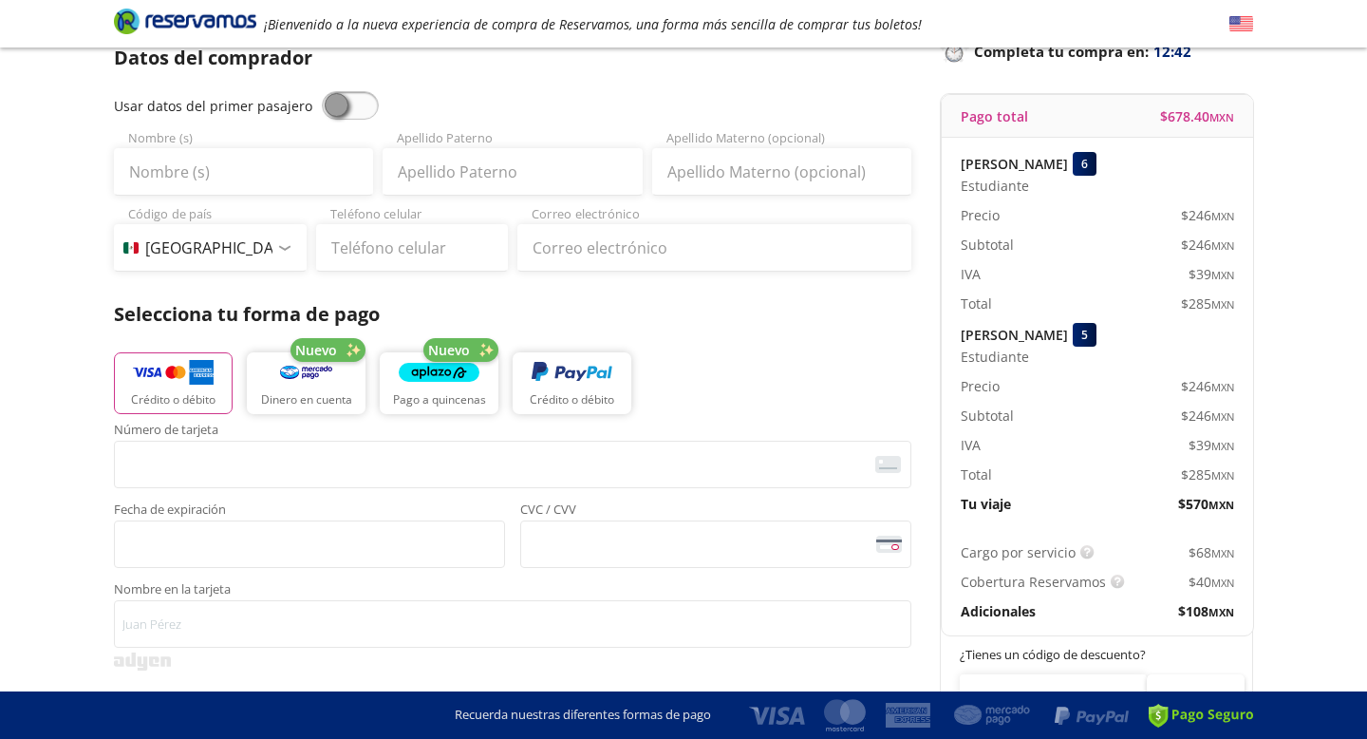
scroll to position [228, 0]
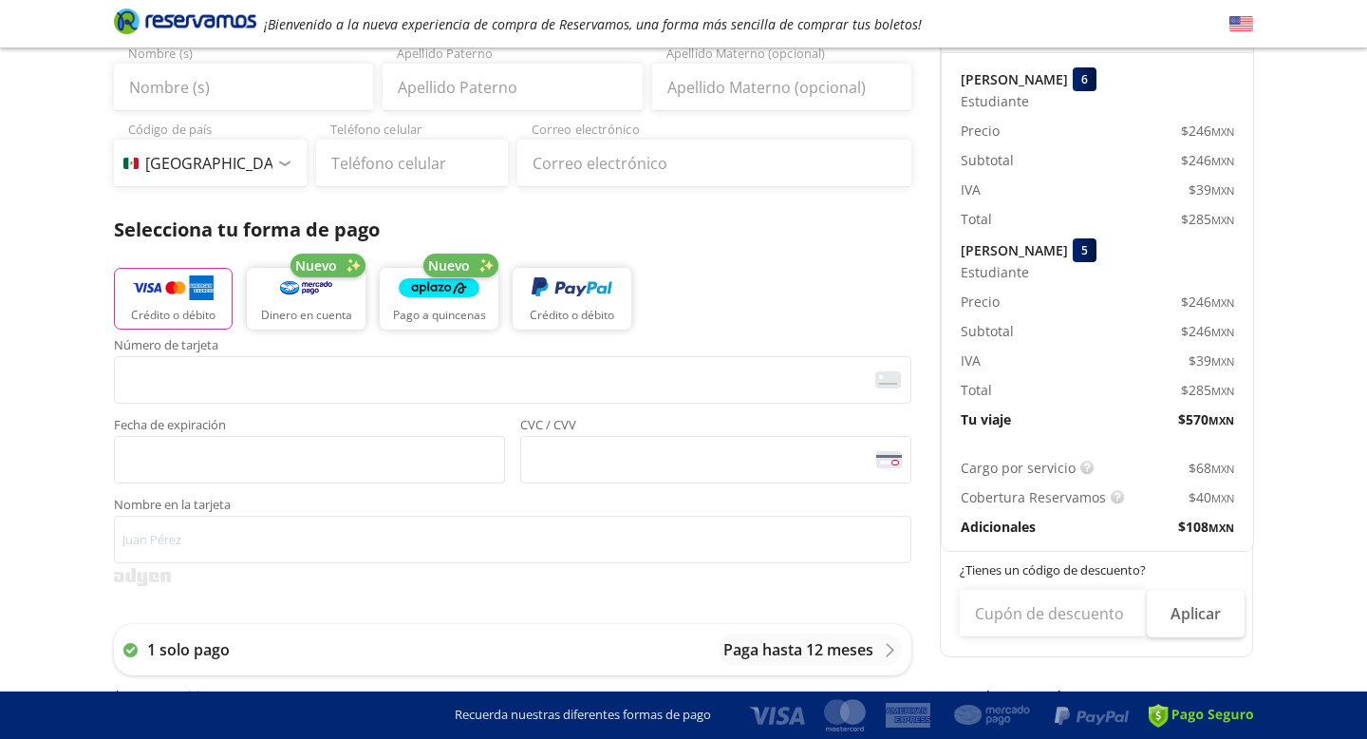
click at [892, 255] on div "Crédito o débito Nuevo Dinero en cuenta Nuevo Pago a quincenas Crédito o débito" at bounding box center [513, 296] width 798 height 85
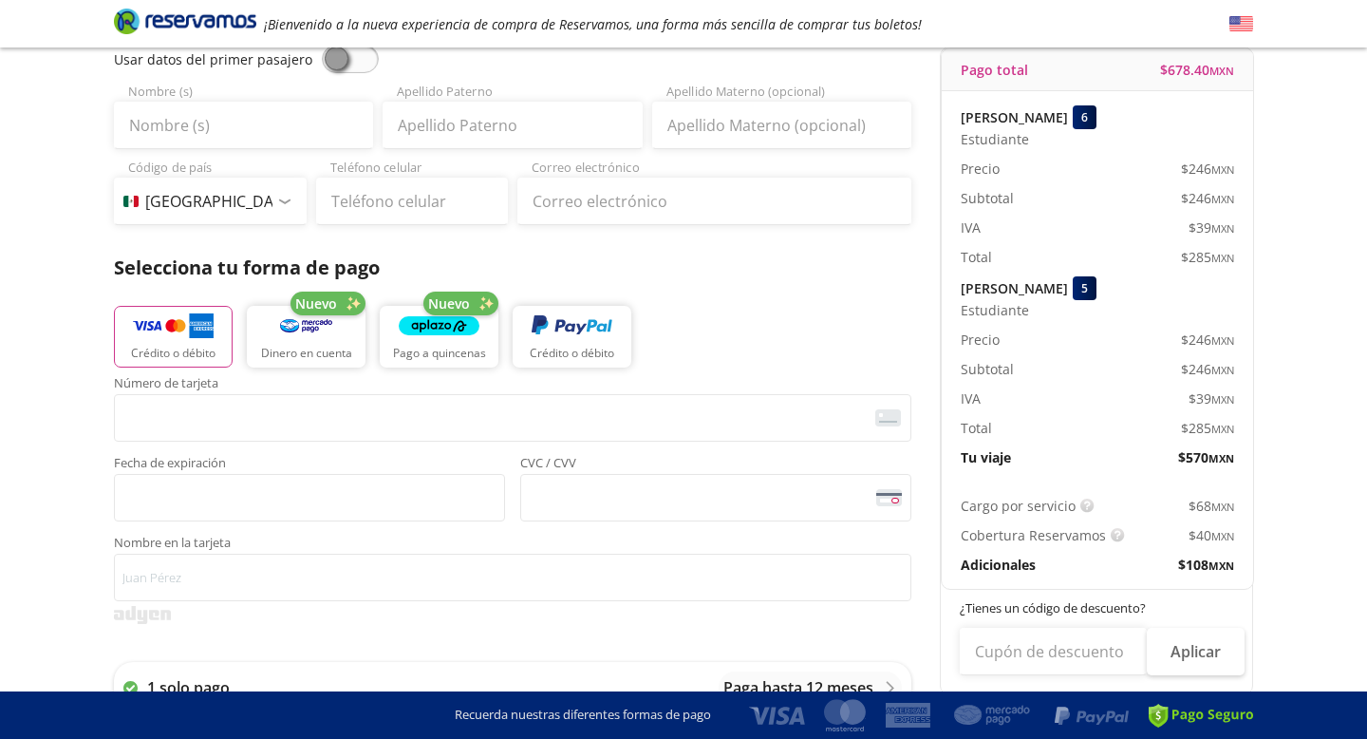
click at [889, 269] on p "Selecciona tu forma de pago" at bounding box center [513, 268] width 798 height 28
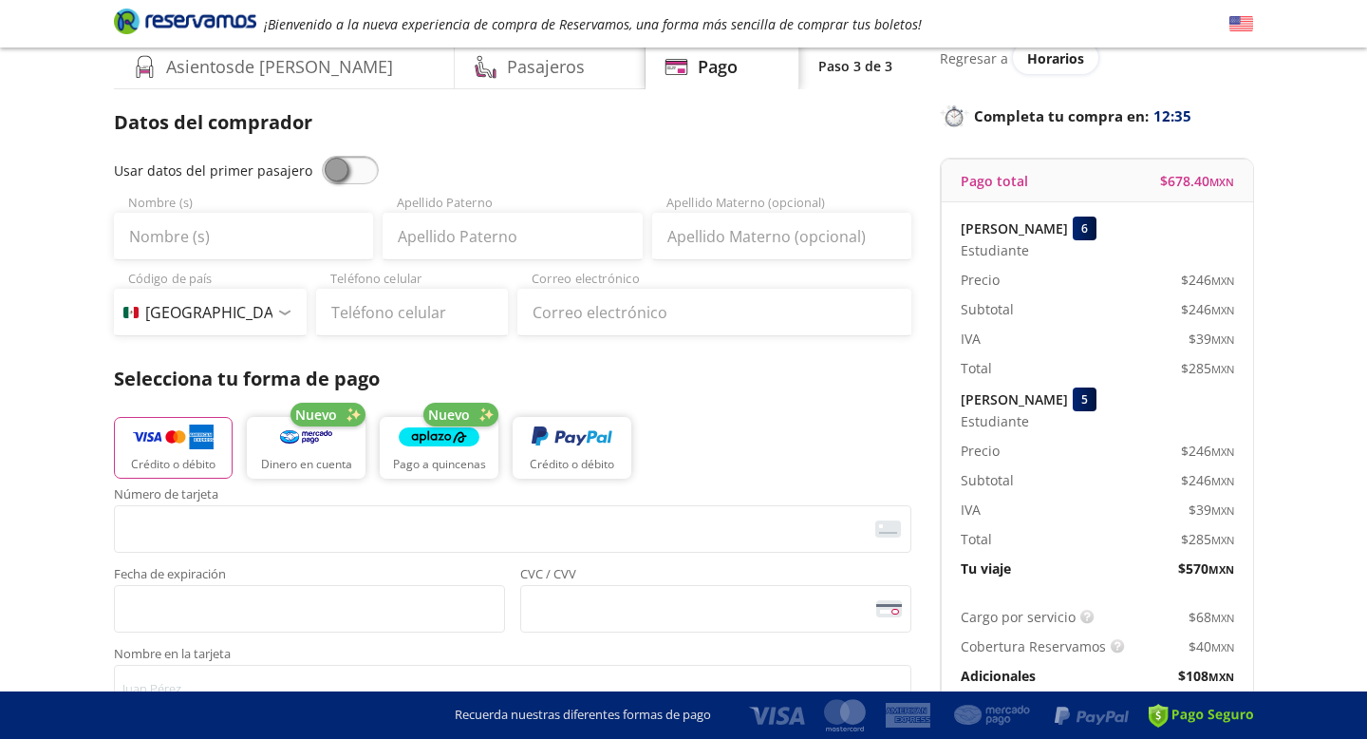
scroll to position [76, 0]
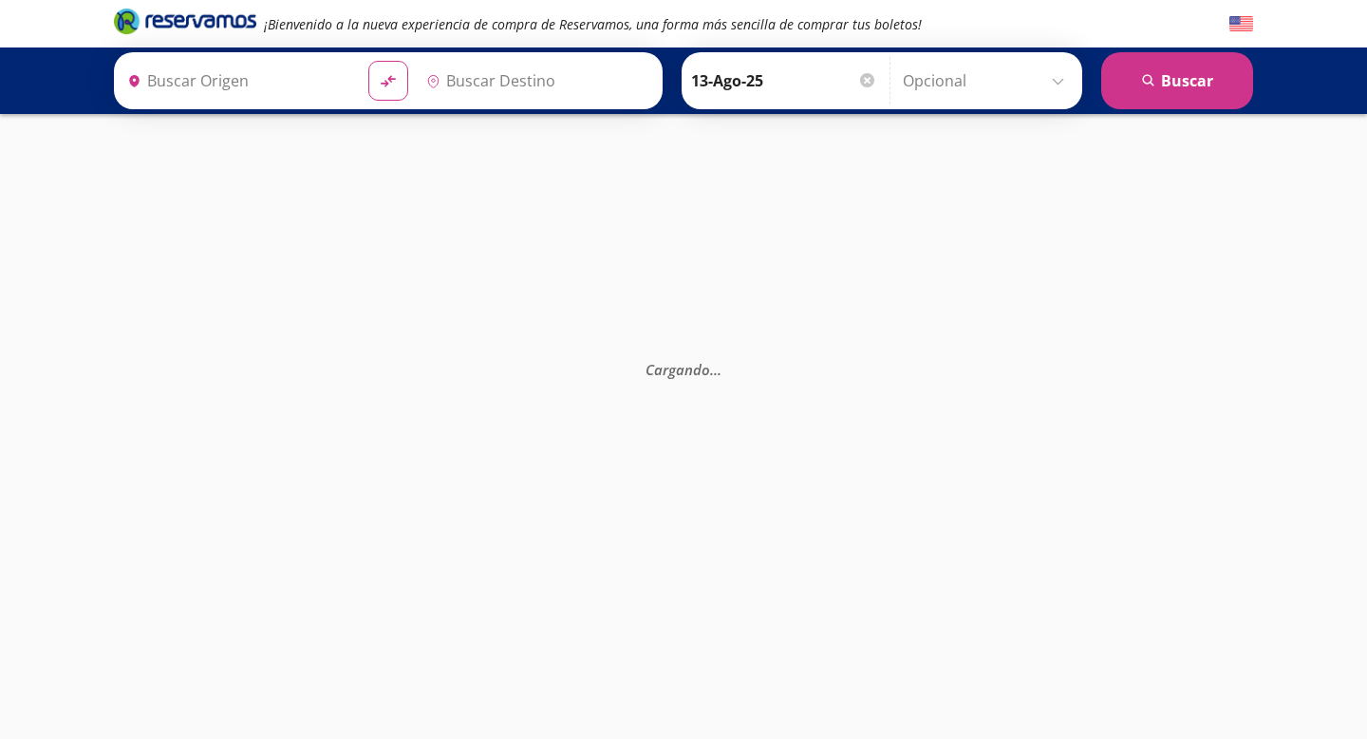
type input "[GEOGRAPHIC_DATA], [GEOGRAPHIC_DATA]"
type input "Querétaro, Querétaro"
